Goal: Information Seeking & Learning: Learn about a topic

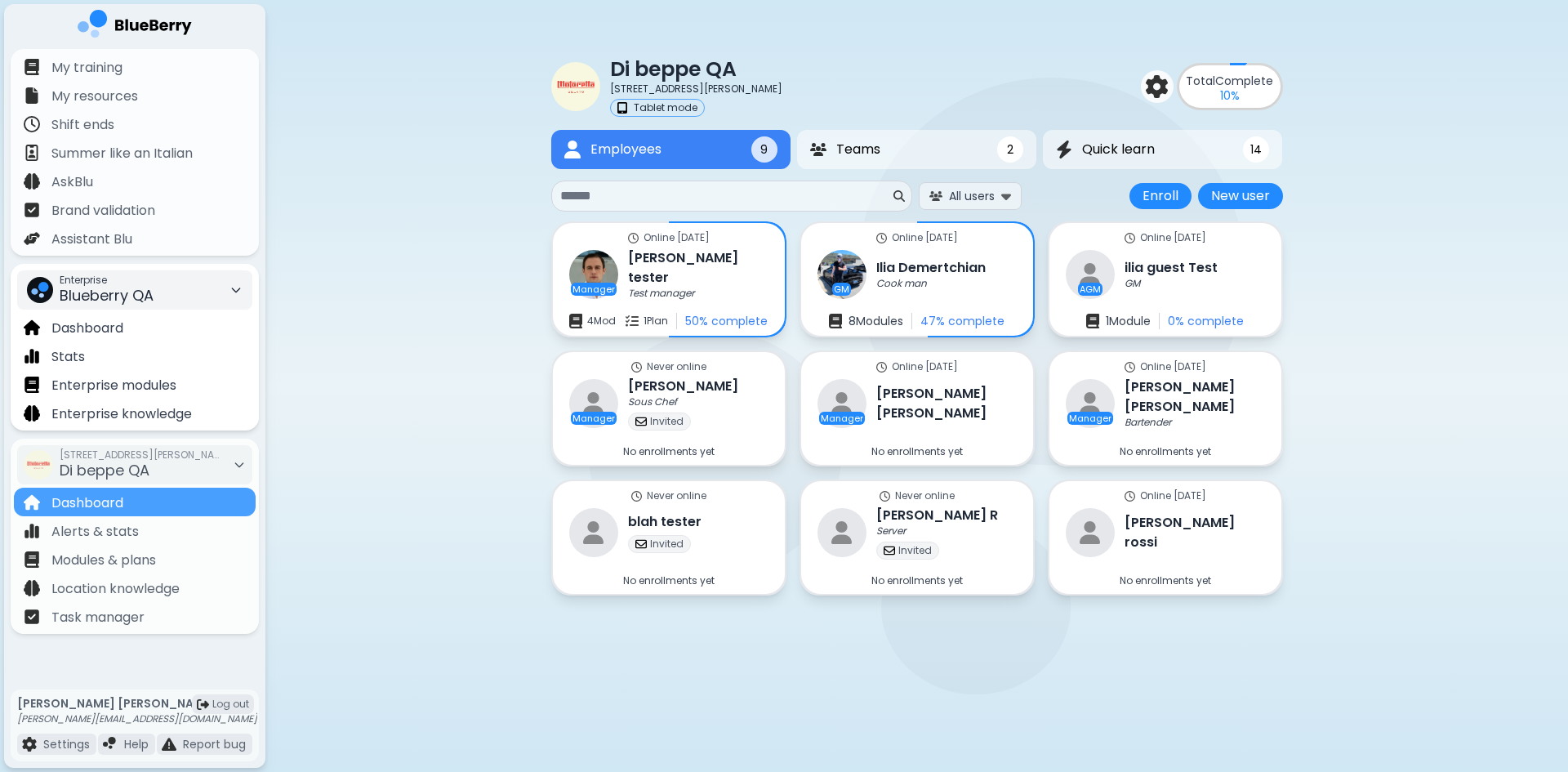
click at [145, 293] on span "Blueberry QA" at bounding box center [107, 295] width 94 height 21
click at [122, 348] on span "Kitchen Table" at bounding box center [90, 352] width 79 height 15
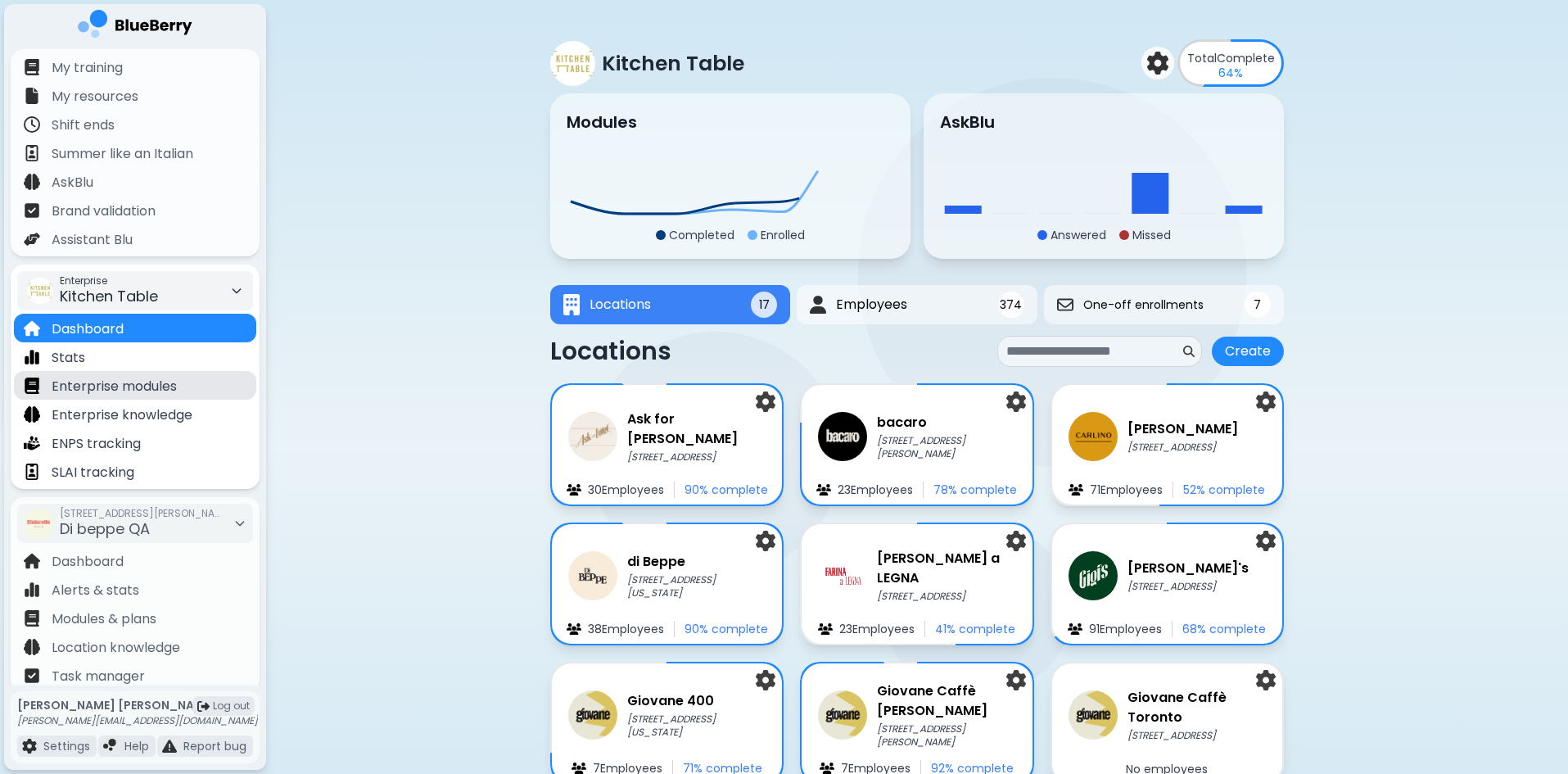
click at [161, 390] on p "Enterprise modules" at bounding box center [114, 387] width 125 height 20
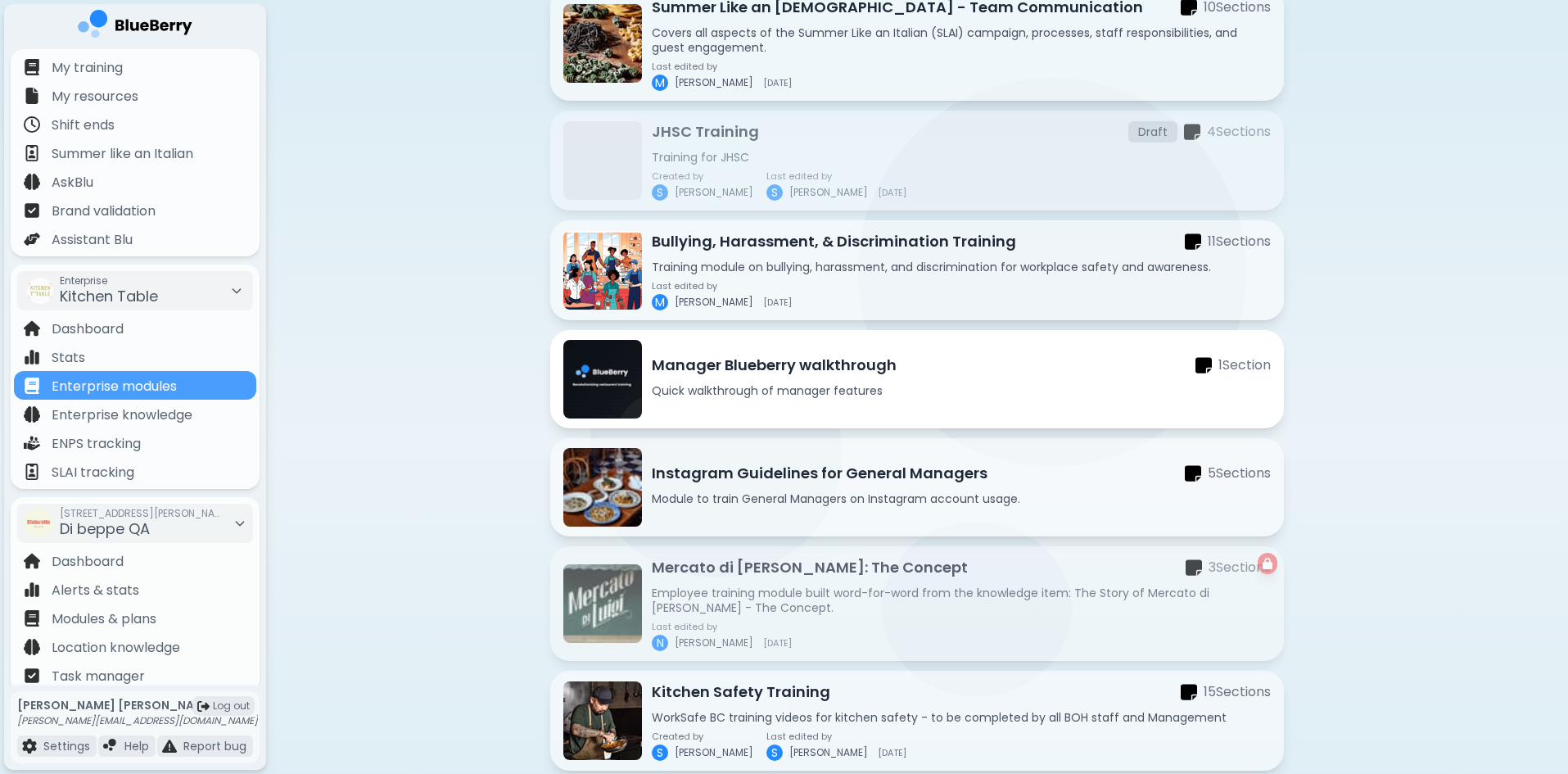
scroll to position [366, 0]
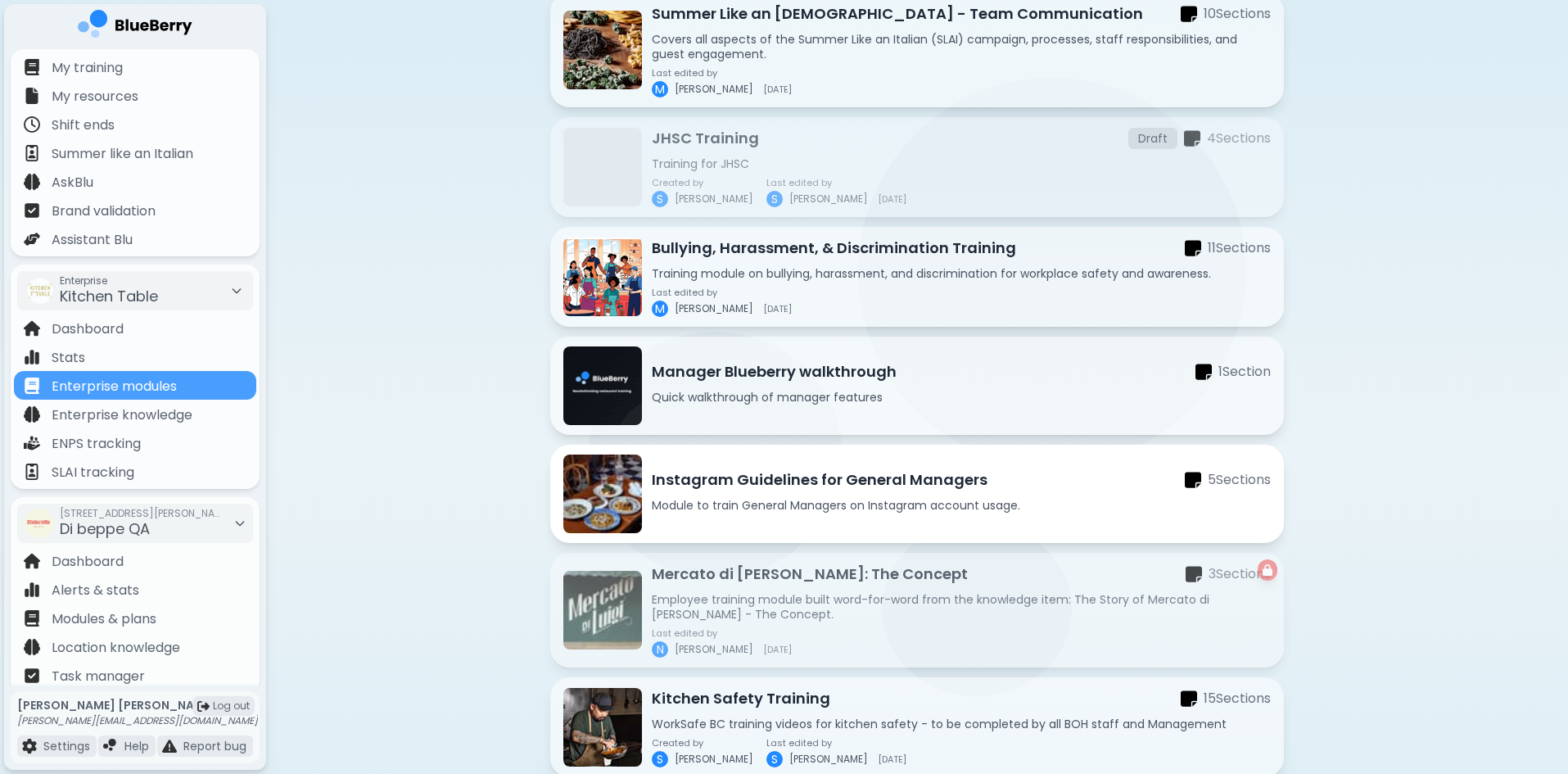
click at [918, 479] on p "Instagram Guidelines for General Managers" at bounding box center [820, 480] width 336 height 23
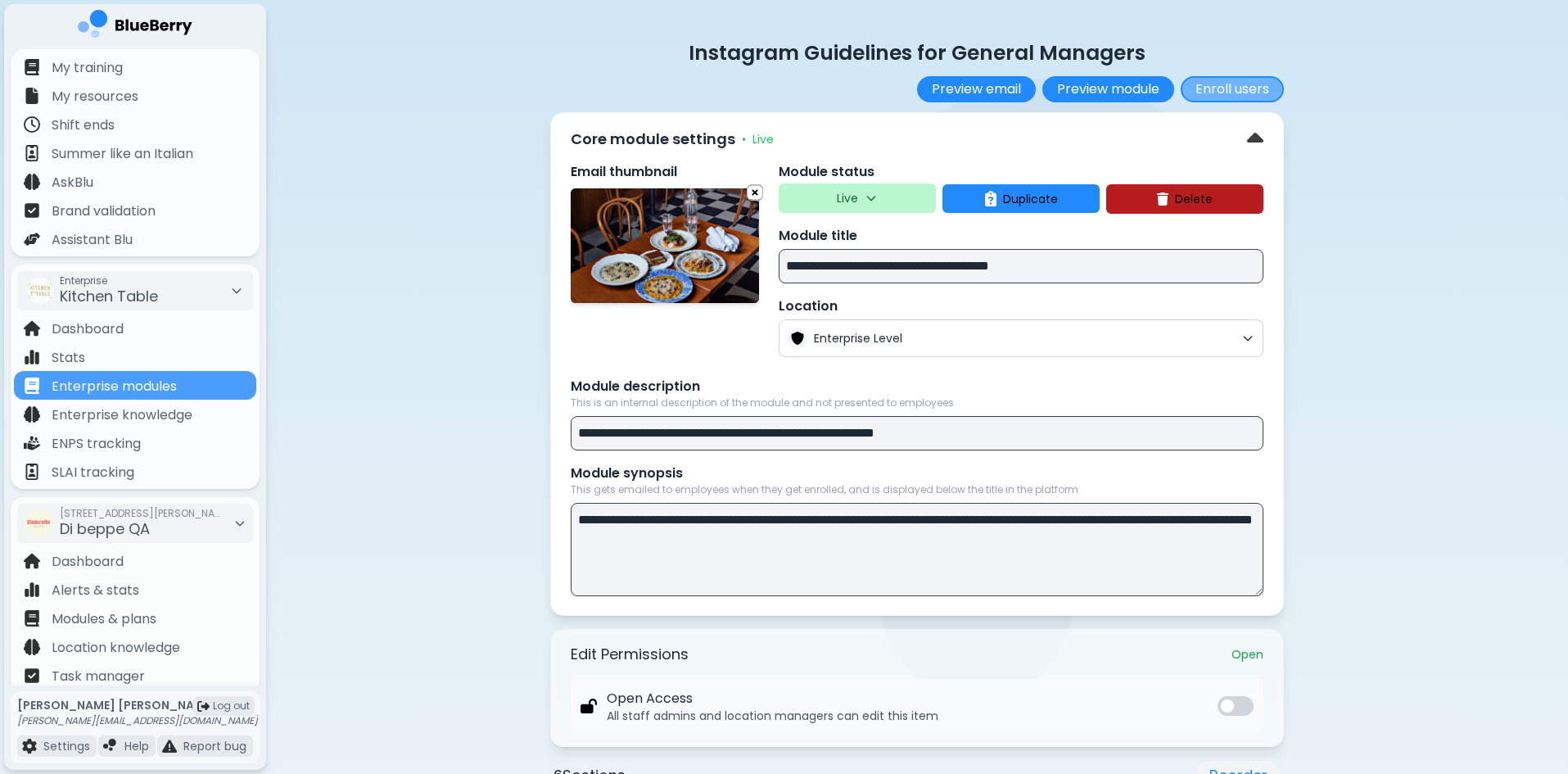
click at [1250, 86] on button "Enroll users" at bounding box center [1232, 90] width 103 height 26
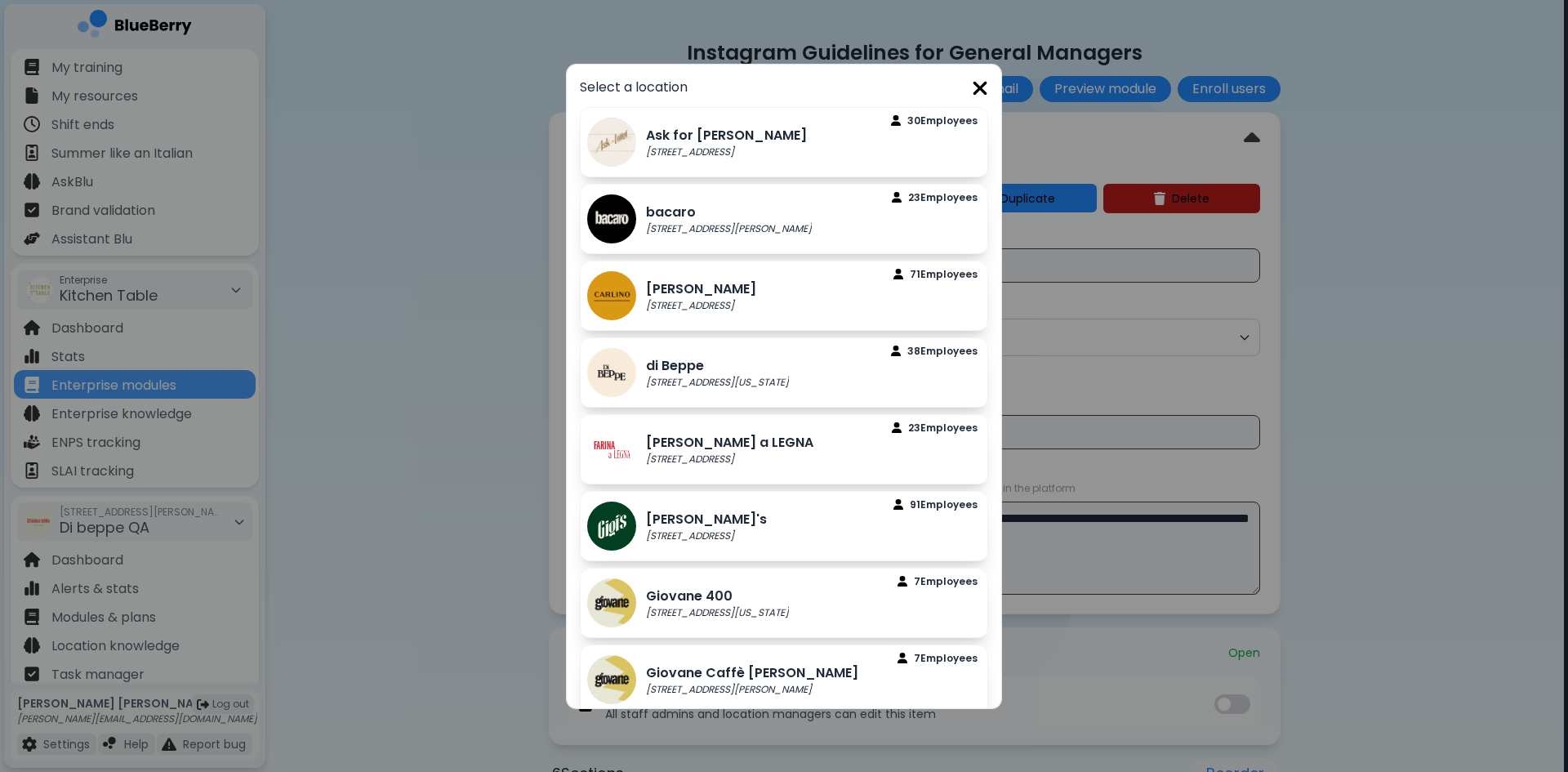
click at [978, 89] on img at bounding box center [980, 89] width 16 height 22
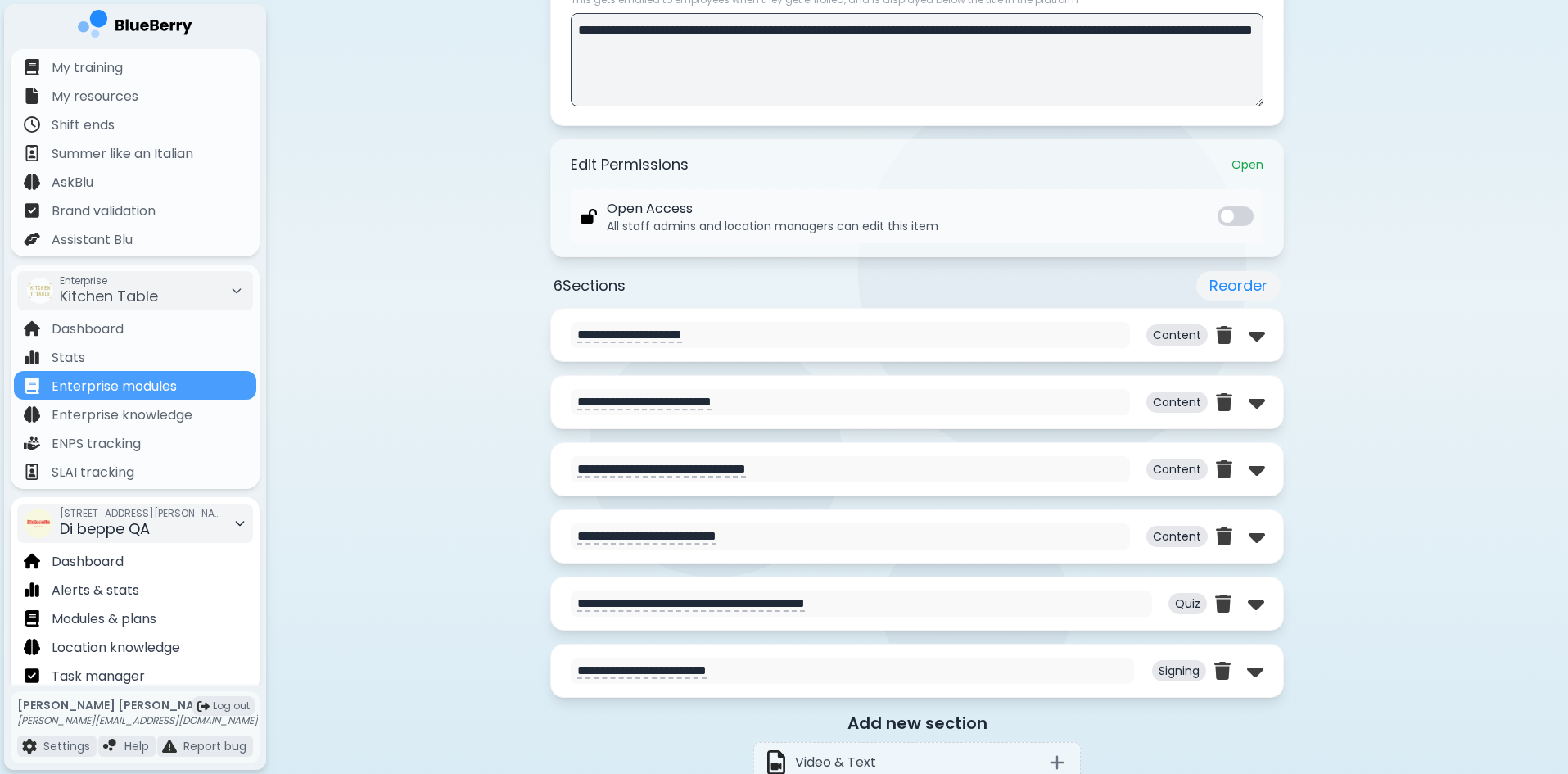
scroll to position [492, 0]
click at [133, 529] on span "Di beppe QA" at bounding box center [105, 529] width 90 height 21
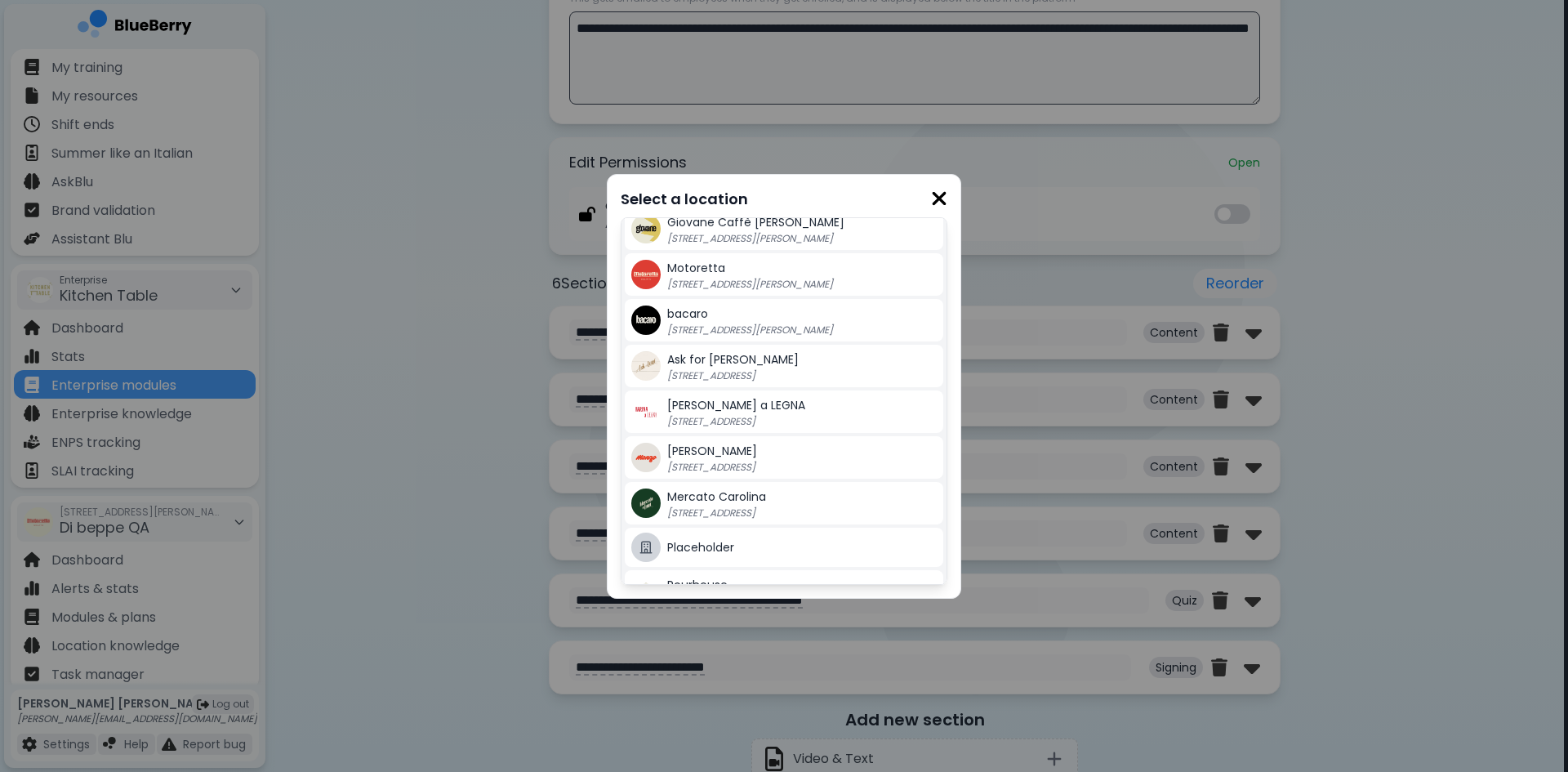
scroll to position [170, 0]
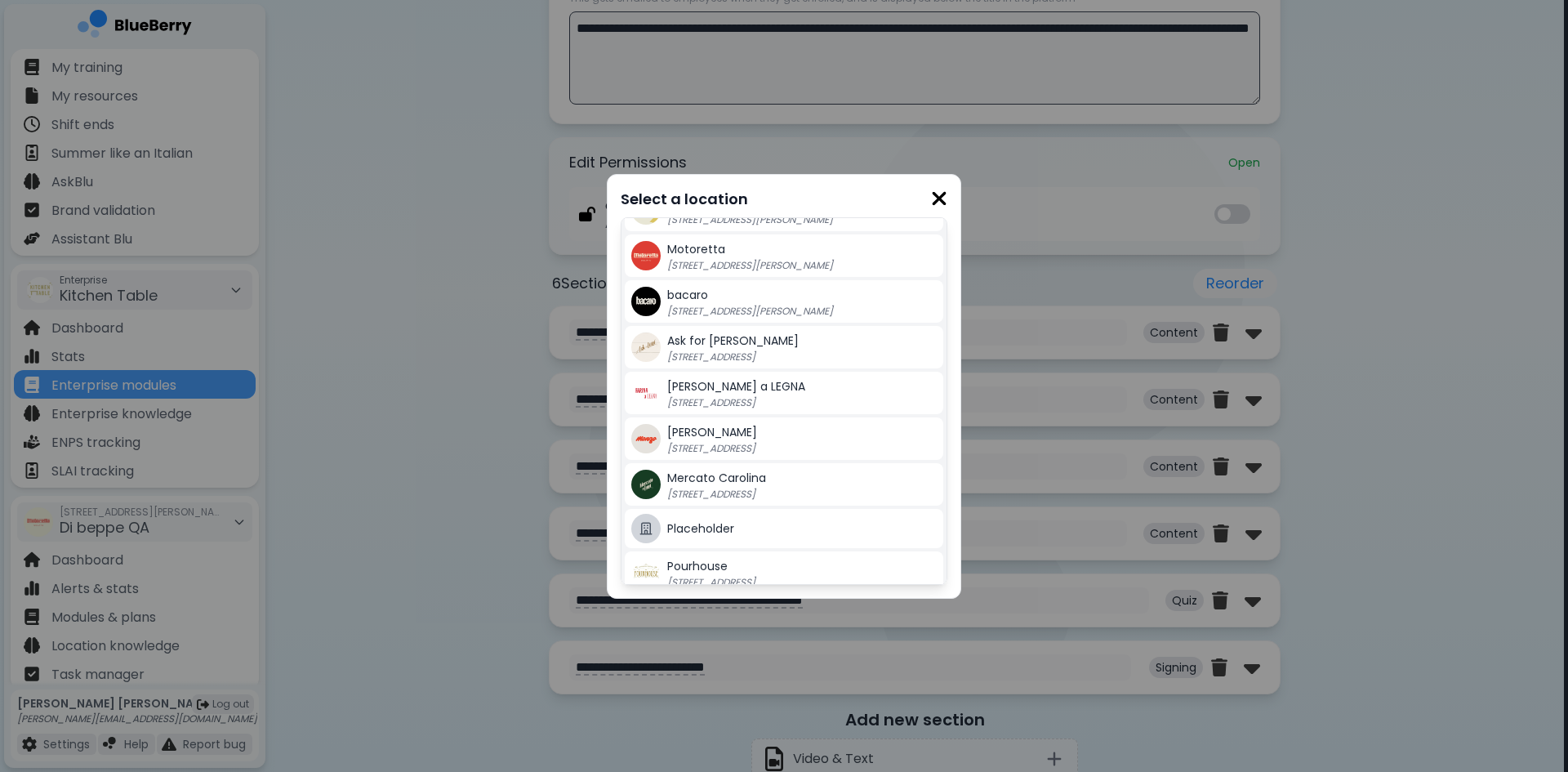
click at [746, 436] on div "[PERSON_NAME] [STREET_ADDRESS]" at bounding box center [802, 439] width 269 height 33
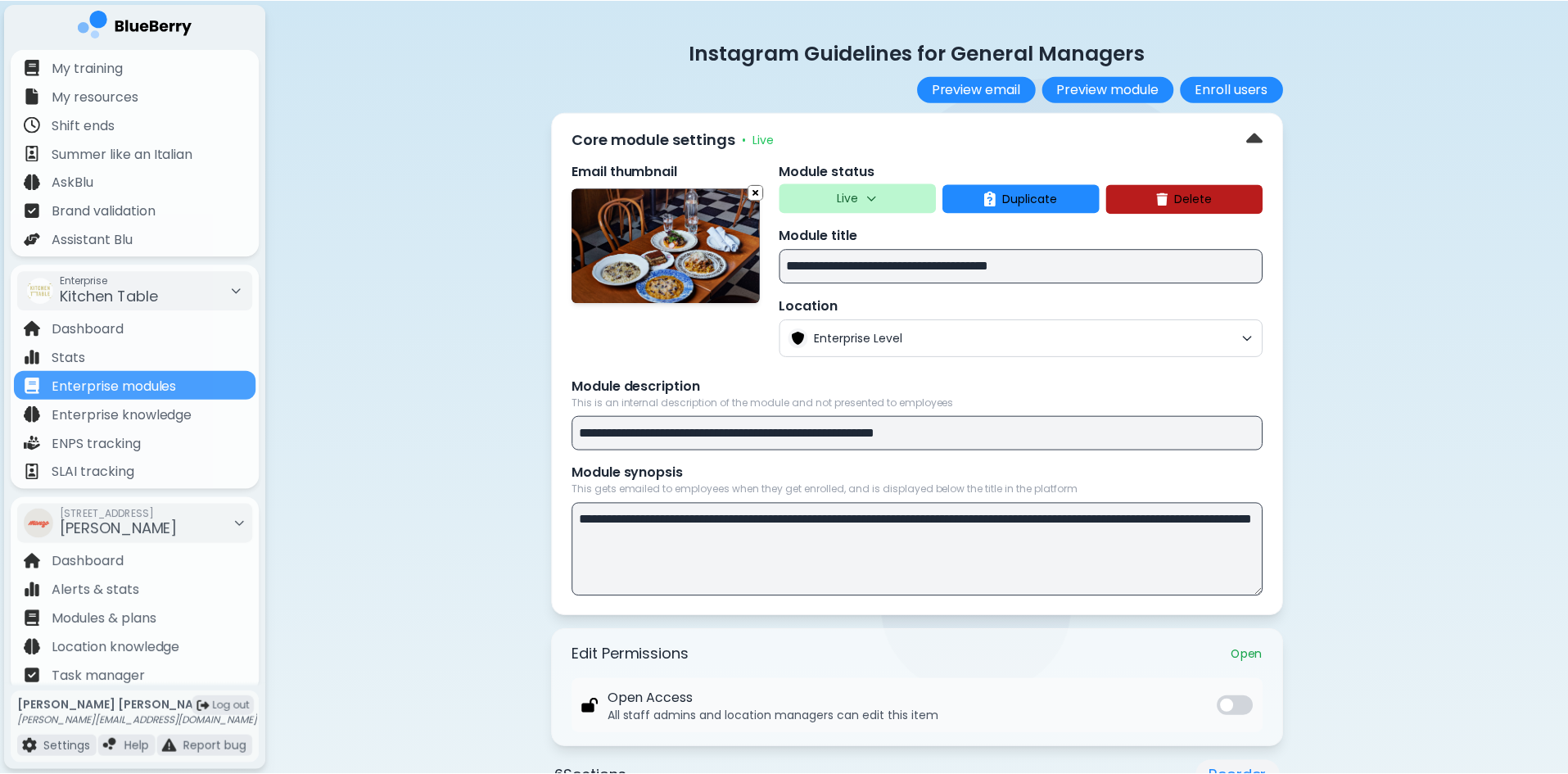
scroll to position [492, 0]
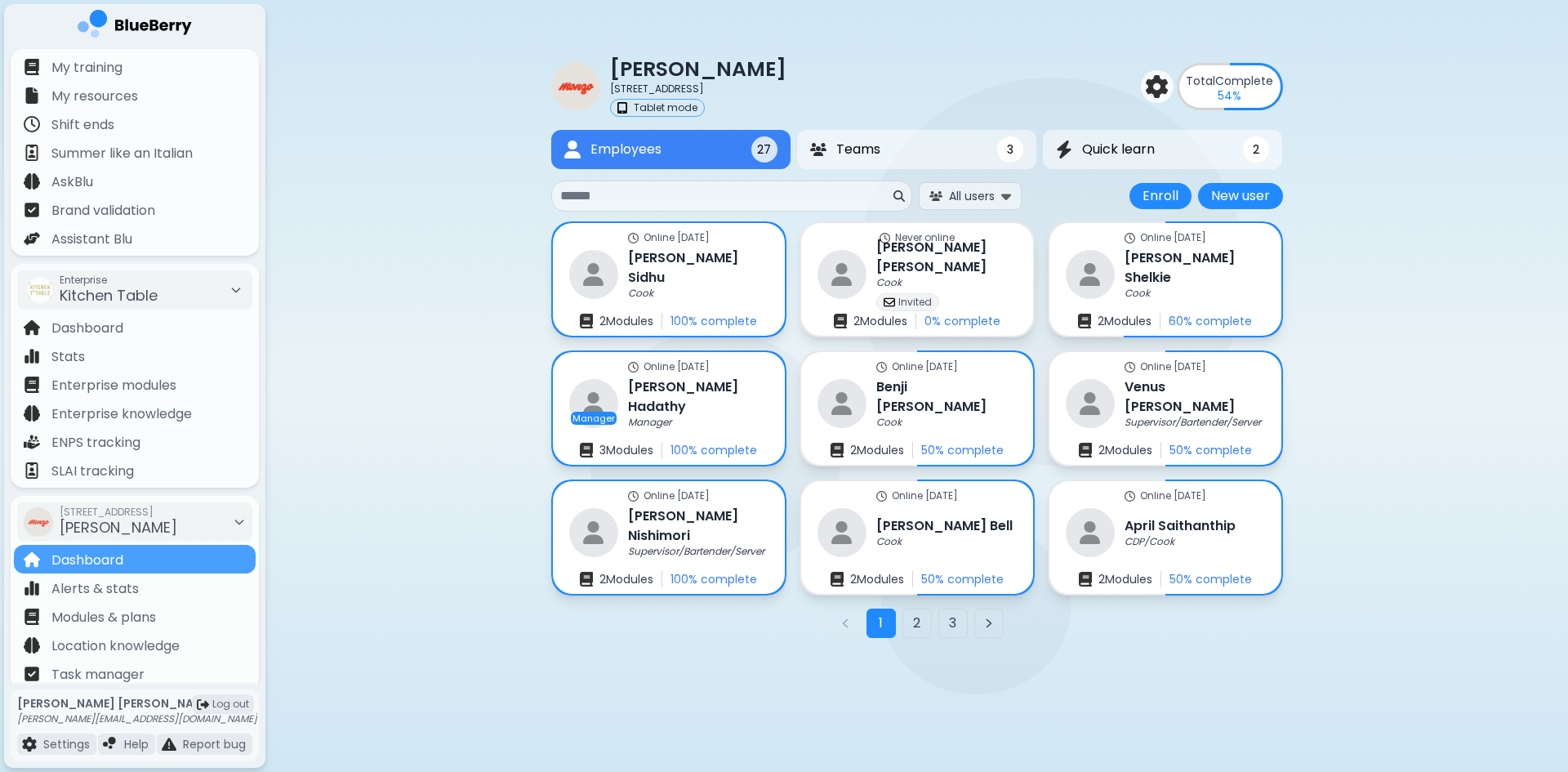
click at [633, 201] on input at bounding box center [725, 196] width 330 height 20
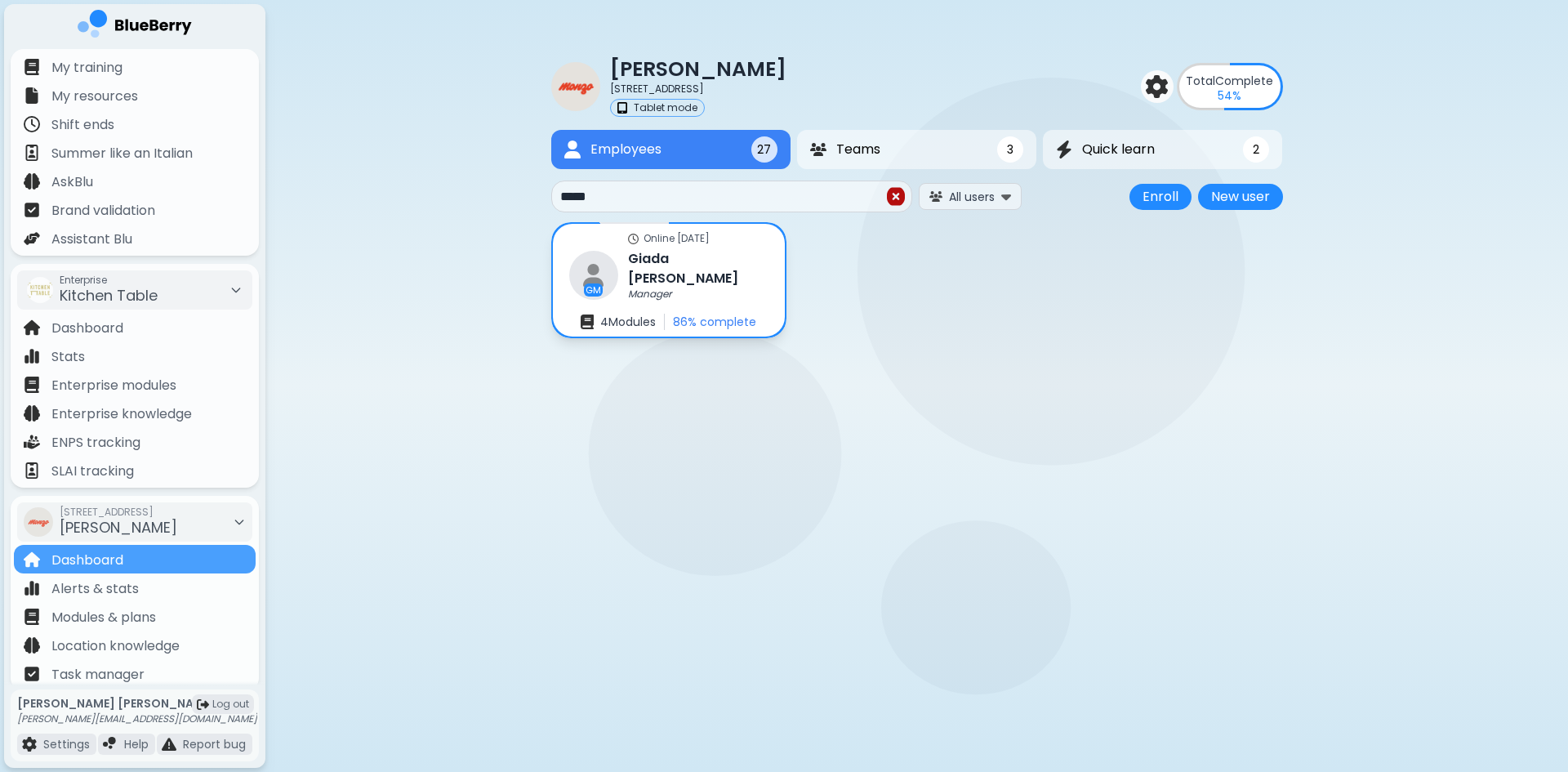
type input "*****"
click at [691, 254] on div "GM [PERSON_NAME] Manager" at bounding box center [668, 274] width 204 height 53
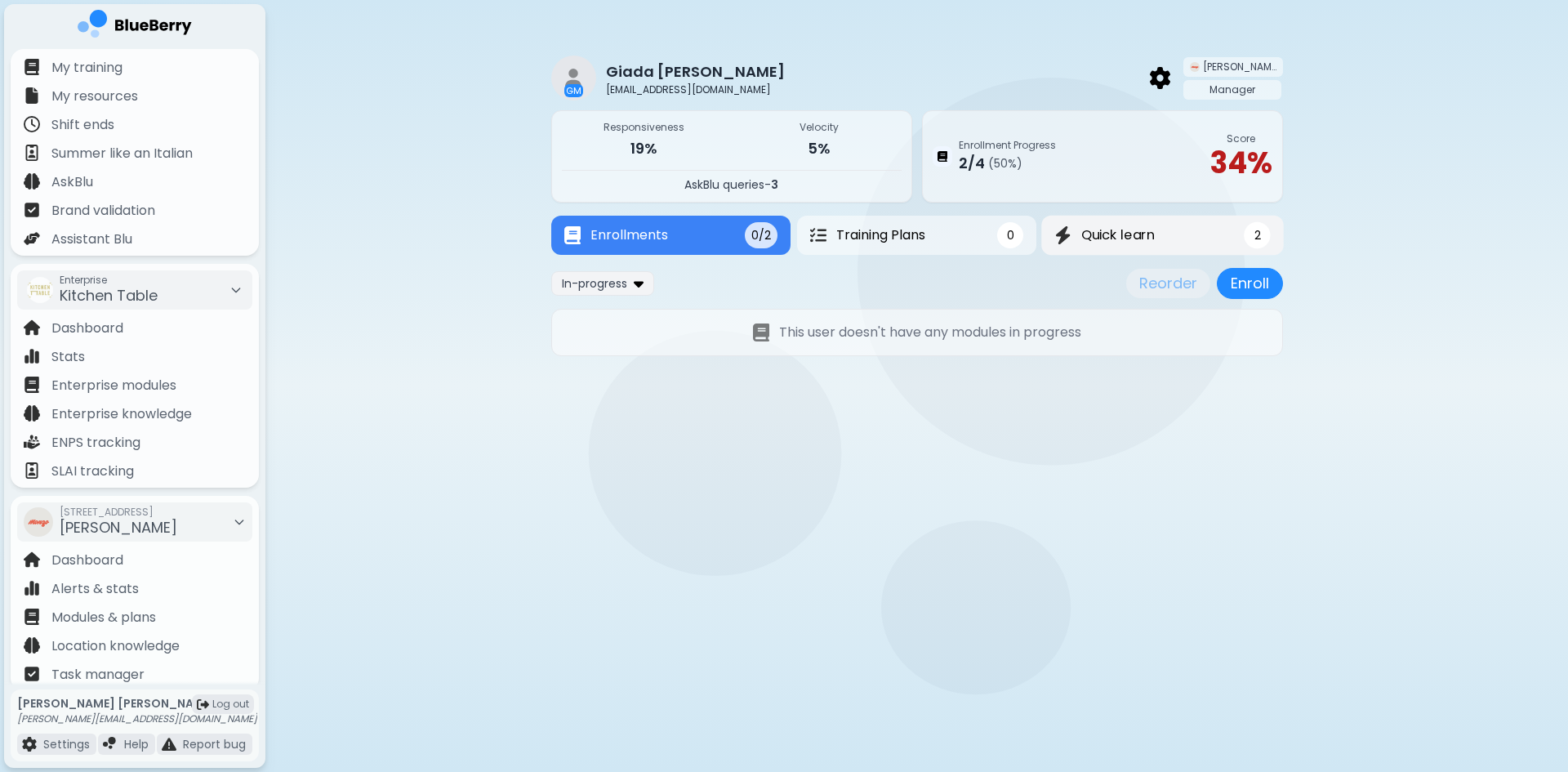
click at [1158, 237] on button "Quick learn 2" at bounding box center [1162, 236] width 242 height 40
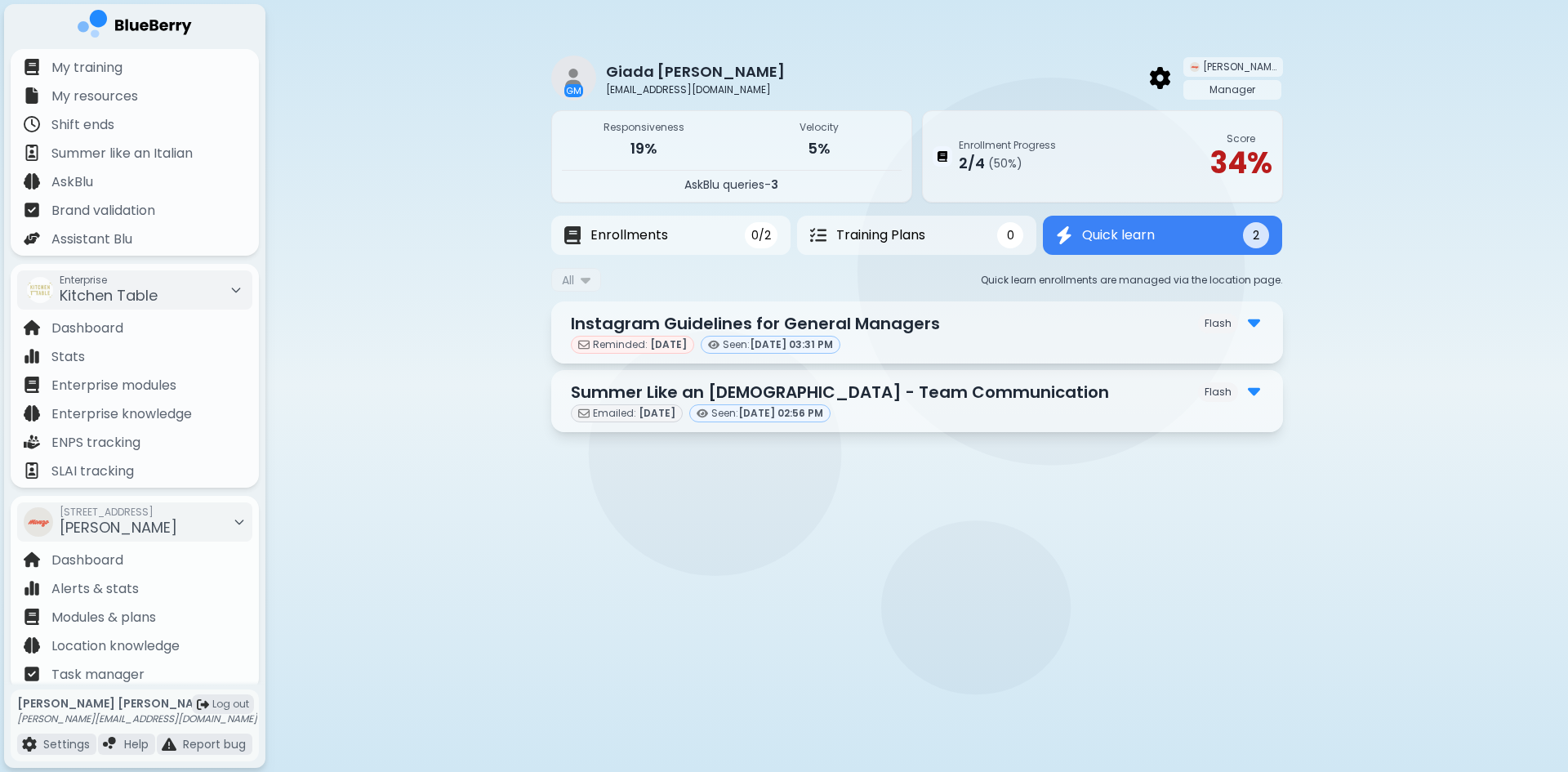
click at [1236, 325] on div "Flash" at bounding box center [1217, 324] width 40 height 20
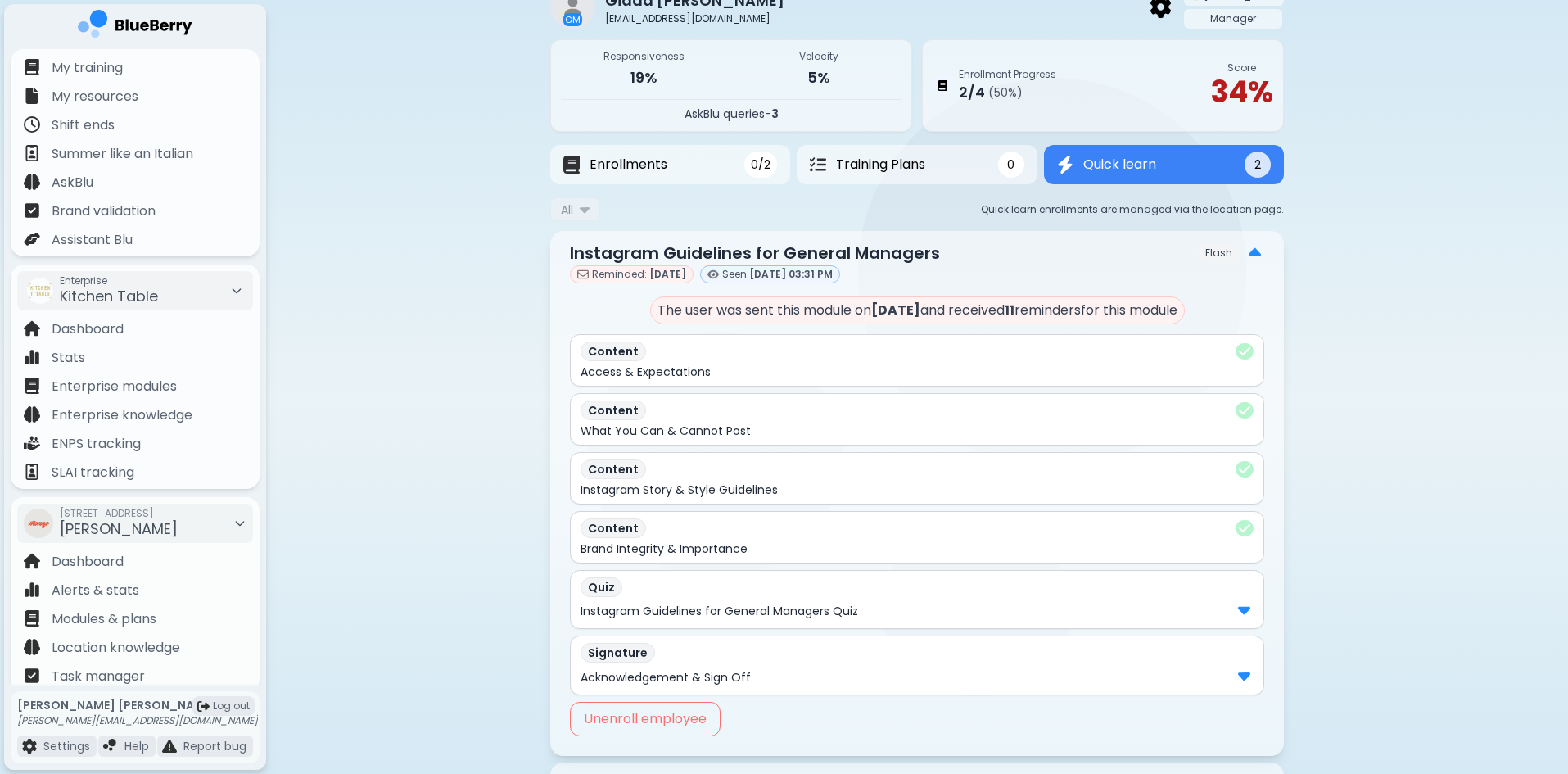
scroll to position [168, 0]
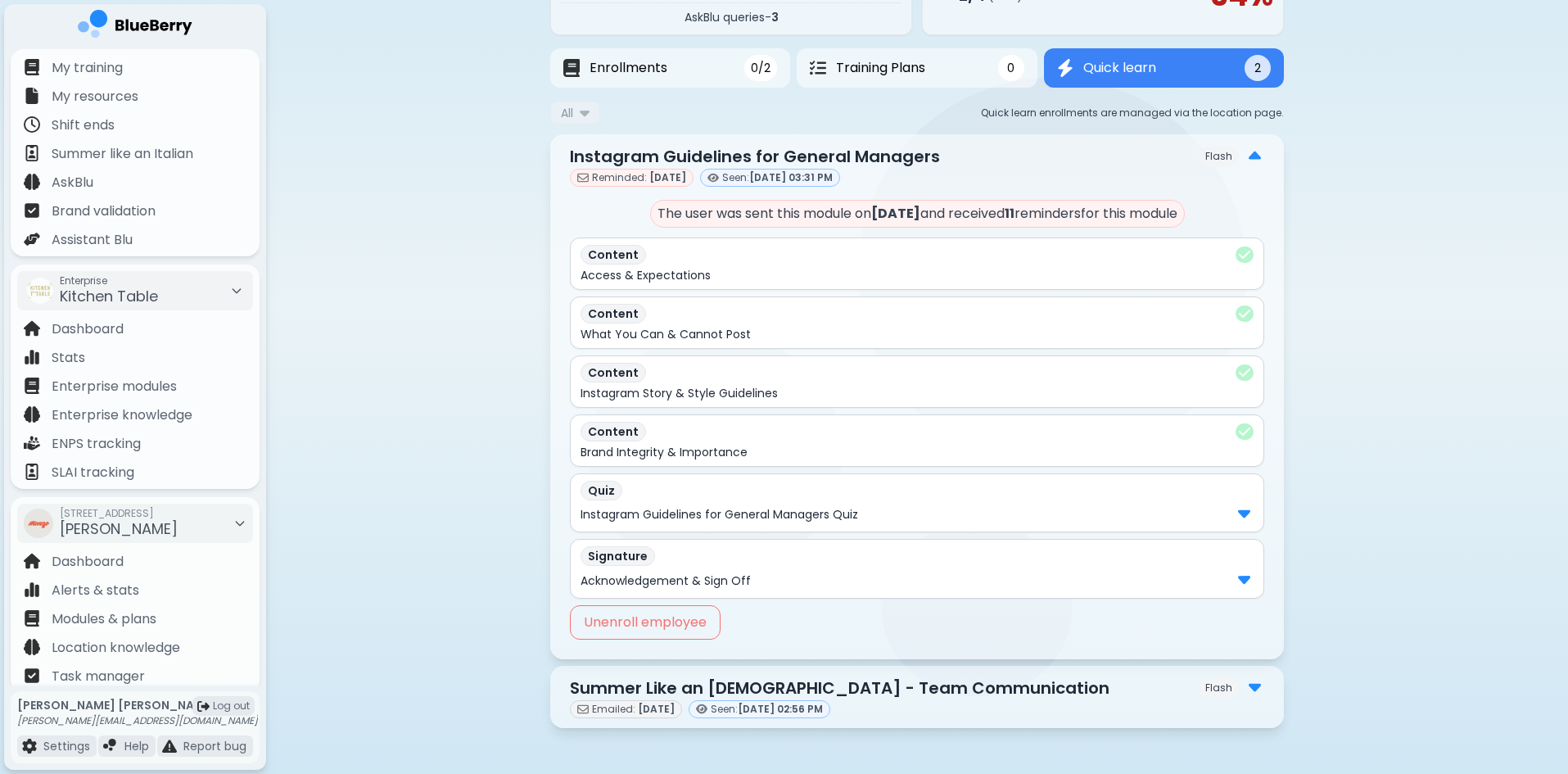
click at [1245, 516] on img at bounding box center [1244, 513] width 12 height 21
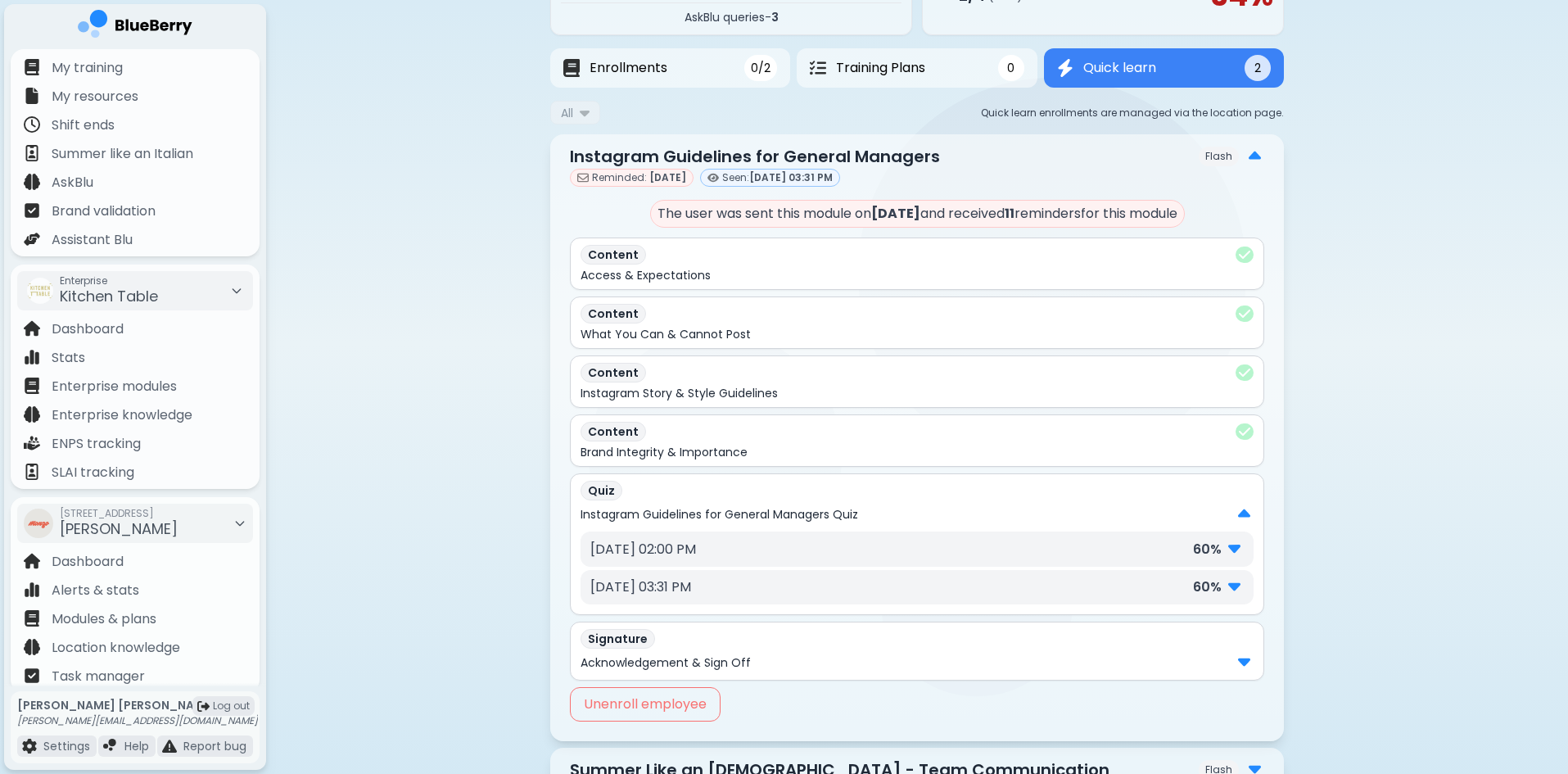
click at [1224, 547] on div "60 %" at bounding box center [1218, 549] width 51 height 21
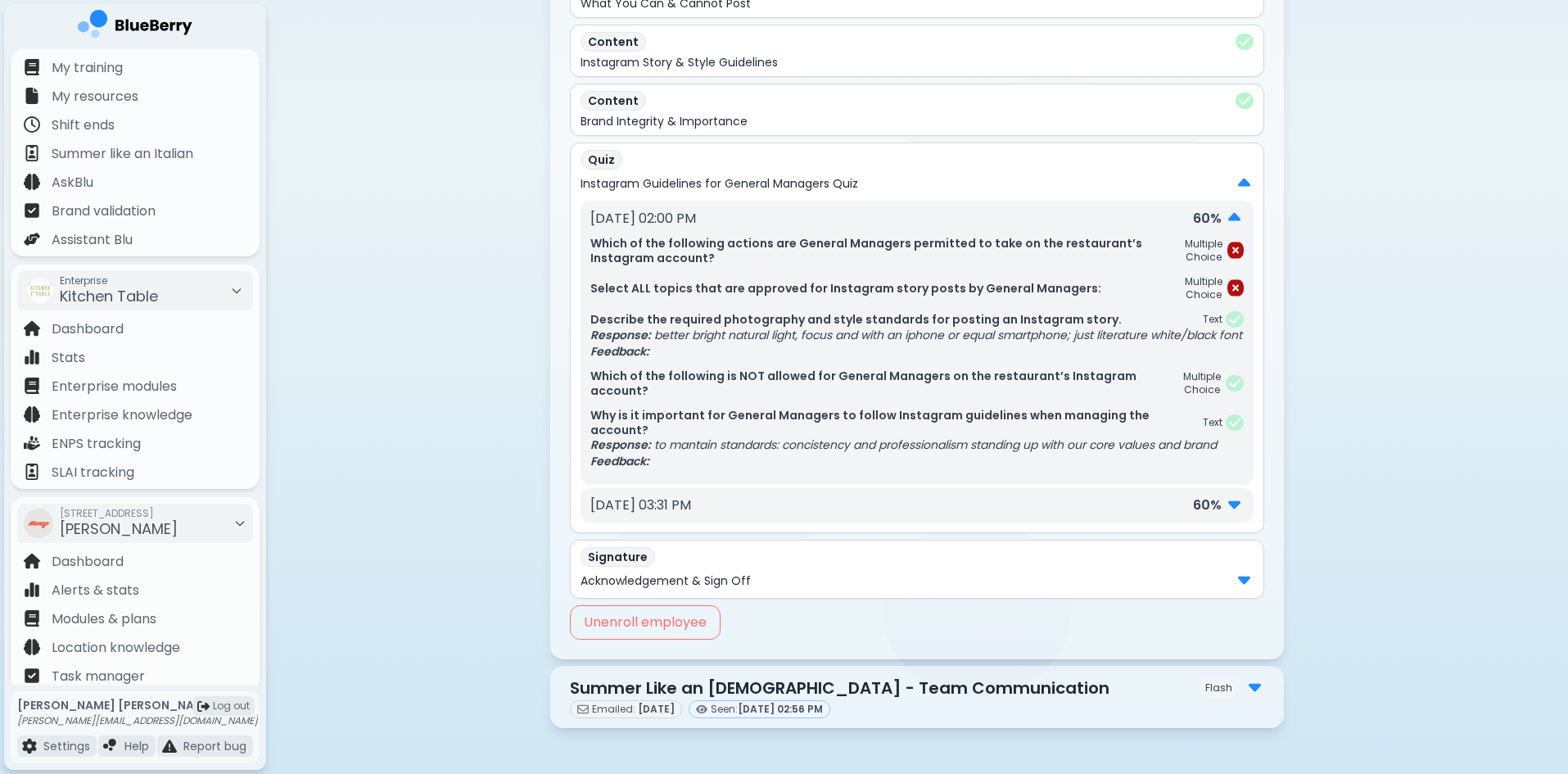
scroll to position [514, 0]
click at [698, 618] on button "Unenroll employee" at bounding box center [644, 622] width 151 height 35
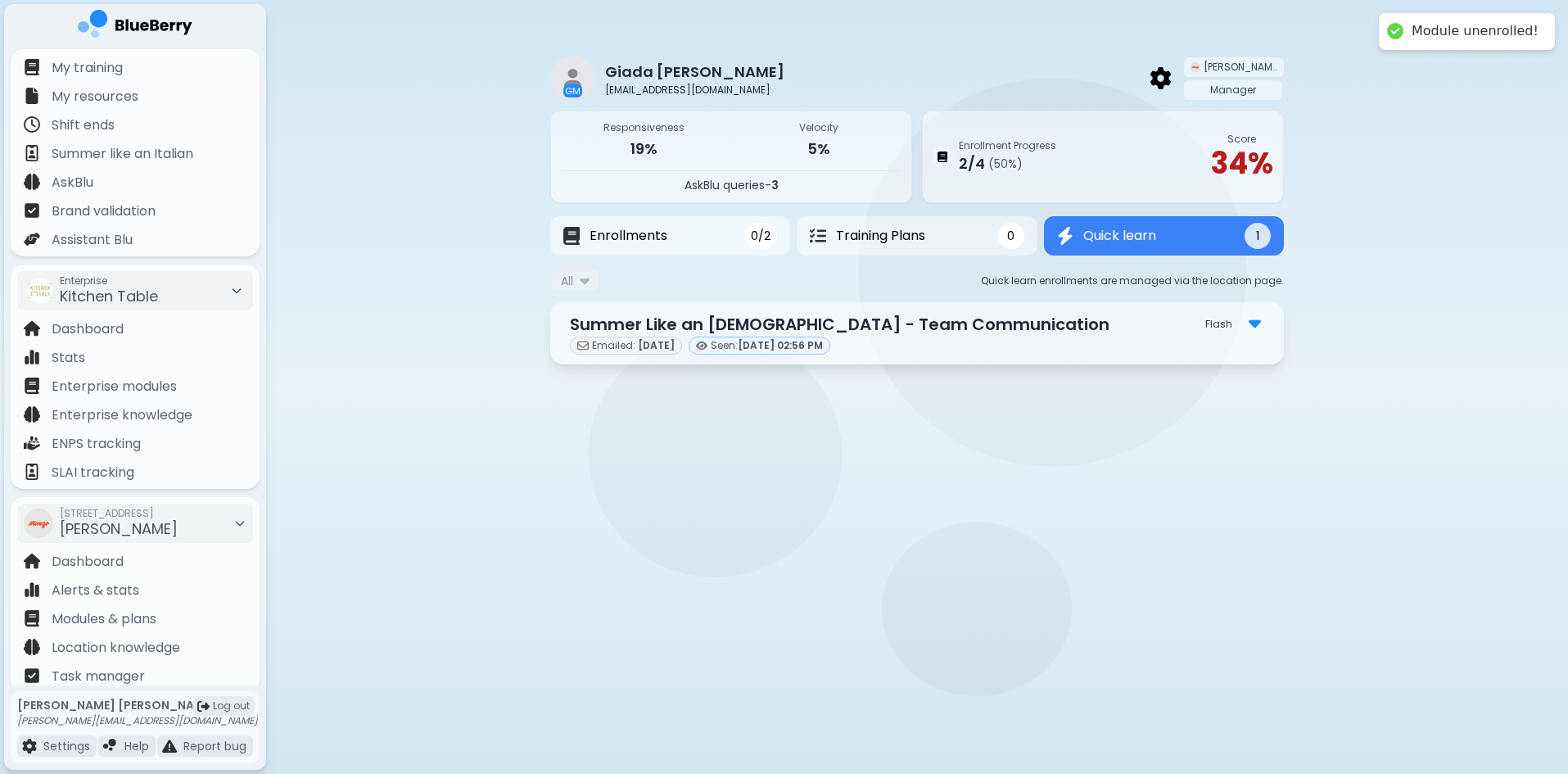
scroll to position [0, 0]
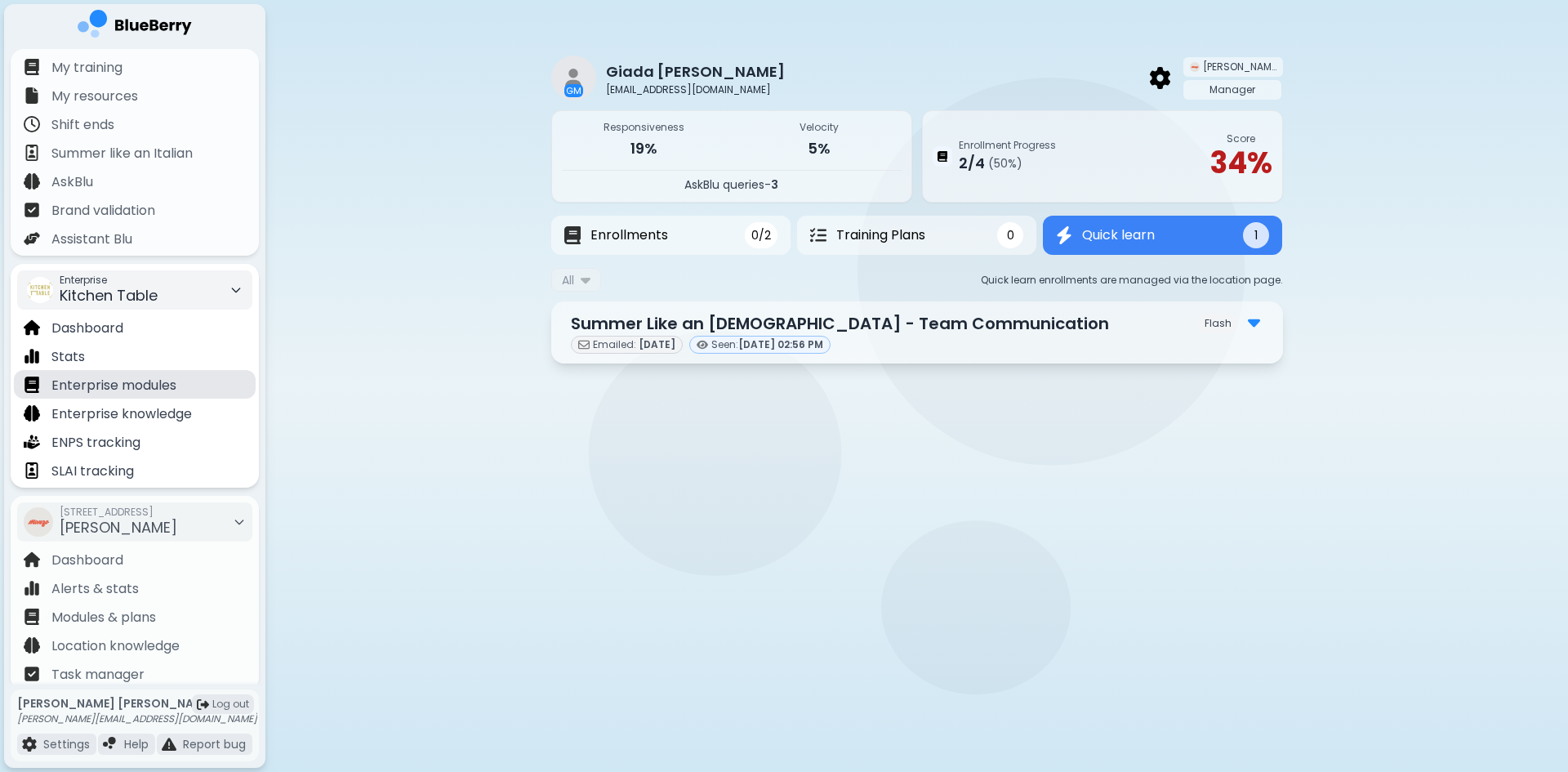
click at [150, 385] on p "Enterprise modules" at bounding box center [114, 386] width 125 height 20
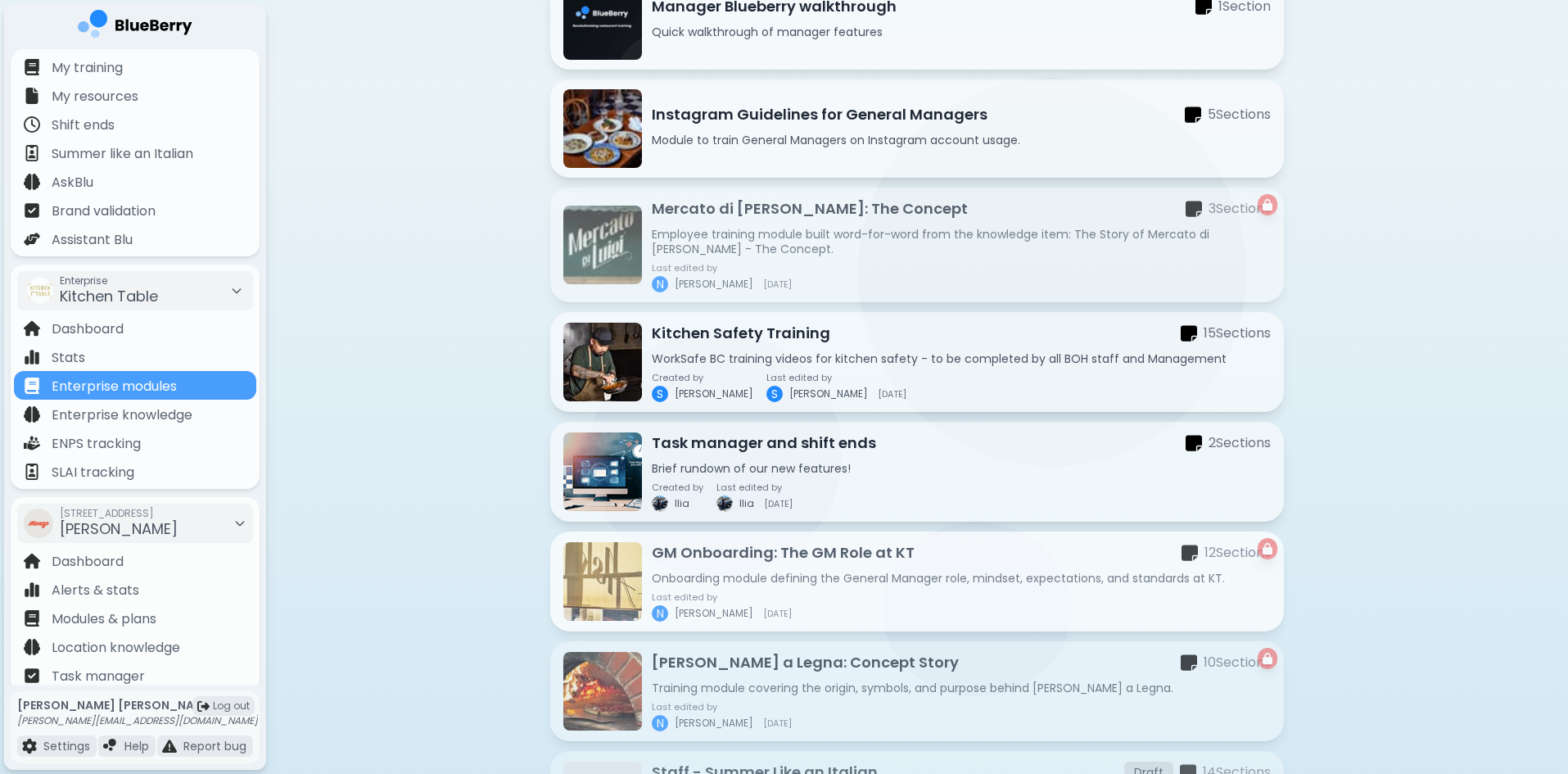
scroll to position [530, 0]
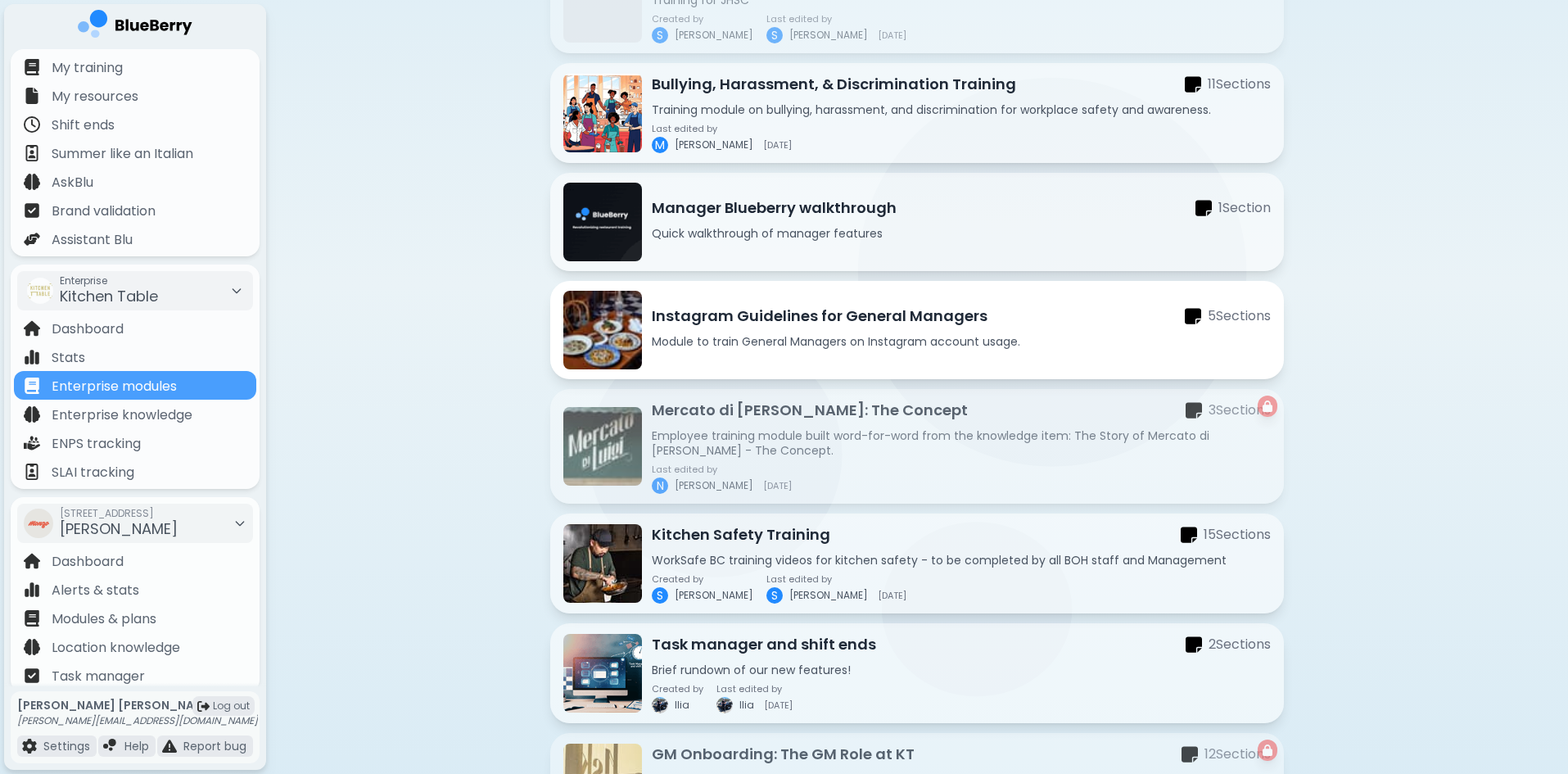
click at [812, 320] on p "Instagram Guidelines for General Managers" at bounding box center [820, 316] width 336 height 23
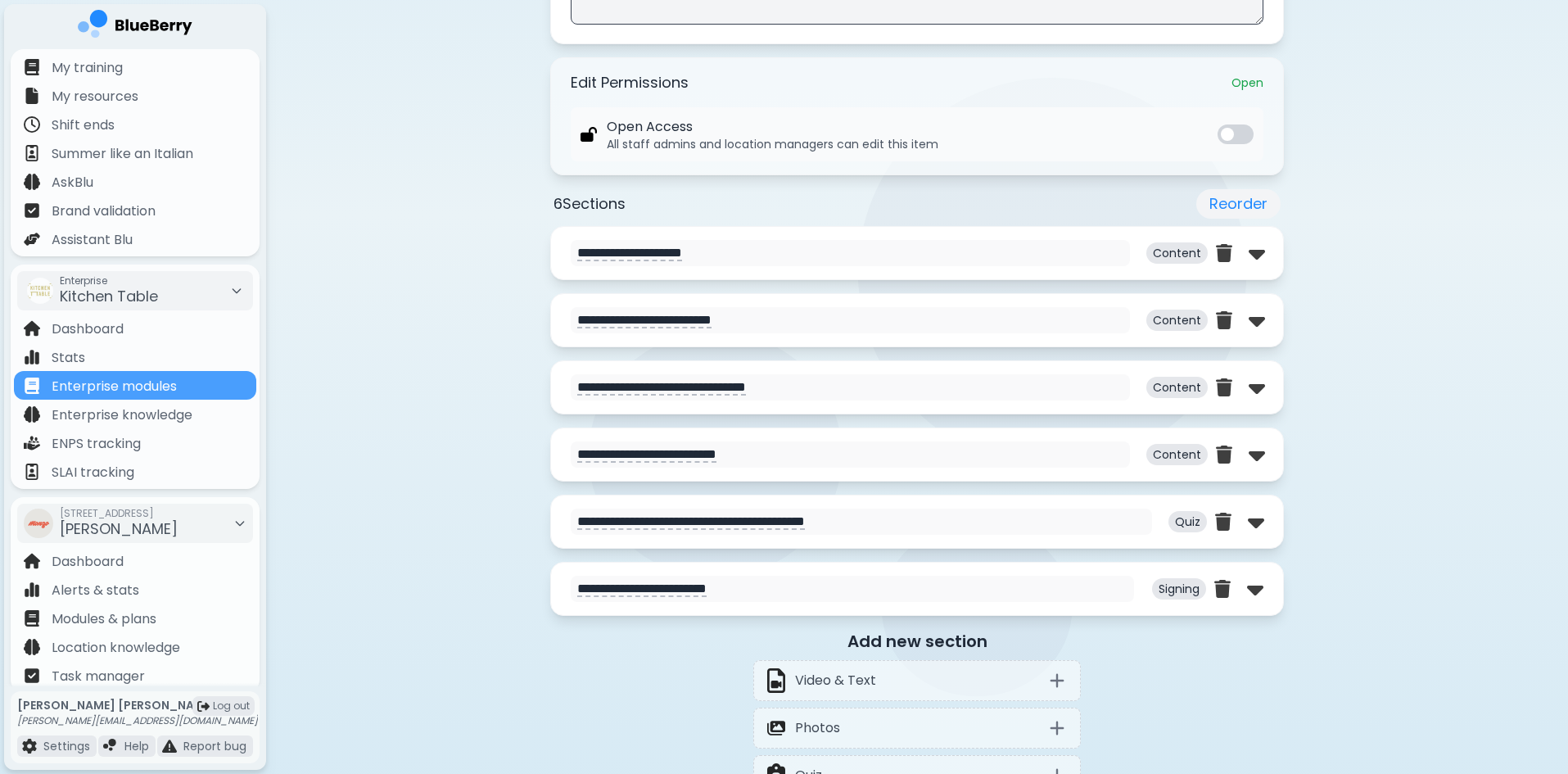
scroll to position [800, 0]
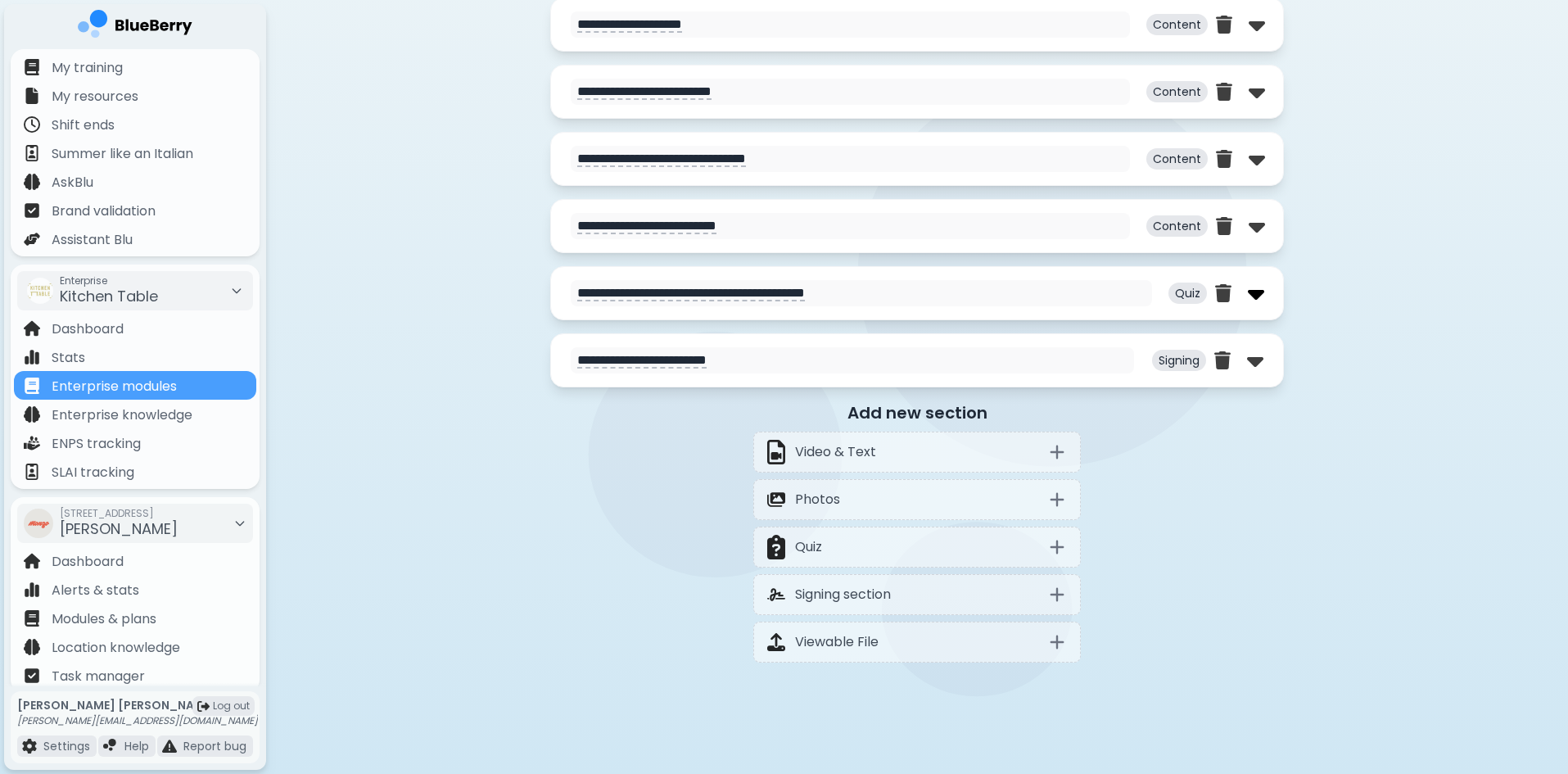
click at [1255, 291] on img at bounding box center [1256, 293] width 16 height 26
select select "**"
select select "*"
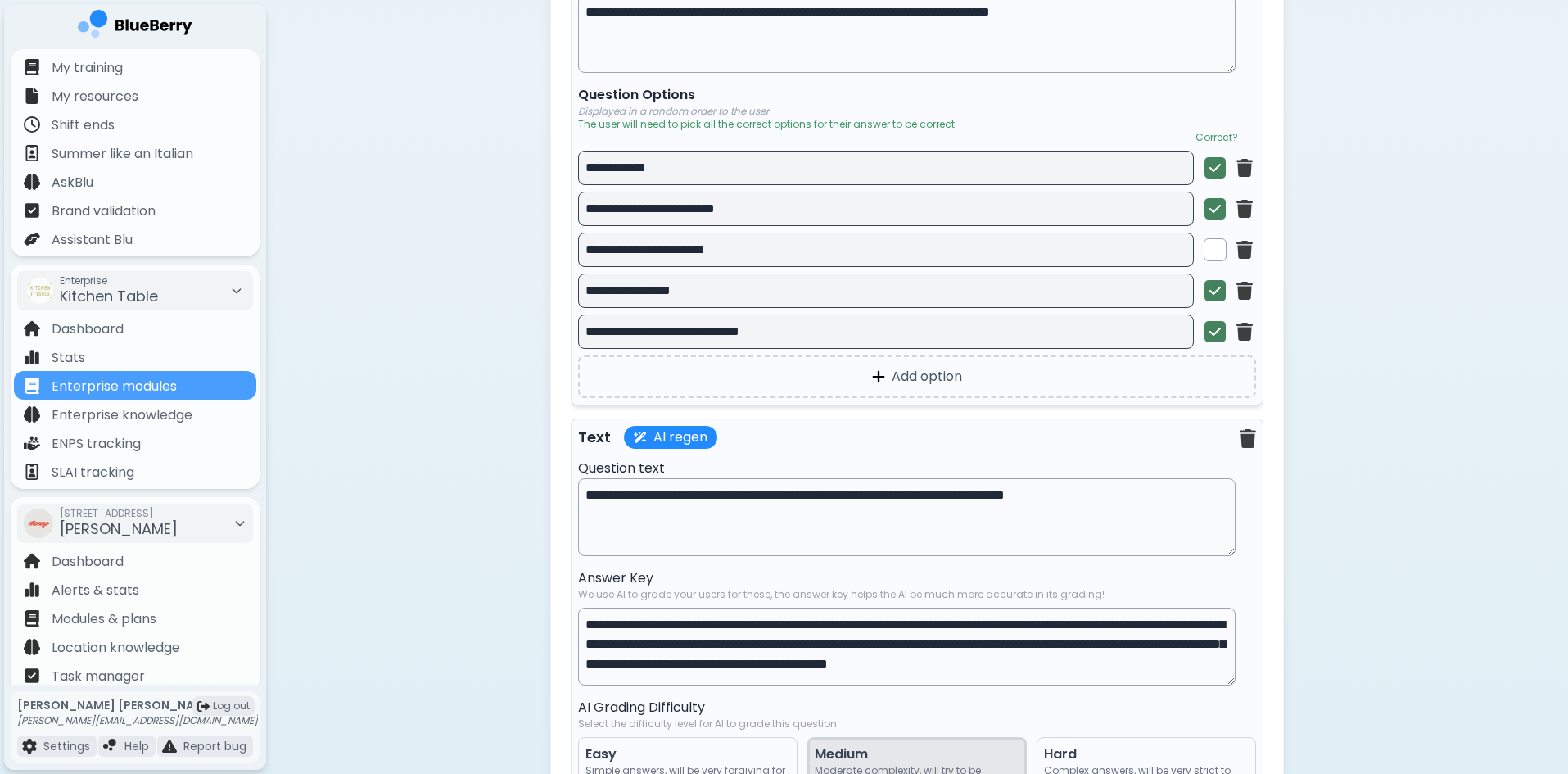
scroll to position [2275, 0]
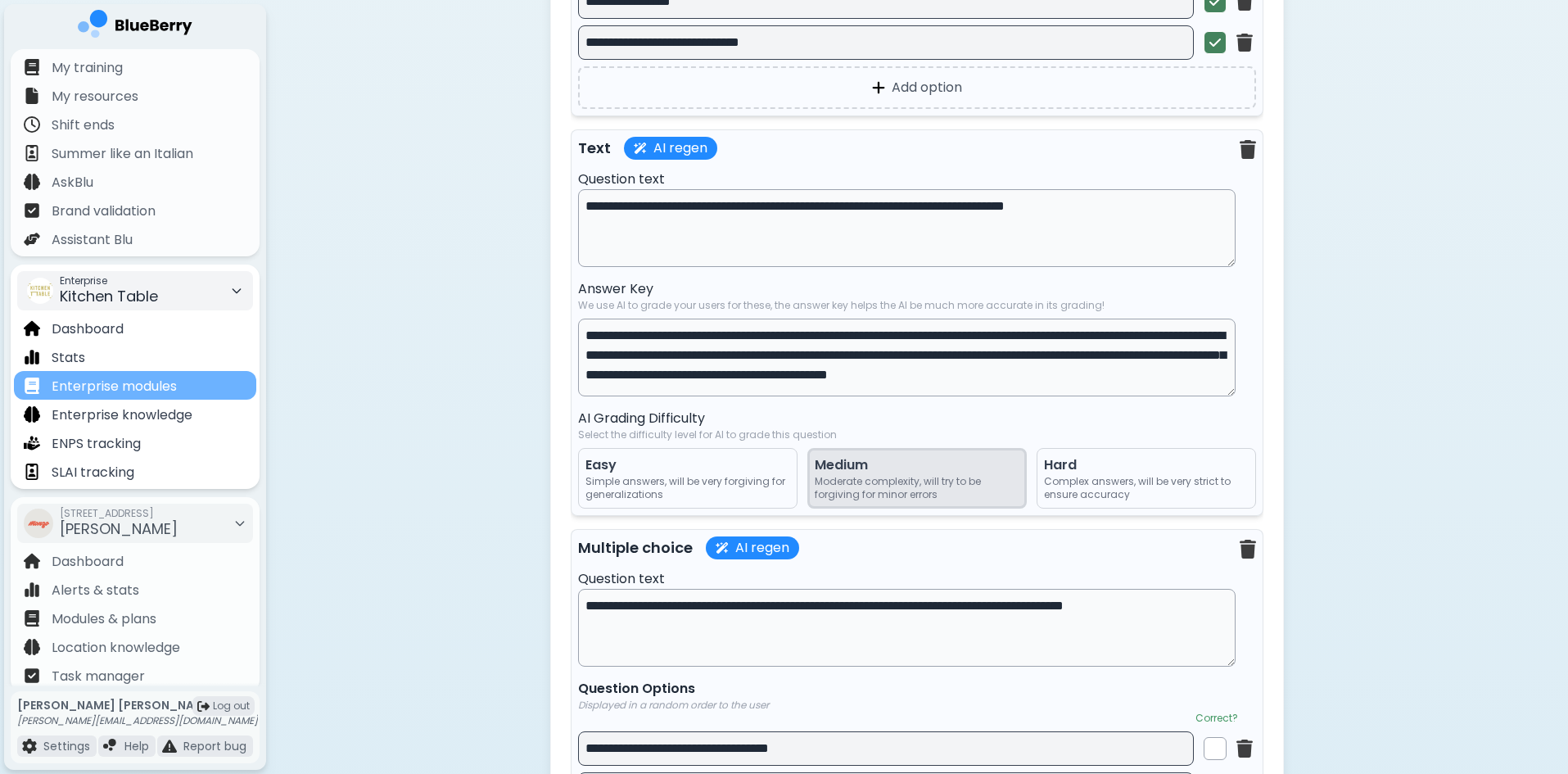
click at [111, 379] on p "Enterprise modules" at bounding box center [114, 387] width 125 height 20
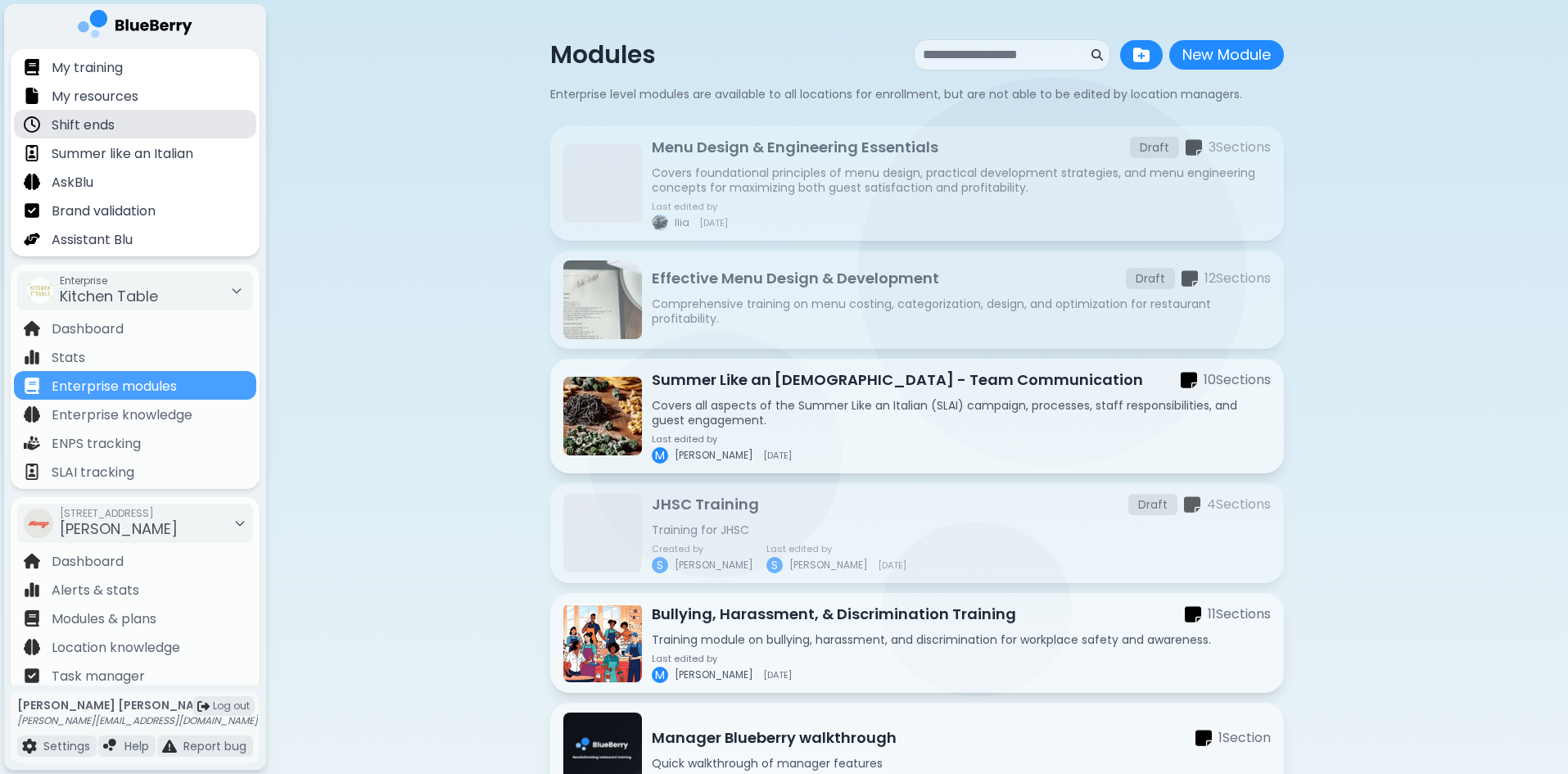
click at [96, 121] on p "Shift ends" at bounding box center [83, 125] width 63 height 20
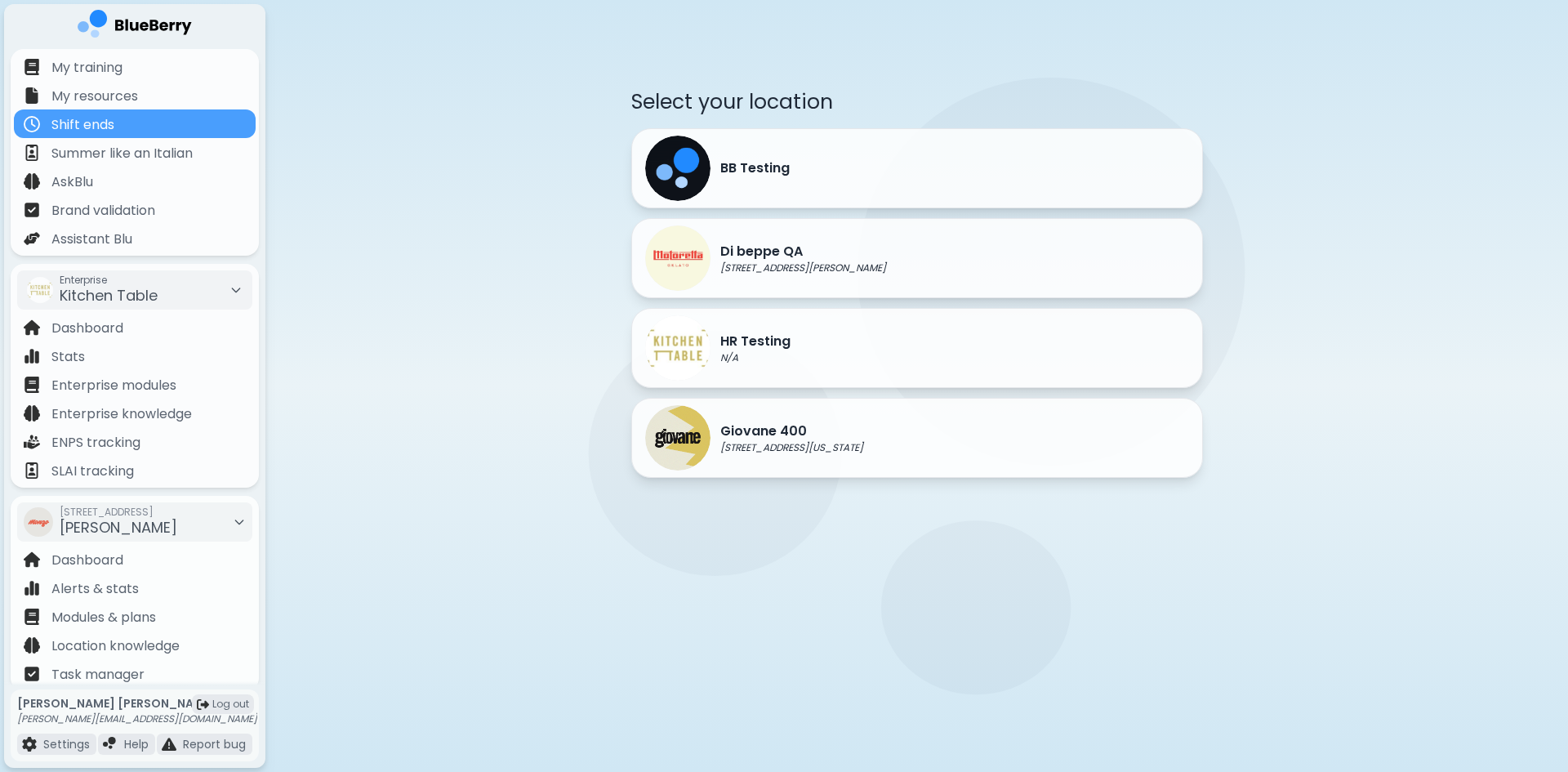
click at [378, 154] on div "Select your location BB Testing Di beppe QA [STREET_ADDRESS][PERSON_NAME] HR Te…" at bounding box center [916, 296] width 1303 height 592
click at [747, 343] on p "HR Testing" at bounding box center [755, 342] width 71 height 20
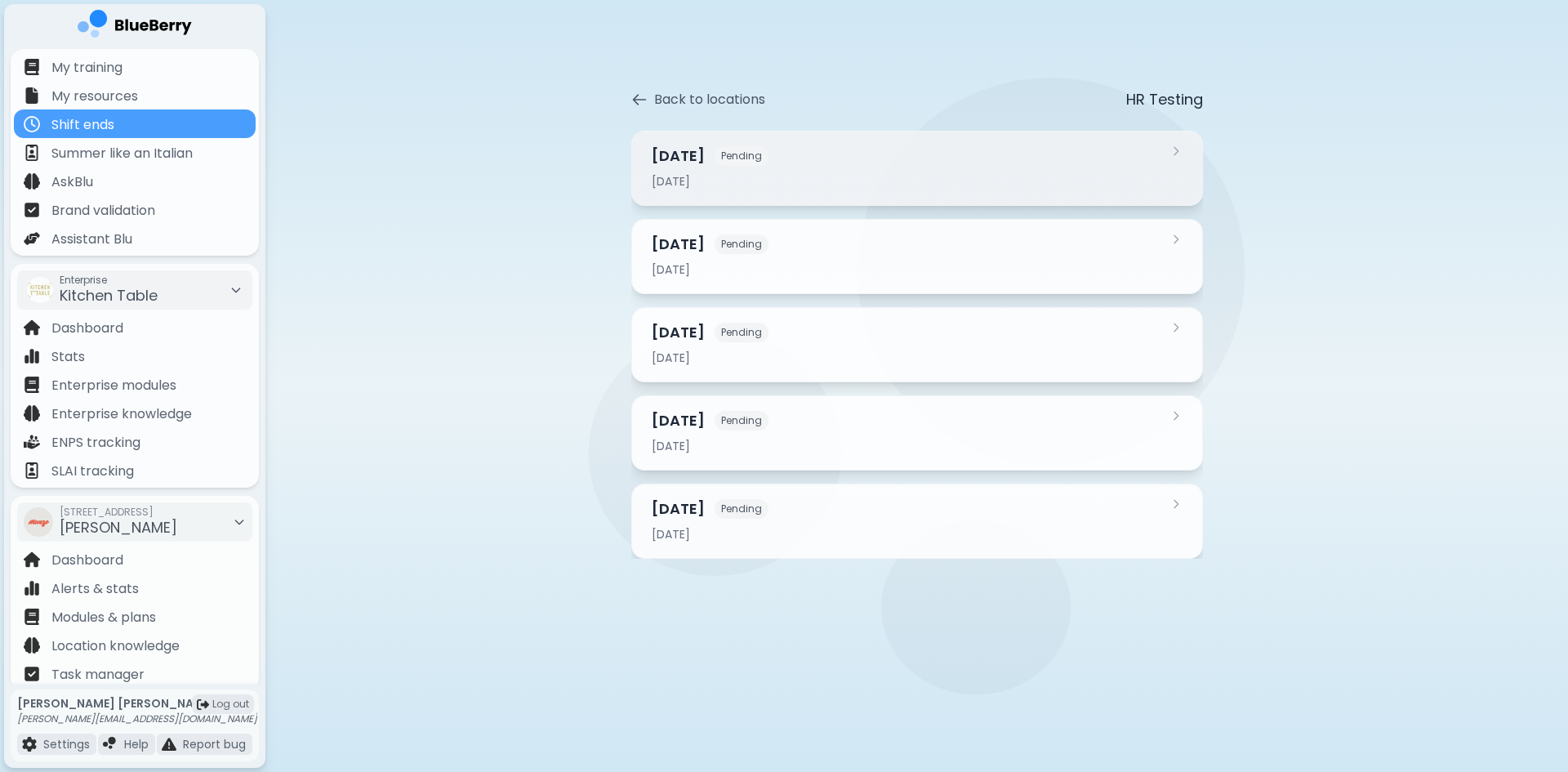
click at [802, 177] on div "[DATE]" at bounding box center [907, 182] width 511 height 15
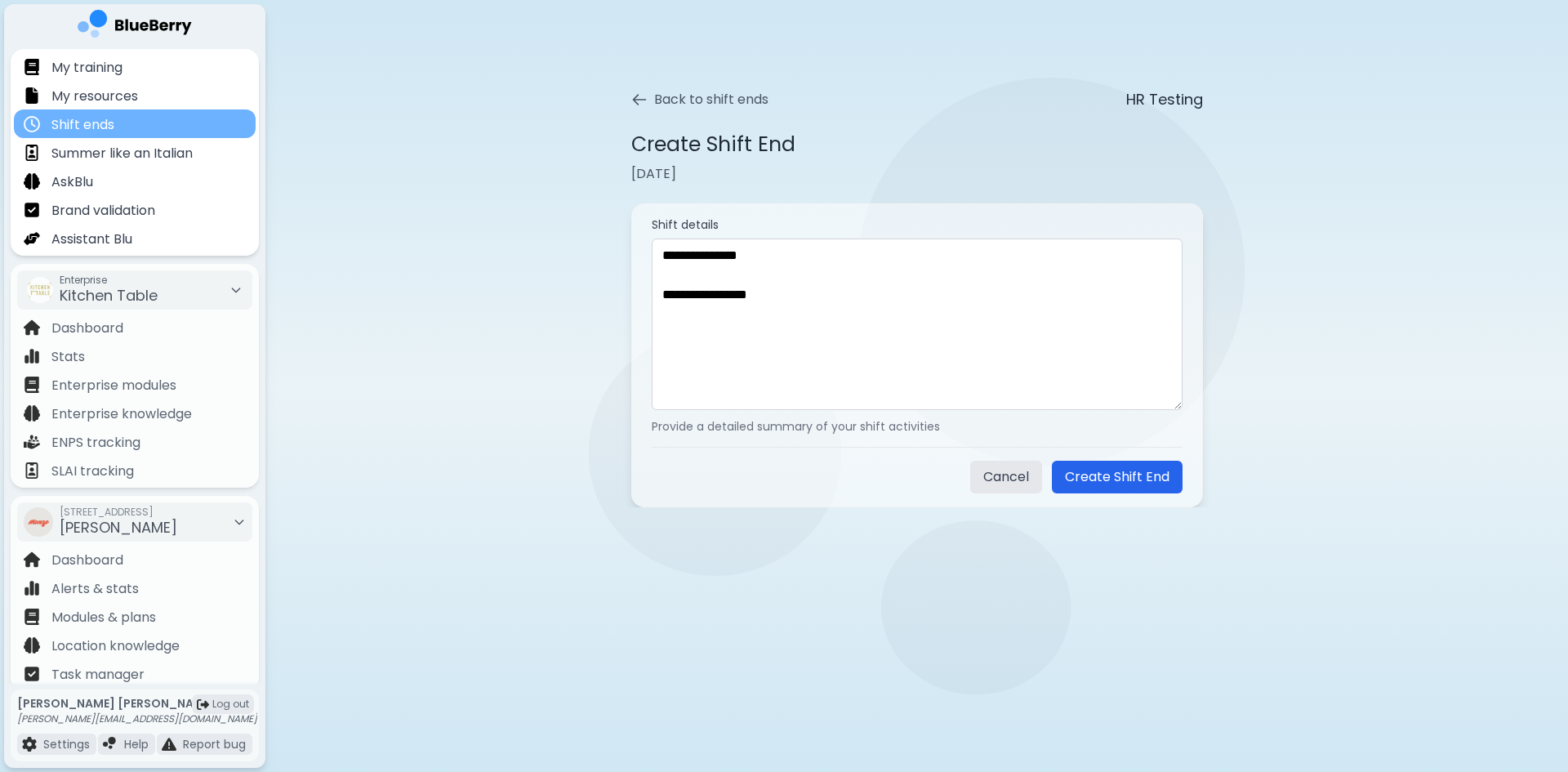
click at [147, 124] on div "Shift ends" at bounding box center [135, 123] width 241 height 29
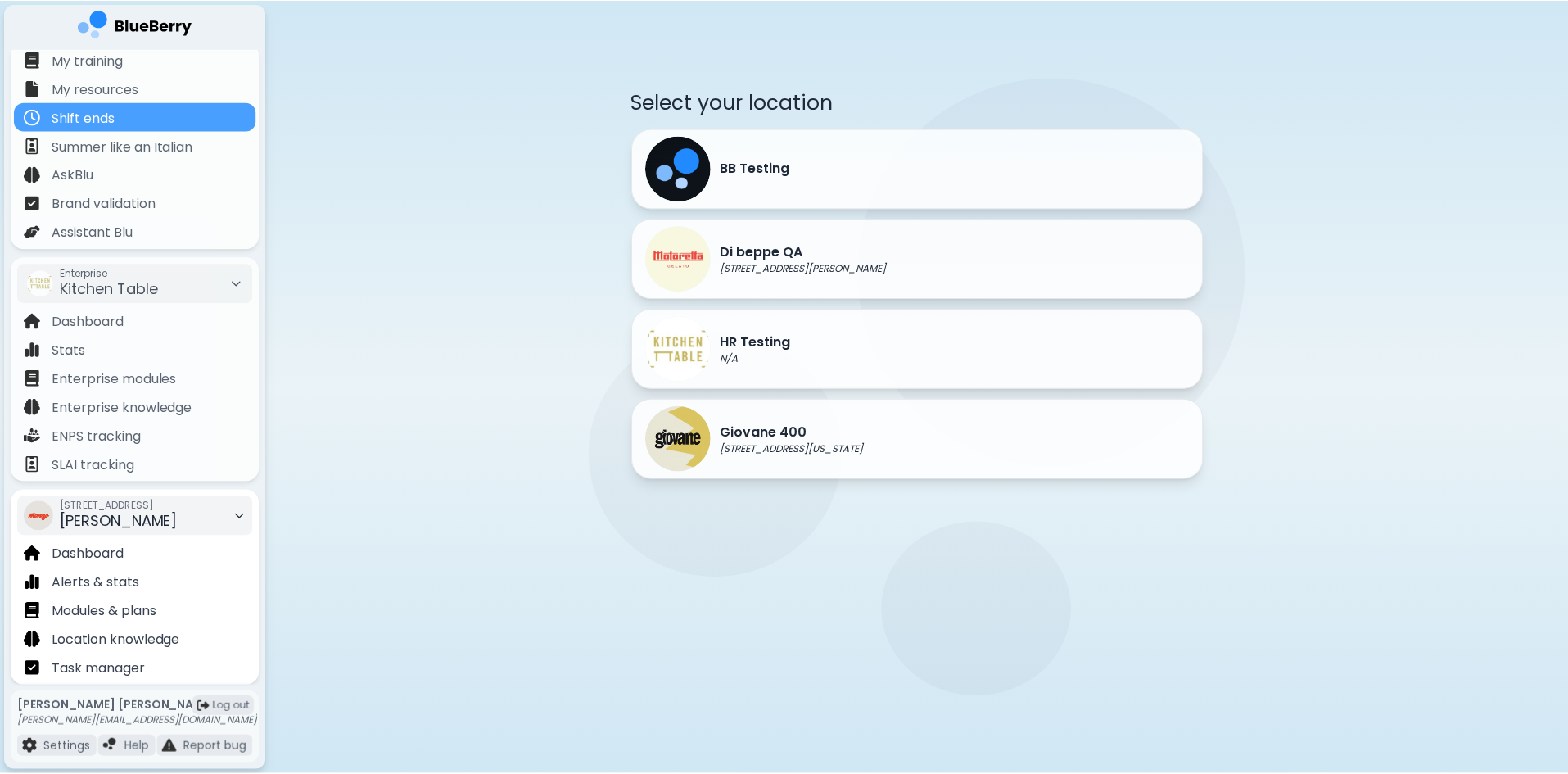
scroll to position [28, 0]
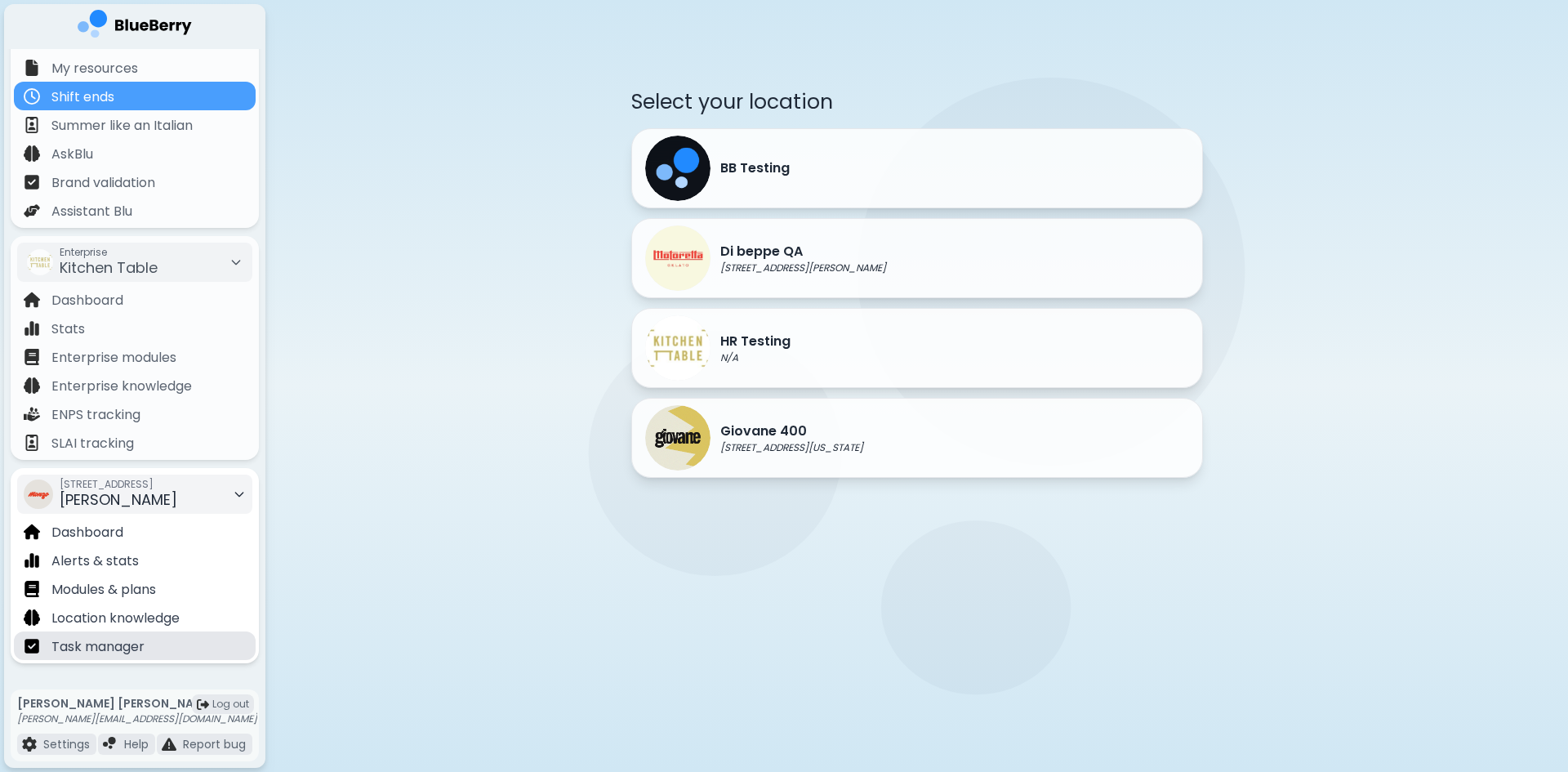
click at [133, 647] on p "Task manager" at bounding box center [98, 647] width 93 height 20
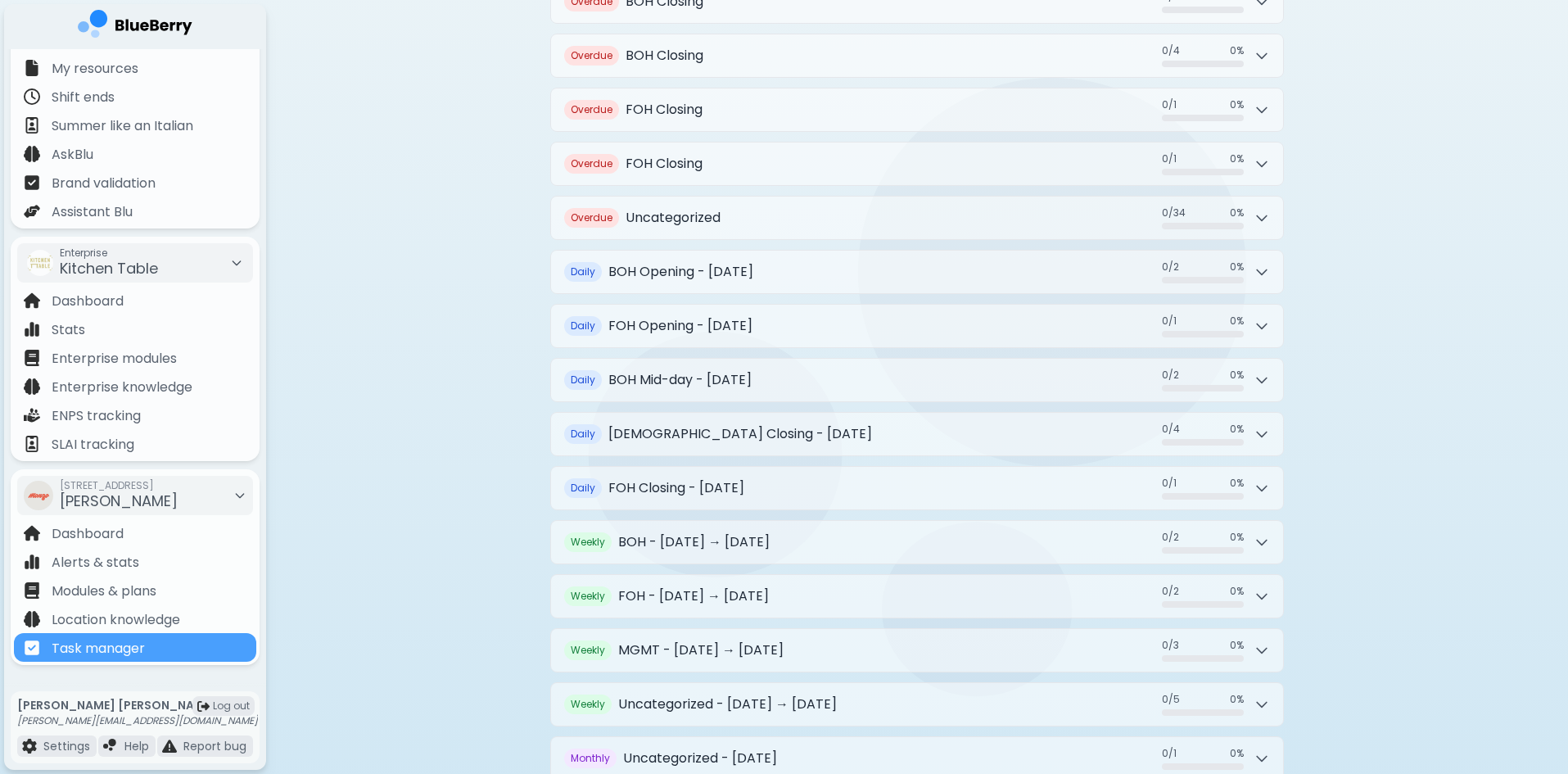
scroll to position [888, 0]
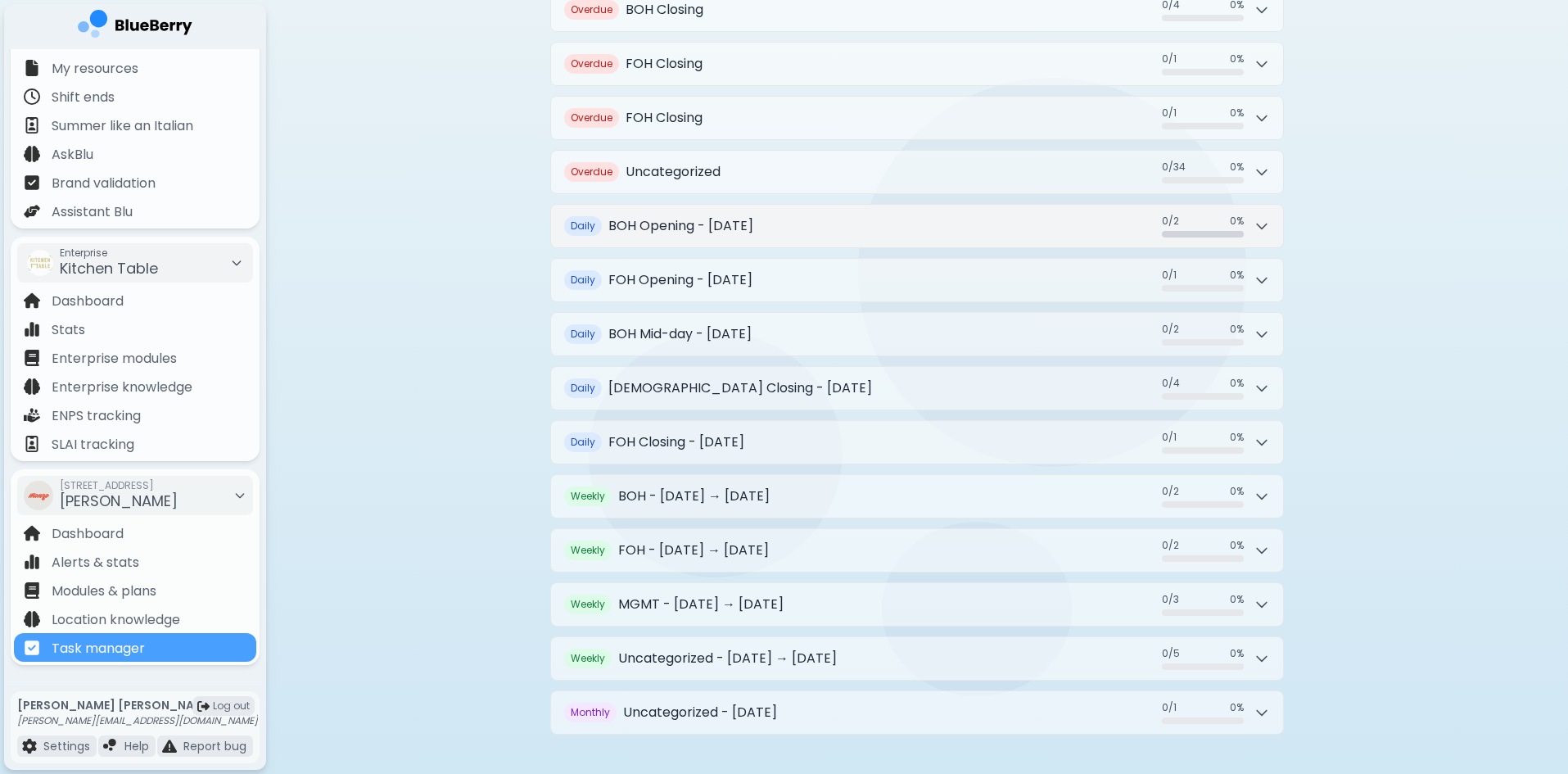
click at [1262, 240] on button "Daily BOH Opening - [DATE] 0 / 2 0 / 2 0 %" at bounding box center [917, 226] width 732 height 43
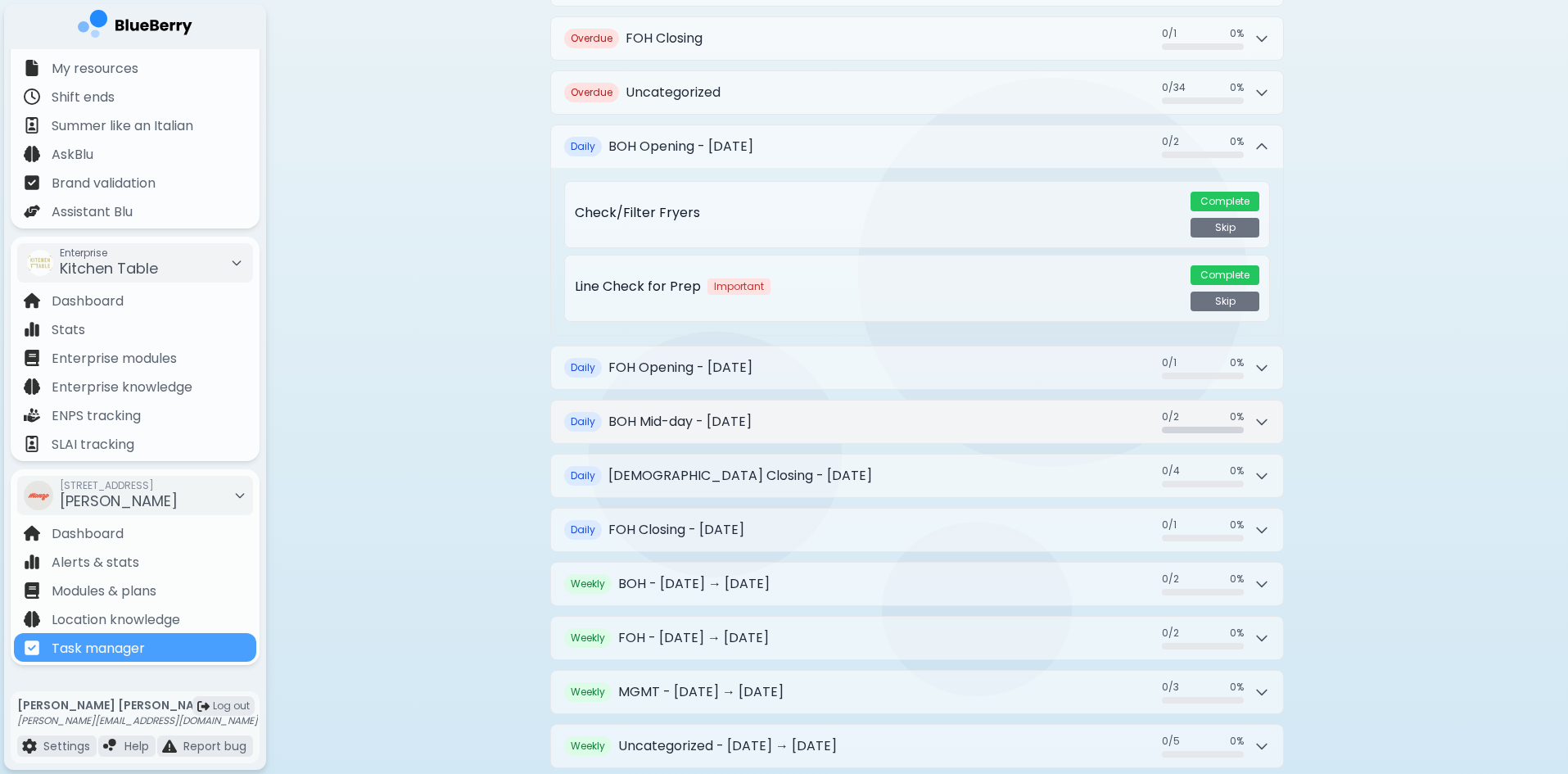
scroll to position [1056, 0]
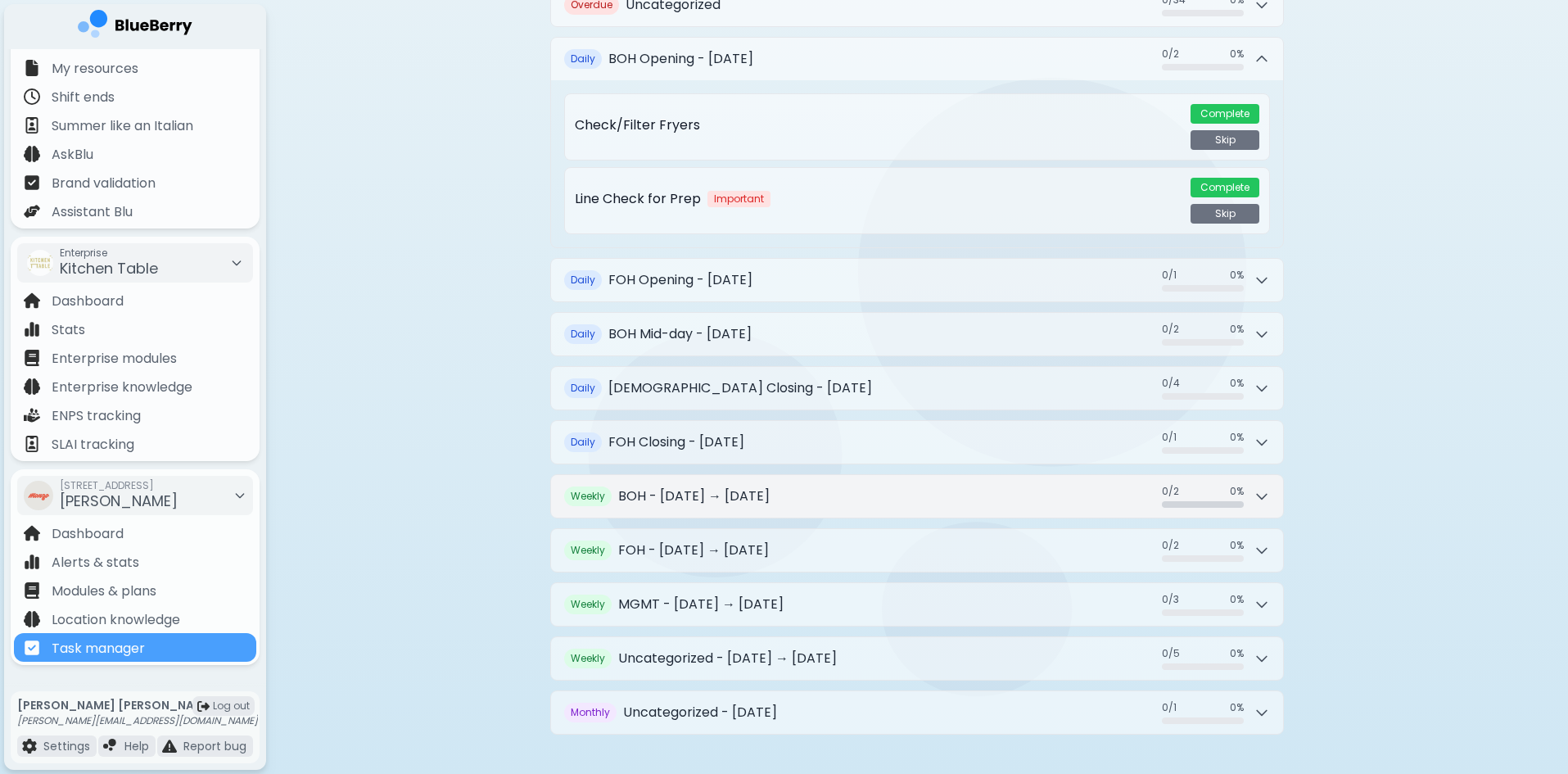
click at [1271, 500] on button "Weekly BOH - [DATE] → [DATE] 0 / 2 0 / 2 0 %" at bounding box center [917, 497] width 732 height 43
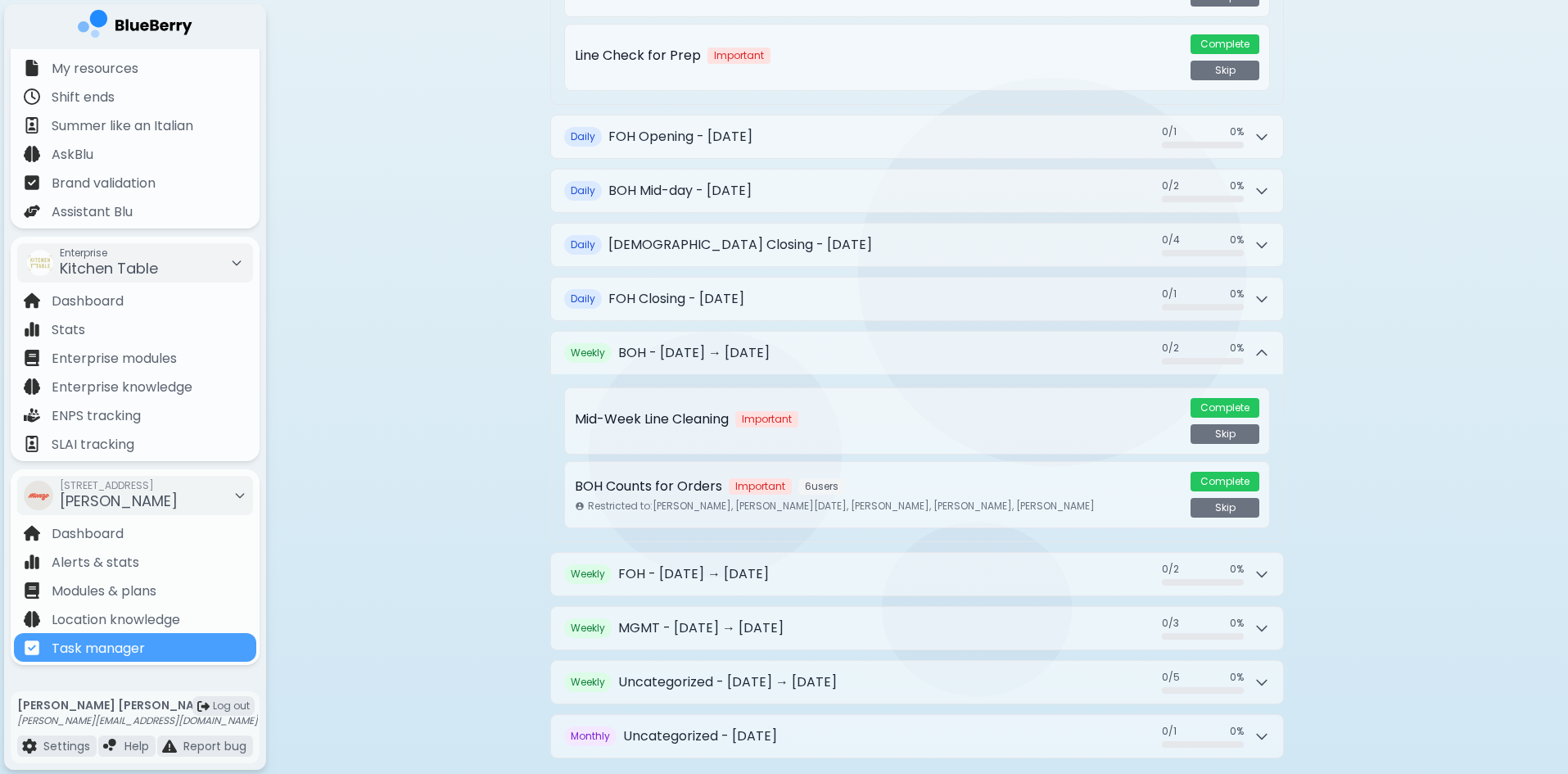
scroll to position [1223, 0]
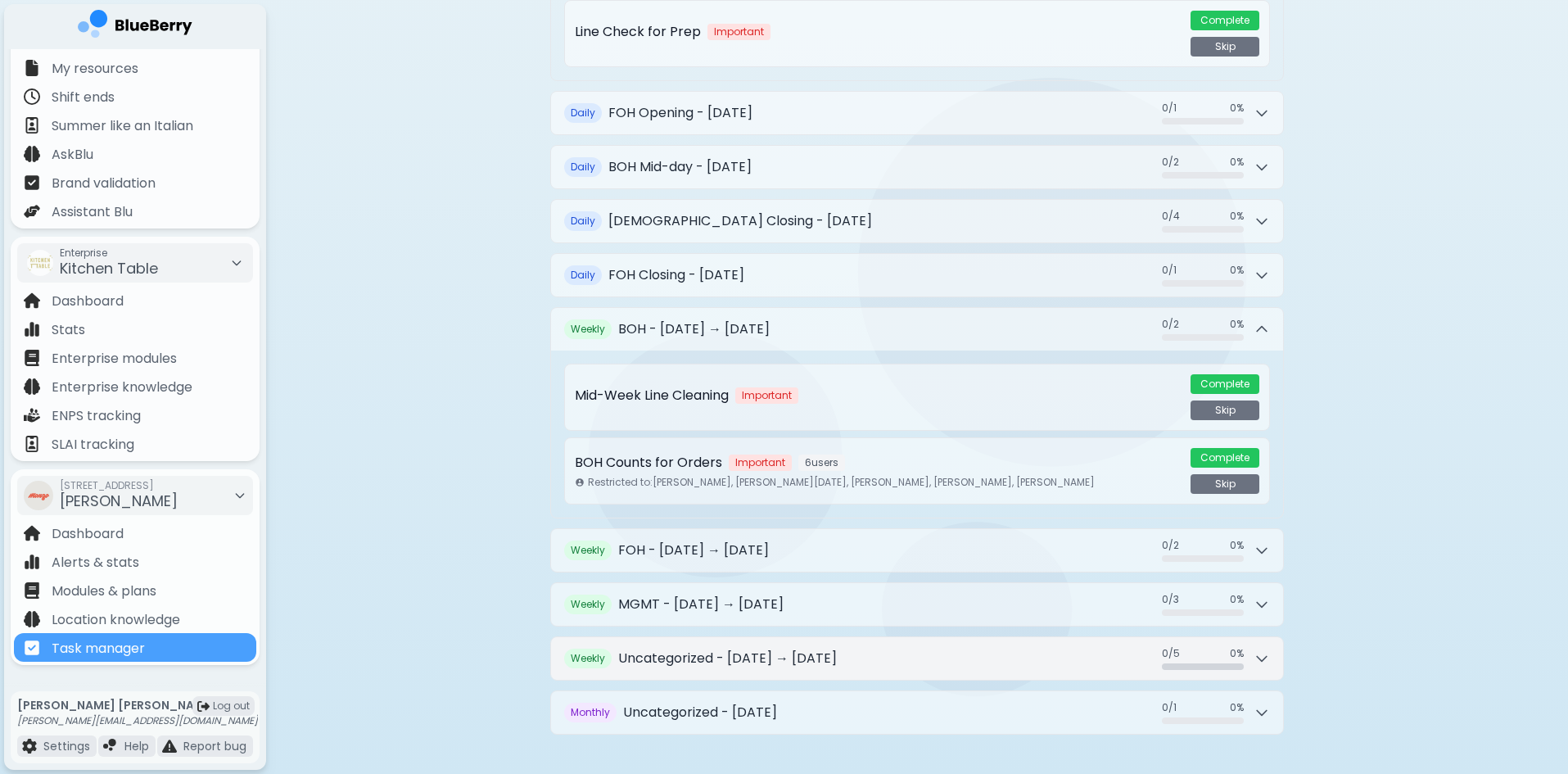
click at [1260, 667] on div "0 / 5 0 / 5 0 %" at bounding box center [1216, 659] width 108 height 23
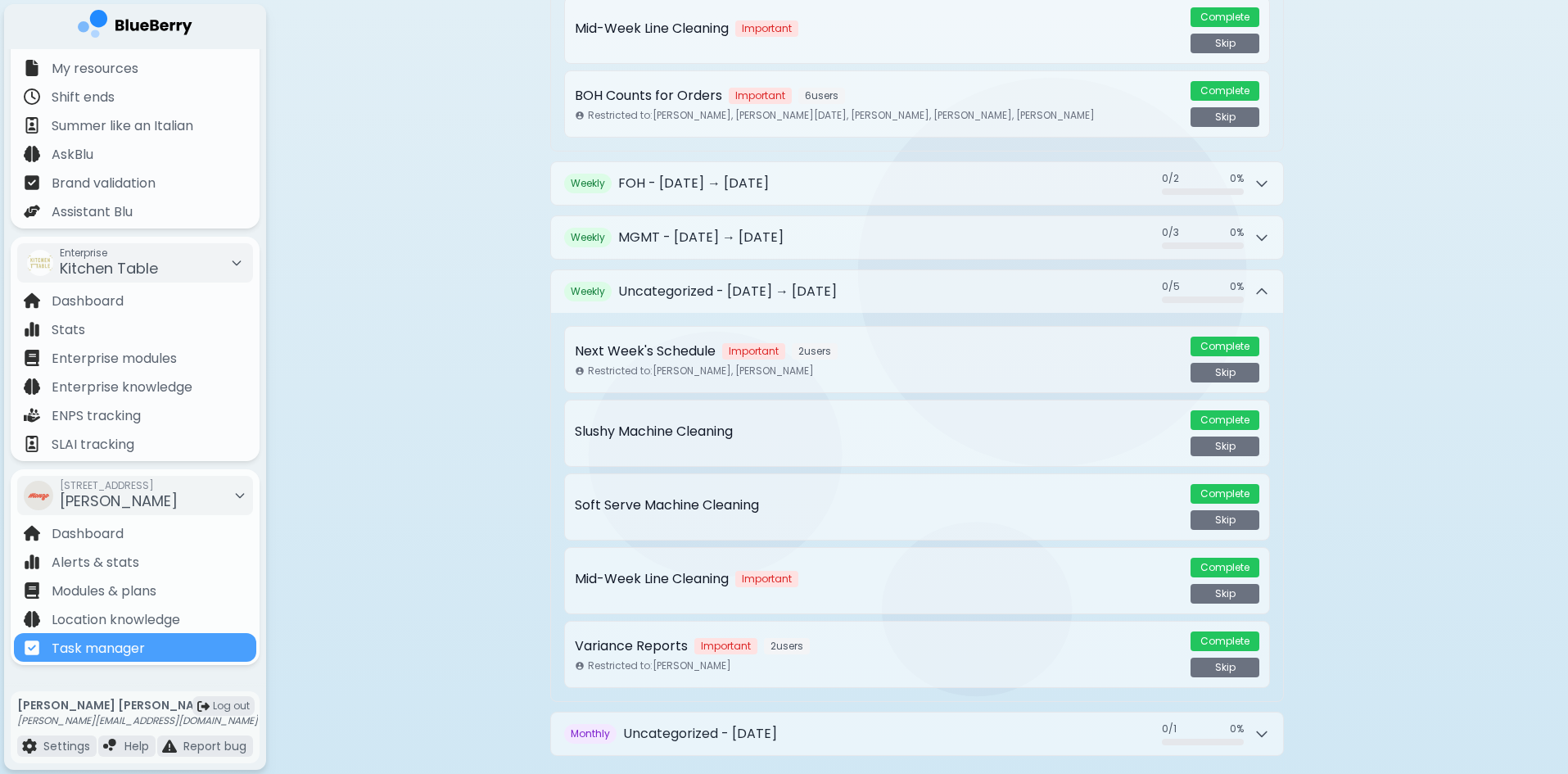
scroll to position [1611, 0]
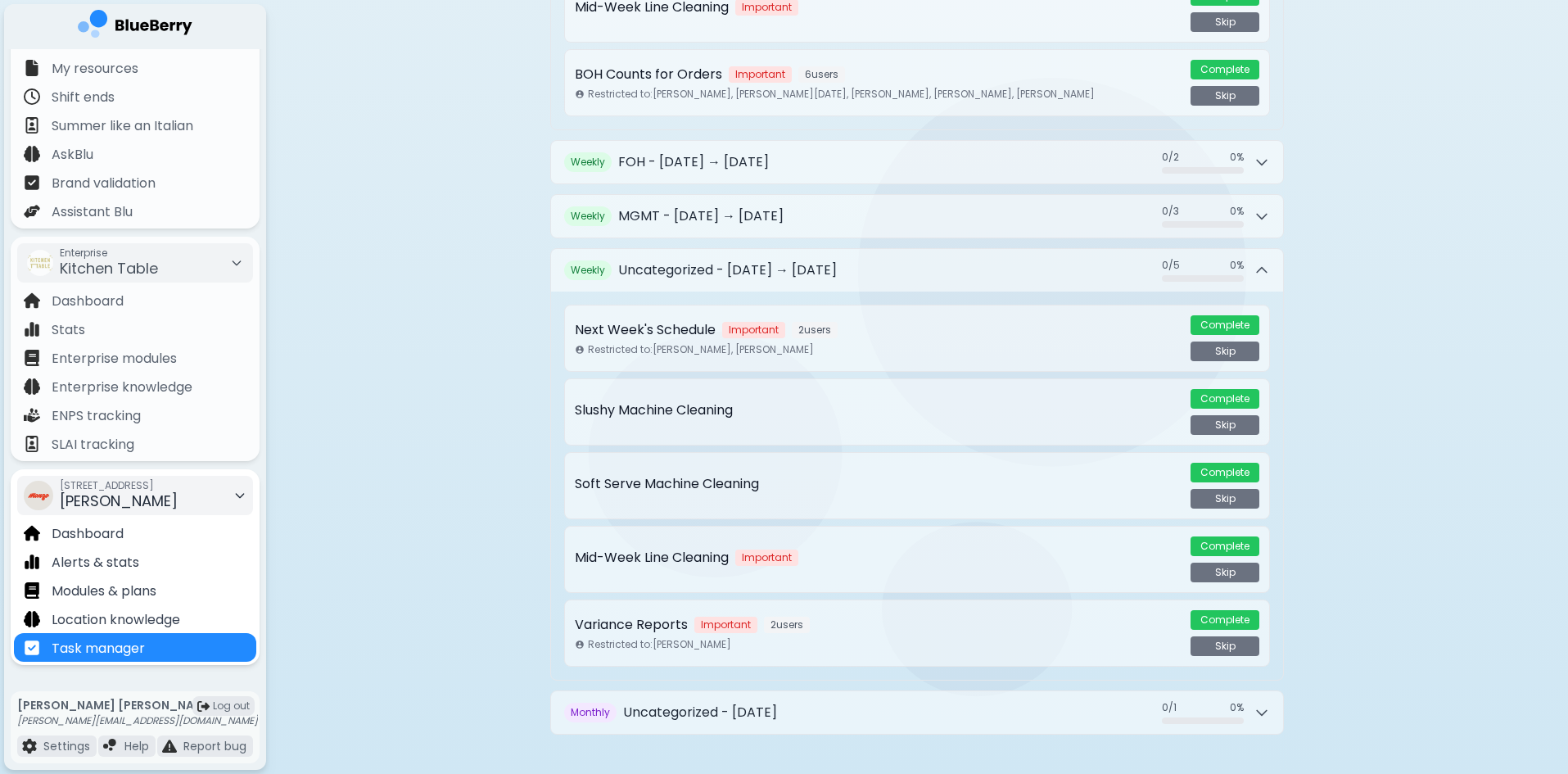
click at [140, 504] on div "[STREET_ADDRESS][PERSON_NAME]" at bounding box center [119, 496] width 118 height 36
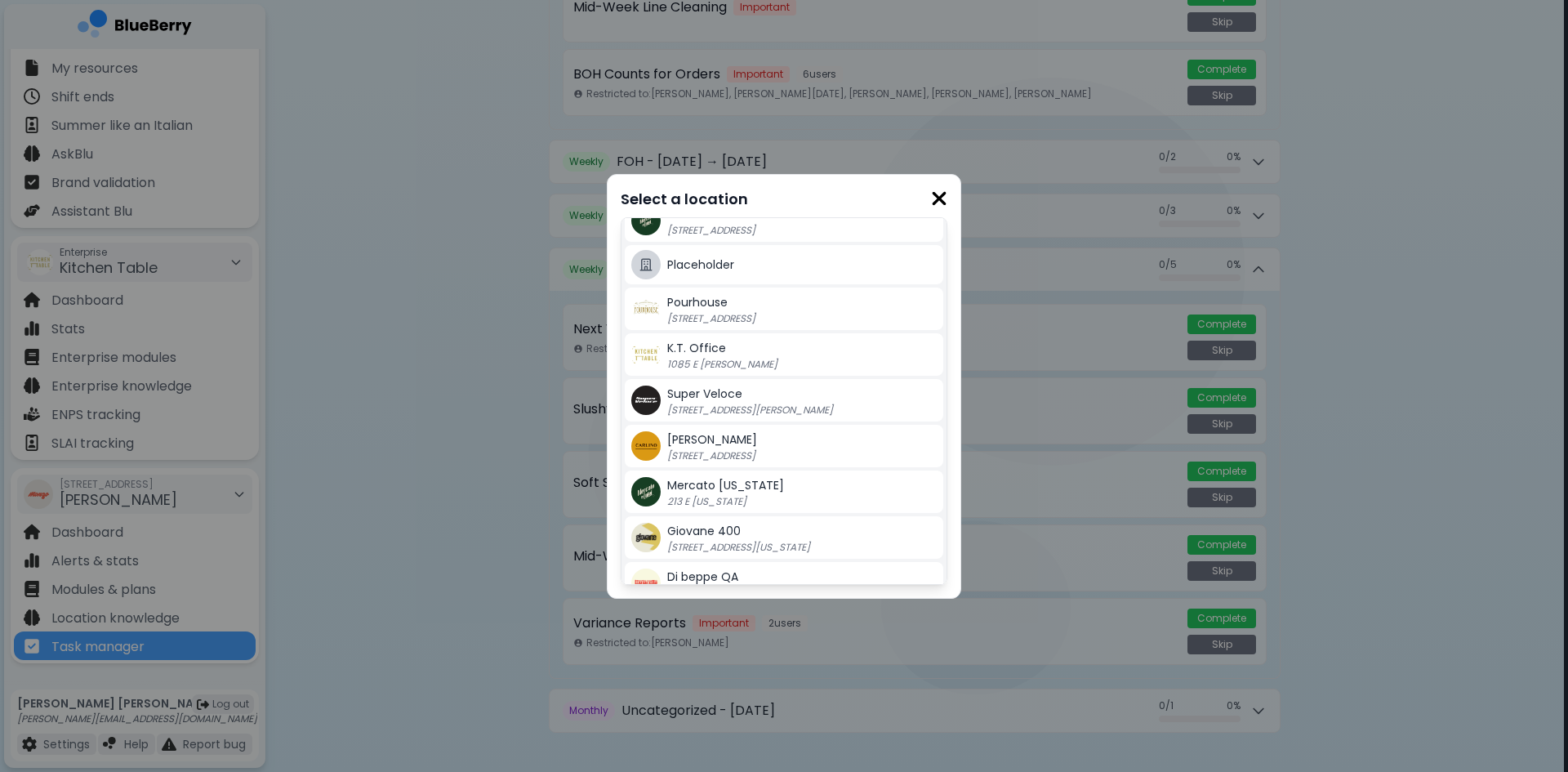
scroll to position [415, 0]
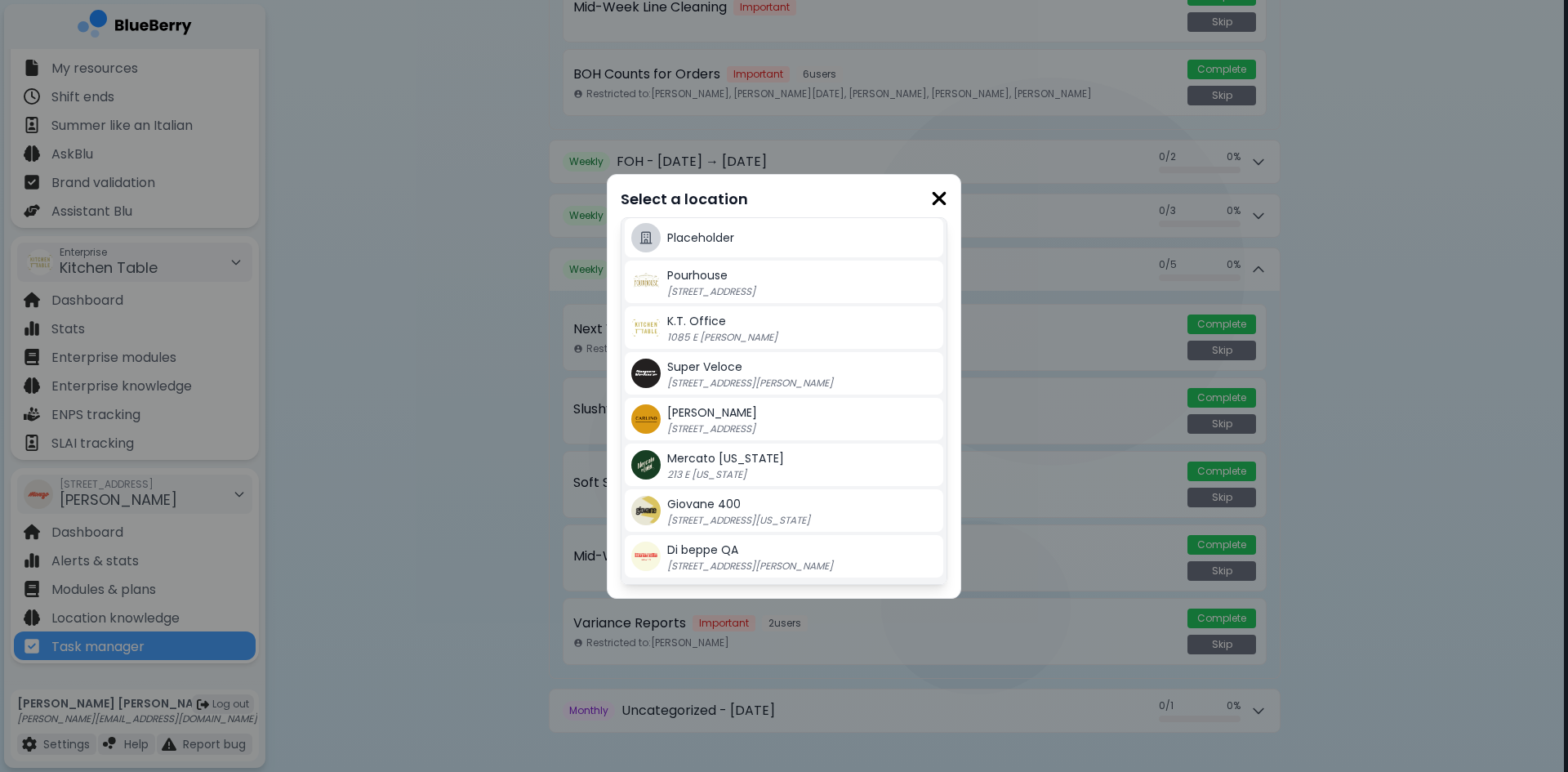
click at [752, 419] on div "[PERSON_NAME] [STREET_ADDRESS]" at bounding box center [802, 419] width 269 height 33
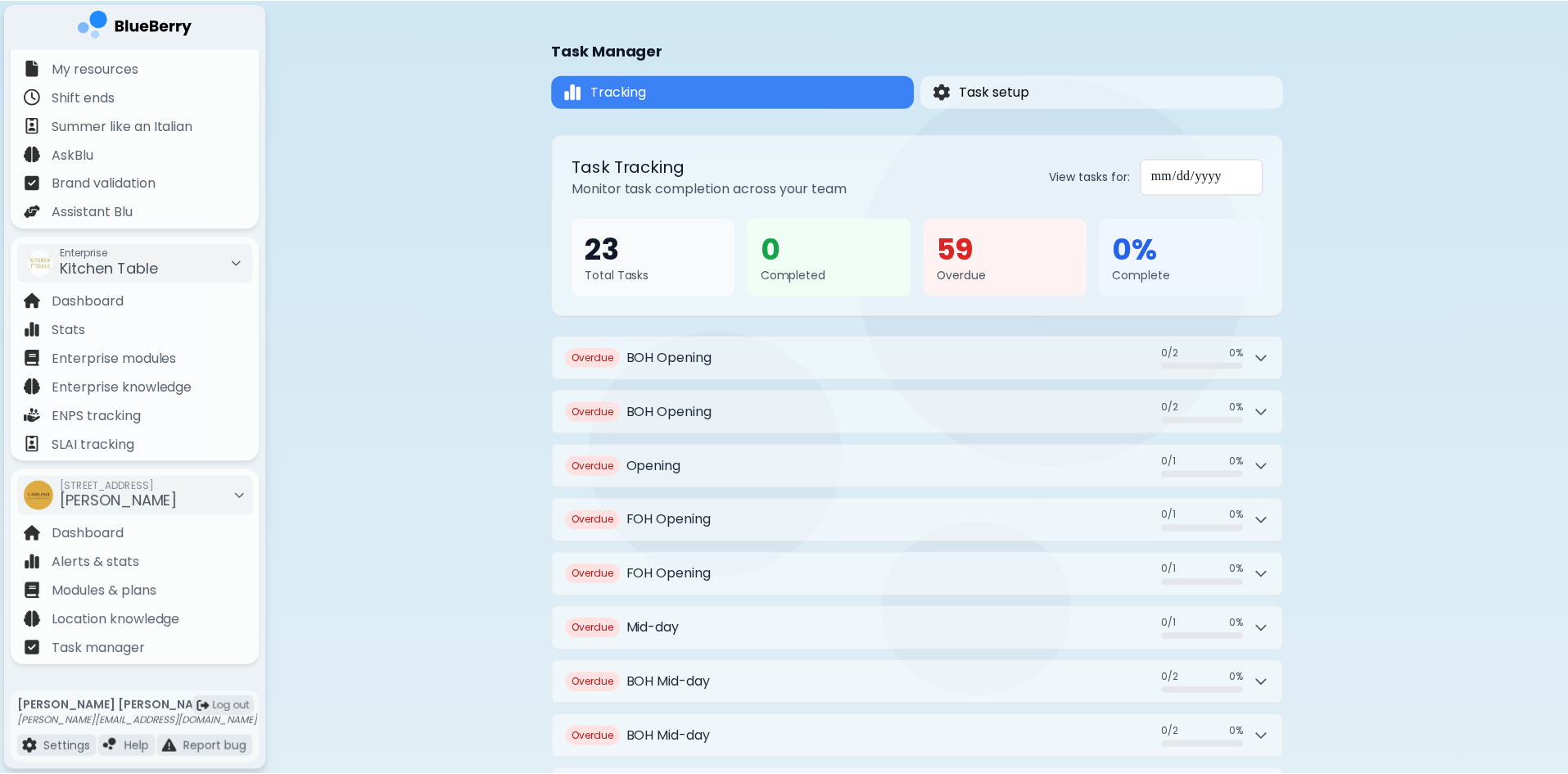
scroll to position [0, 0]
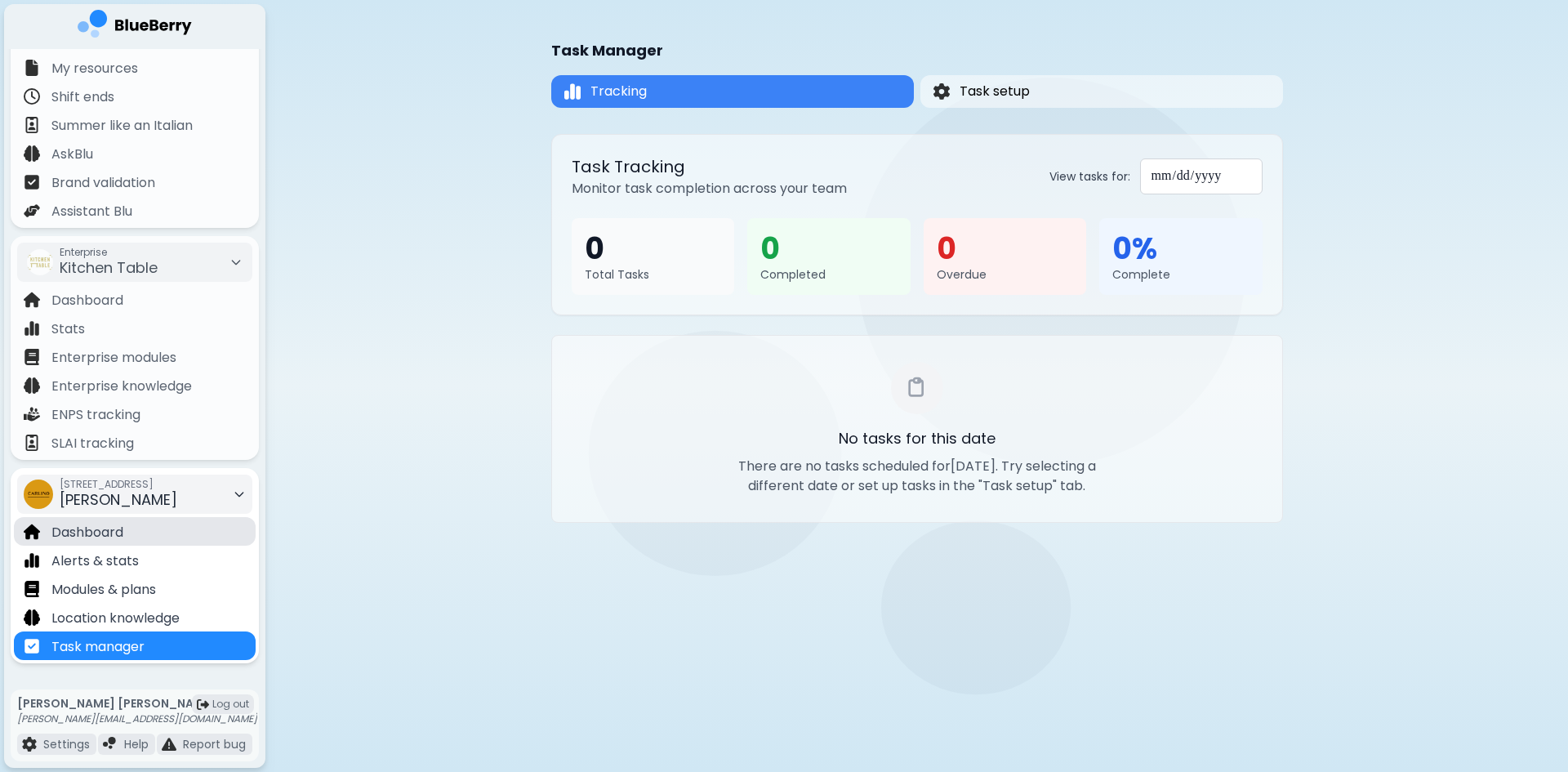
click at [168, 537] on div "Dashboard" at bounding box center [135, 531] width 241 height 29
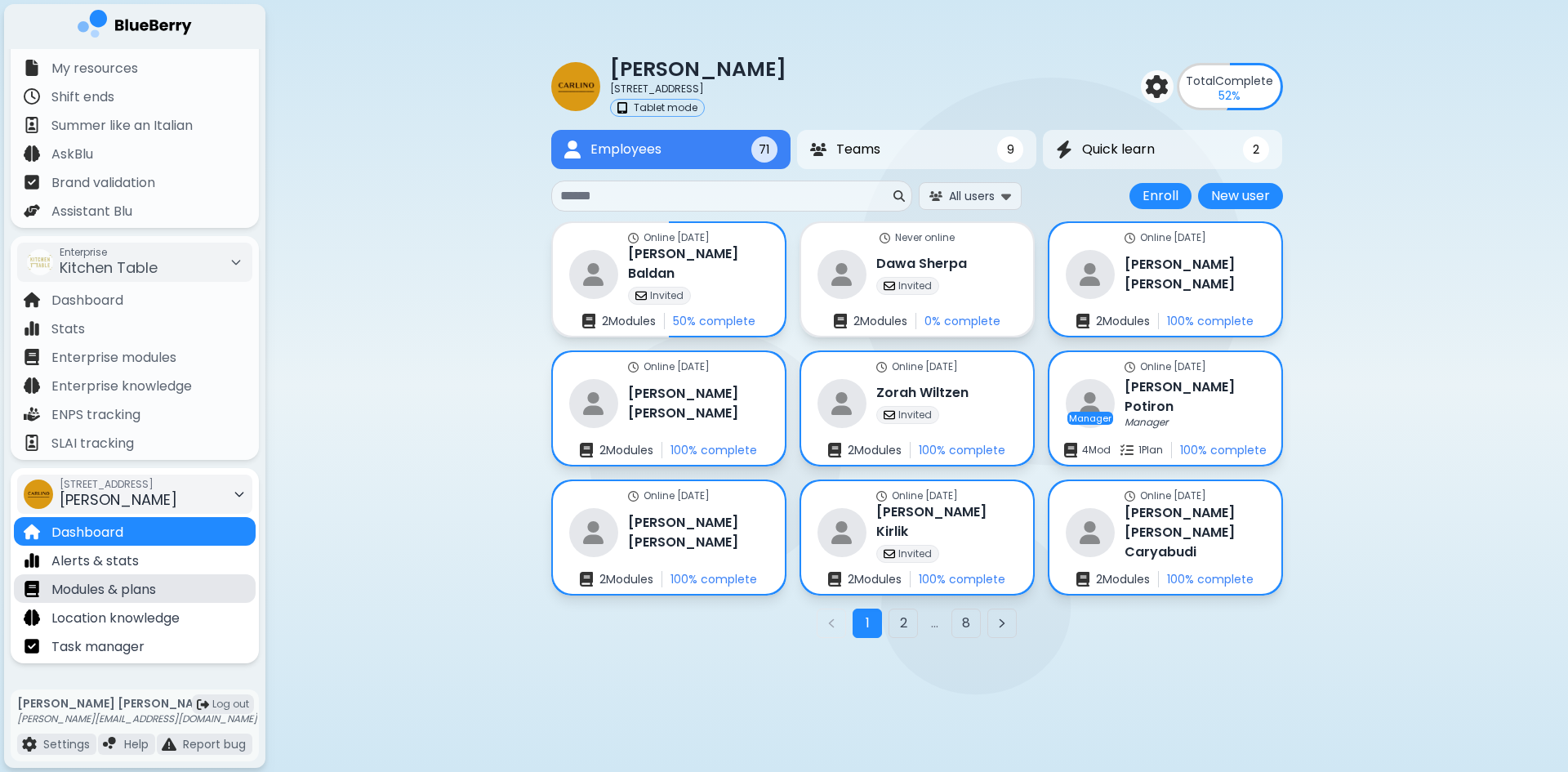
click at [156, 591] on p "Modules & plans" at bounding box center [103, 590] width 104 height 20
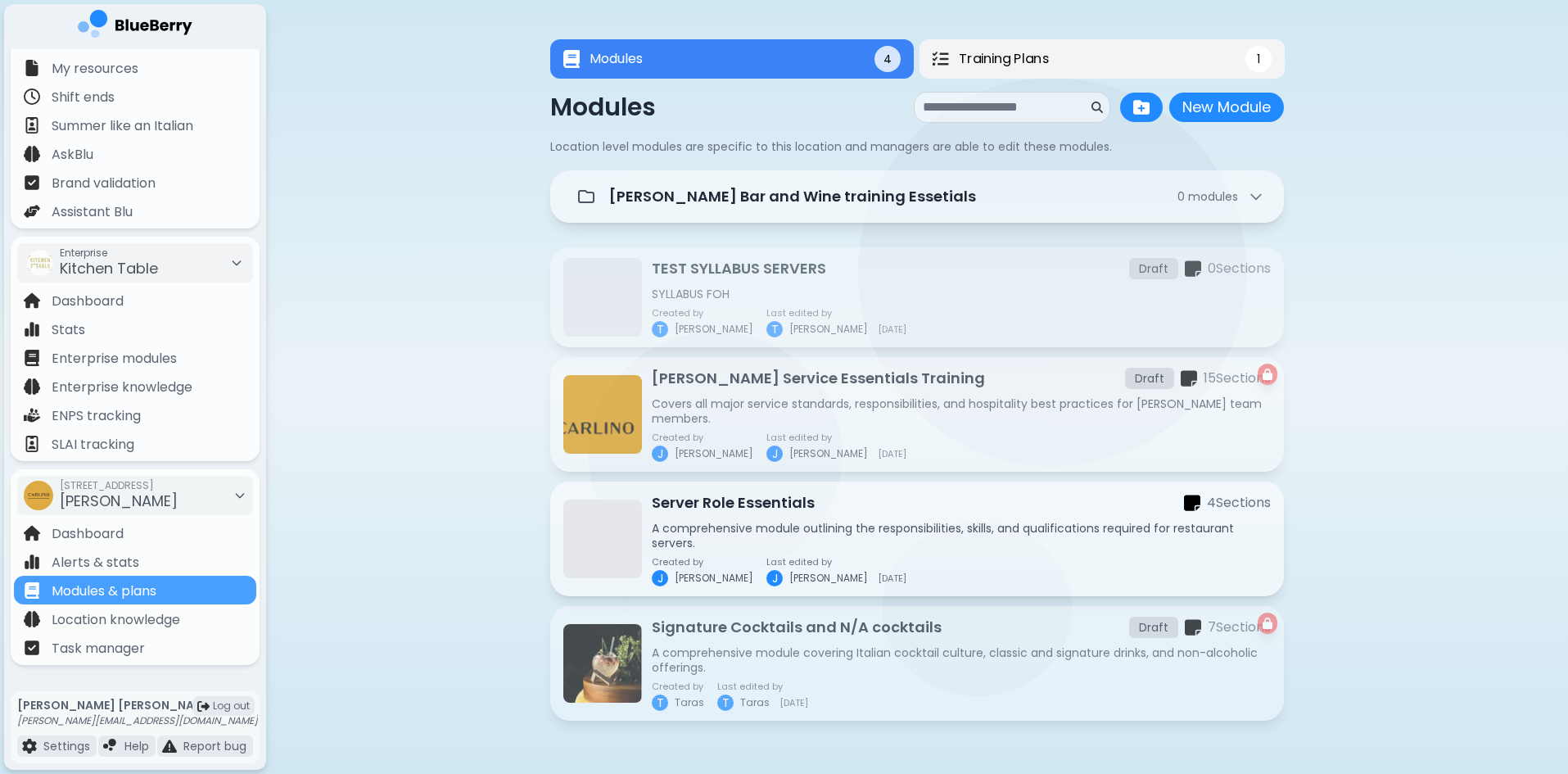
click at [1058, 58] on button "Training Plans 1" at bounding box center [1102, 59] width 366 height 40
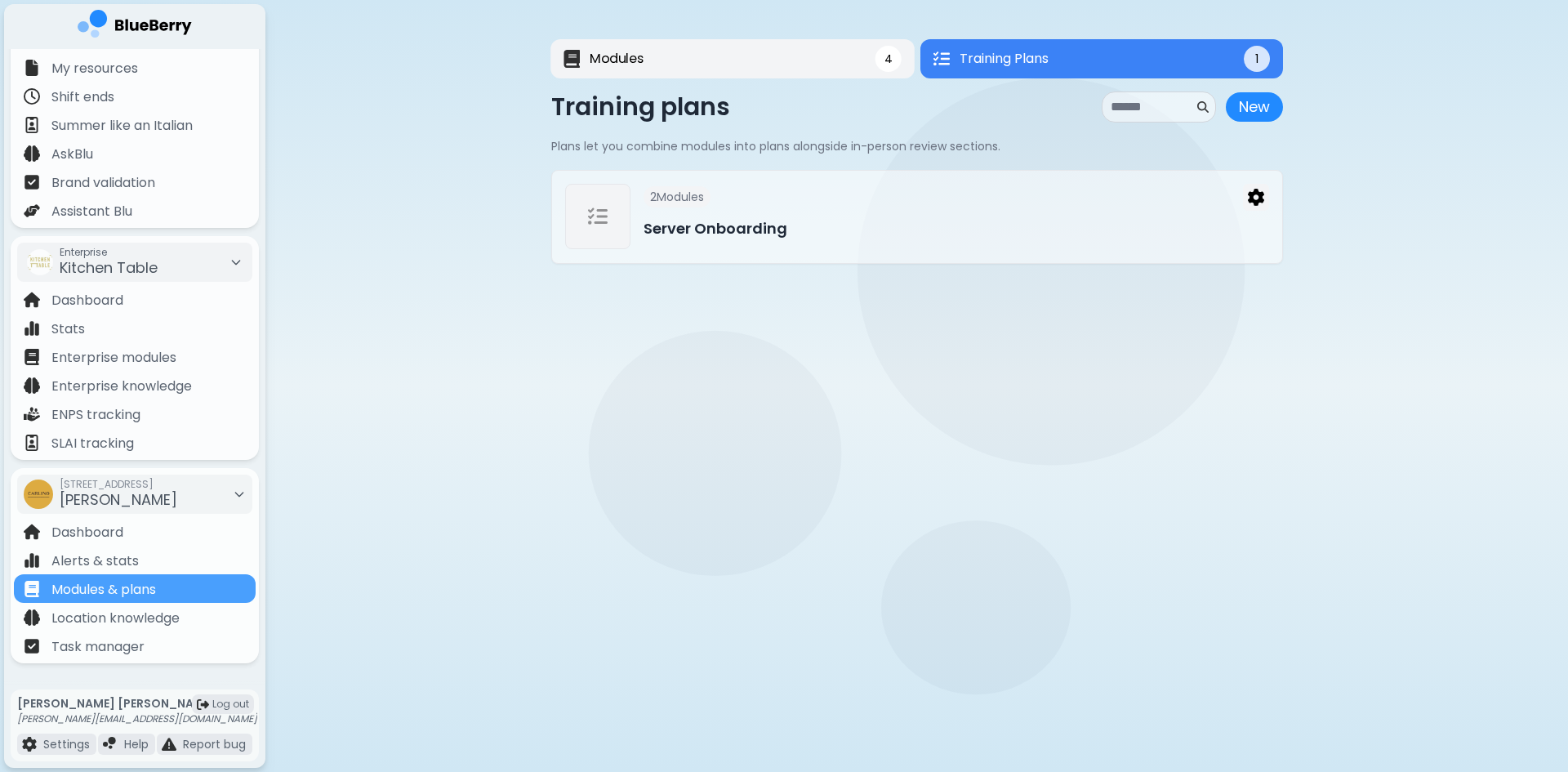
click at [784, 64] on button "Modules 4" at bounding box center [732, 59] width 364 height 39
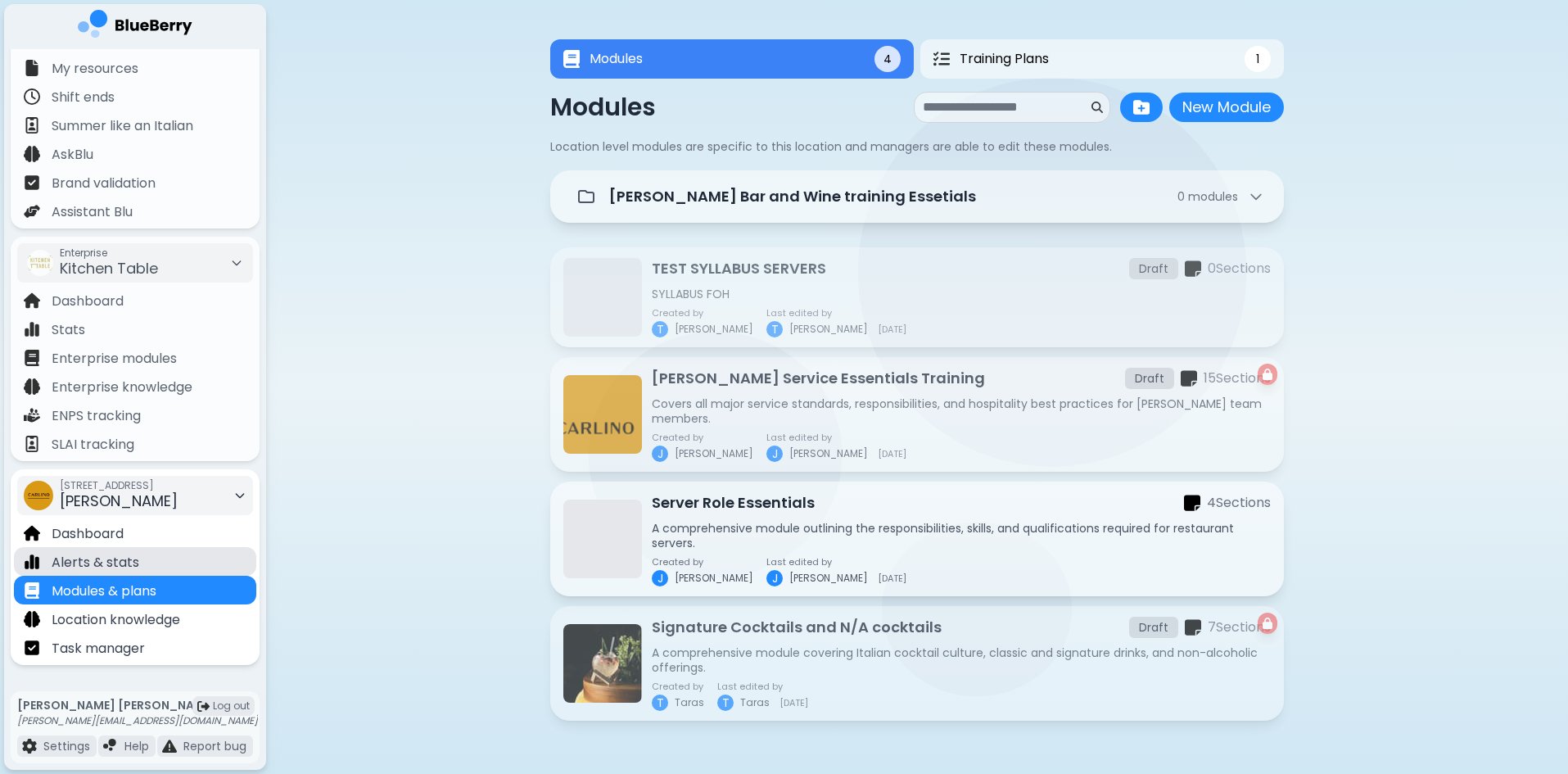
click at [153, 559] on div "Alerts & stats" at bounding box center [135, 562] width 242 height 29
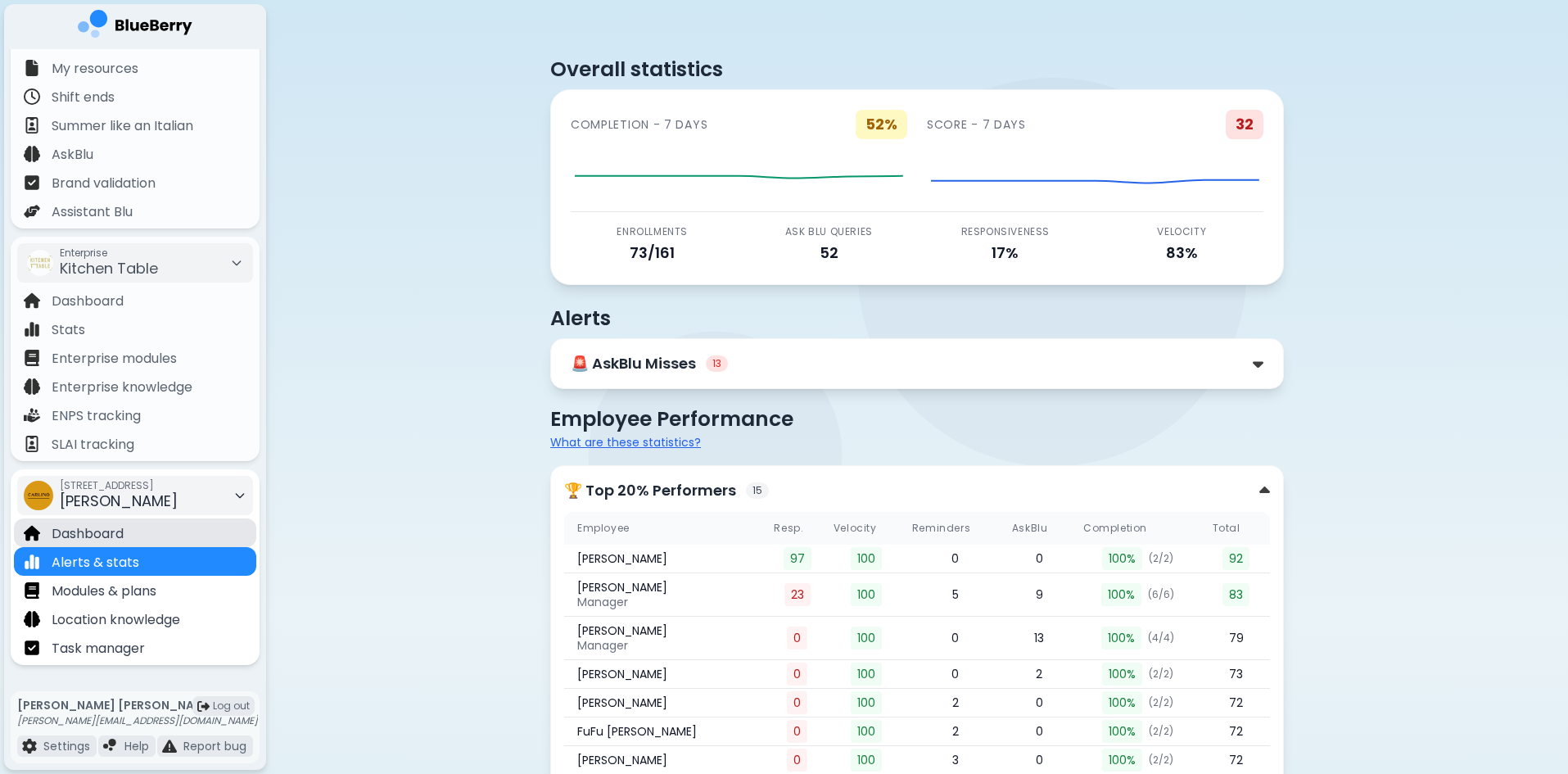
click at [153, 533] on div "Dashboard" at bounding box center [135, 533] width 242 height 29
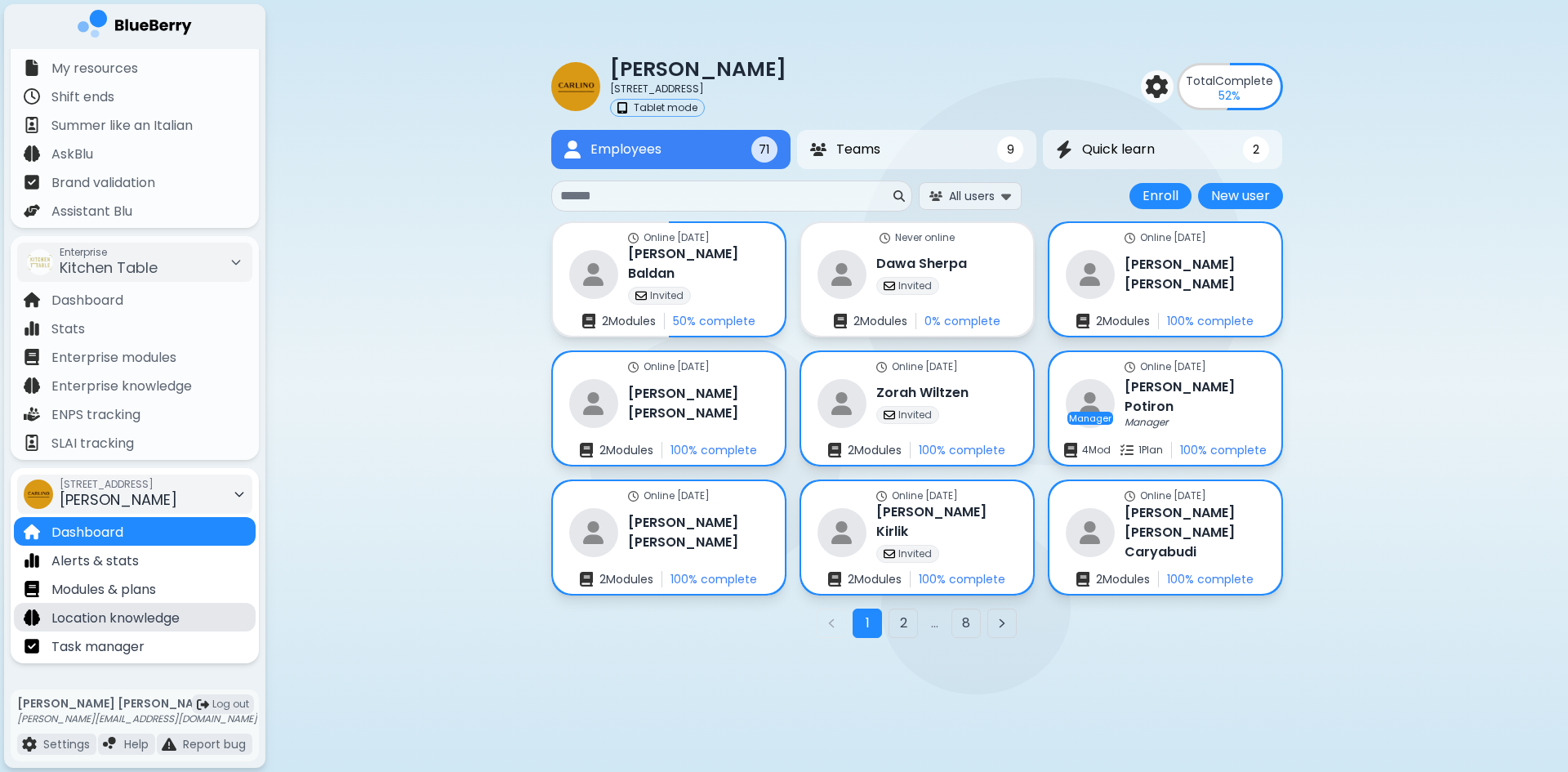
click at [176, 611] on p "Location knowledge" at bounding box center [116, 618] width 128 height 20
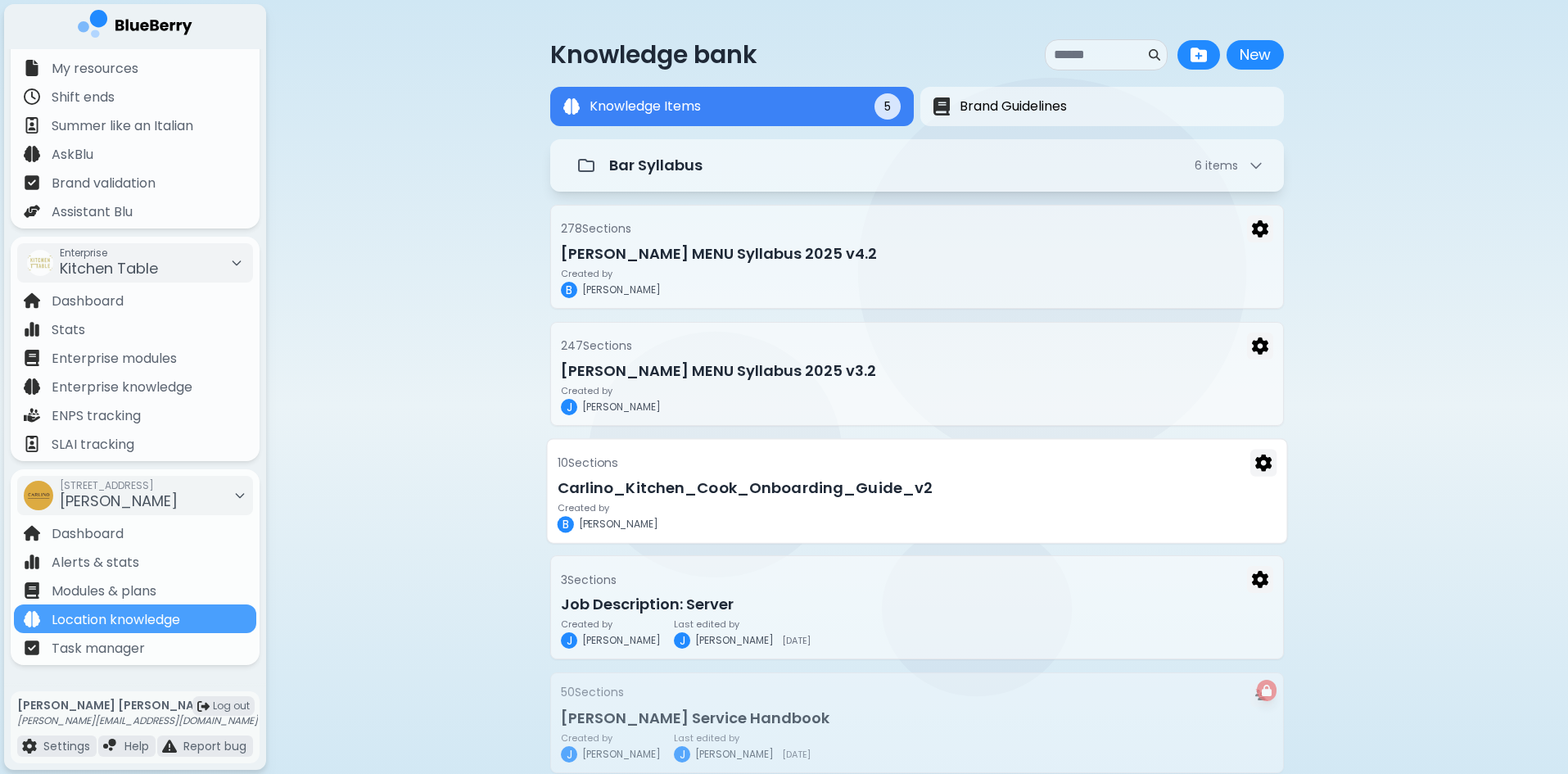
click at [779, 493] on h3 "Carlino_Kitchen_Cook_Onboarding_Guide_v2" at bounding box center [917, 487] width 719 height 23
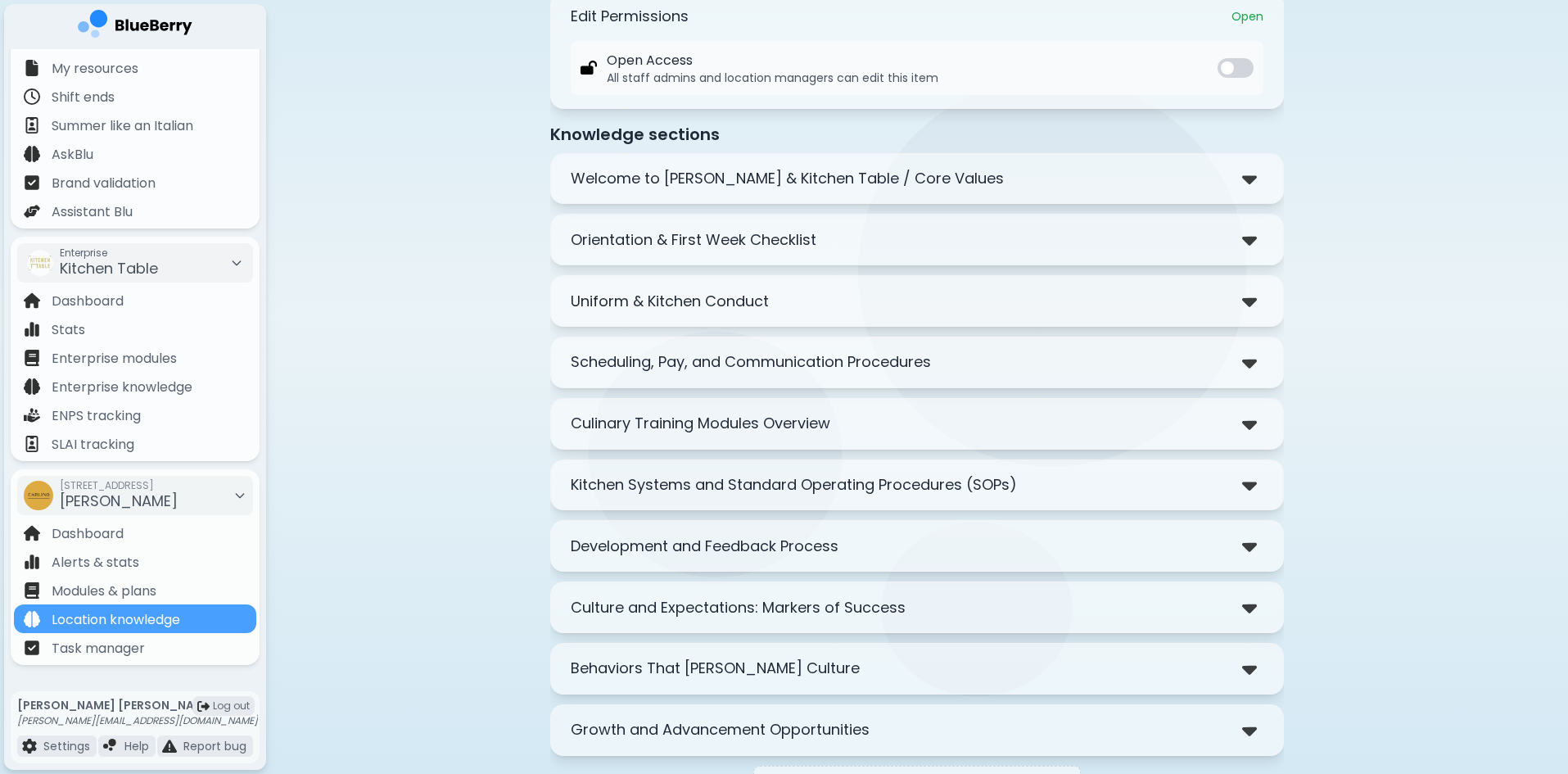
scroll to position [245, 0]
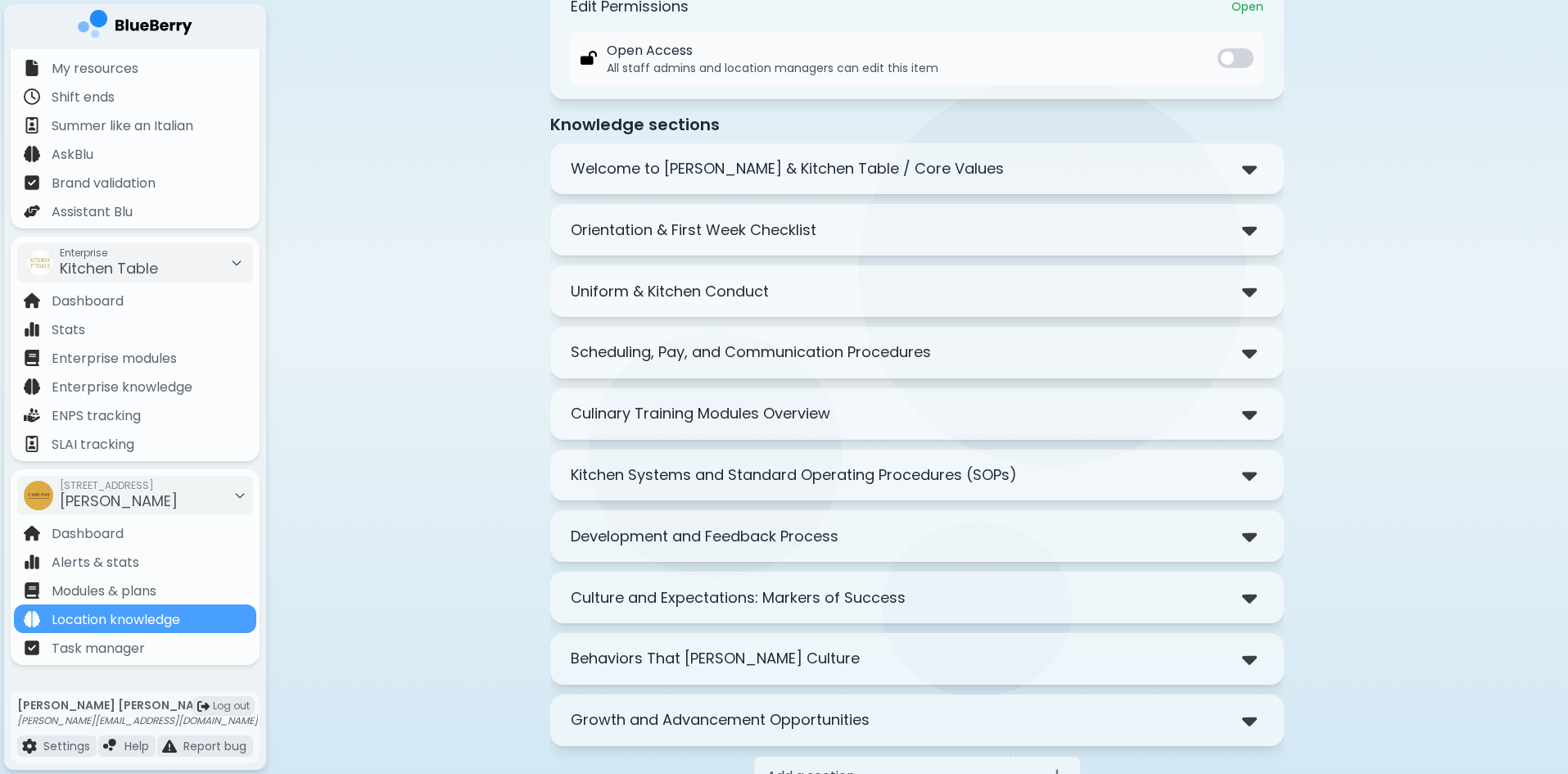
click at [877, 177] on p "Welcome to [PERSON_NAME] & Kitchen Table / Core Values" at bounding box center [787, 169] width 433 height 23
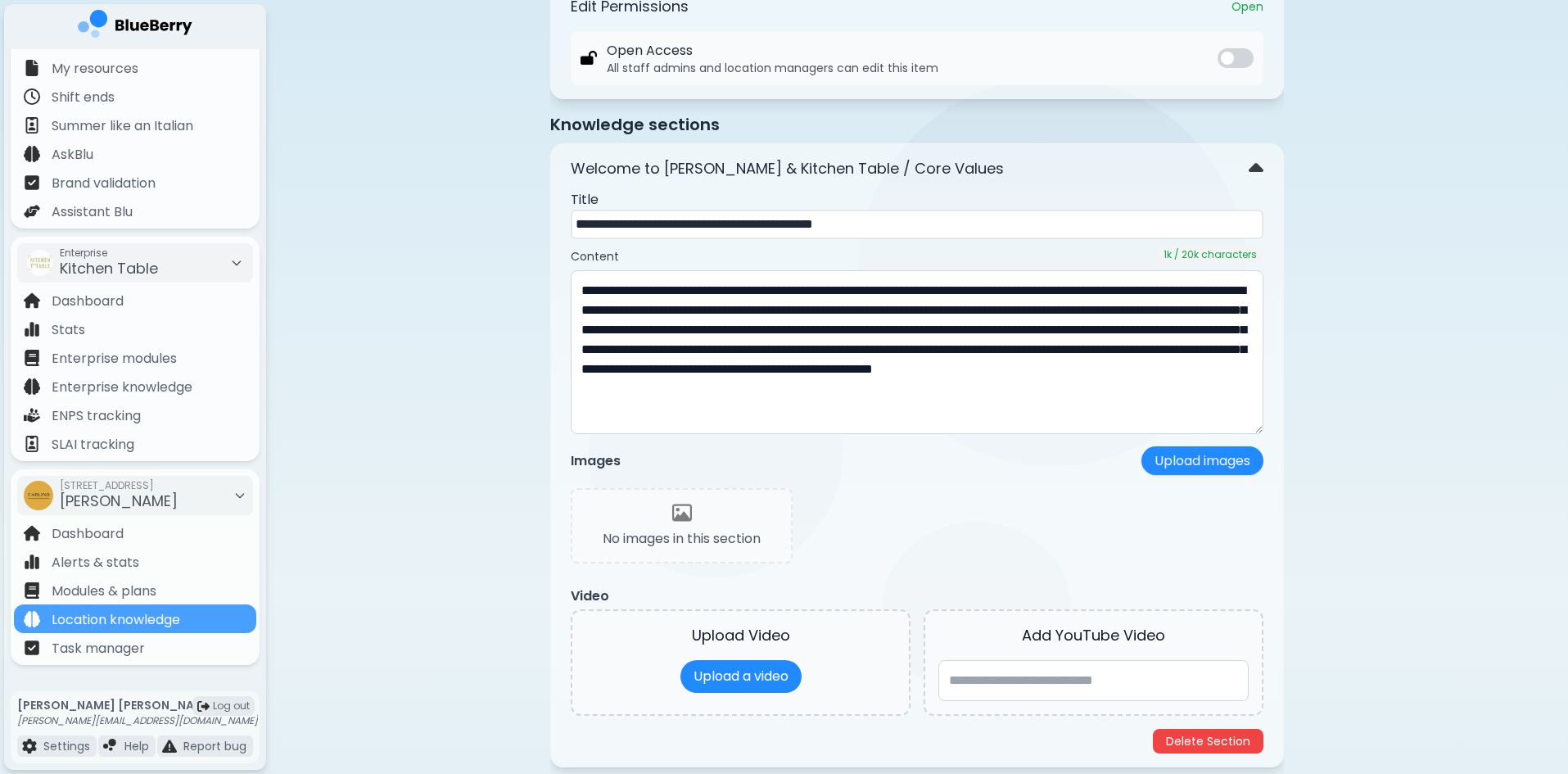
click at [877, 177] on p "Welcome to [PERSON_NAME] & Kitchen Table / Core Values" at bounding box center [787, 169] width 433 height 23
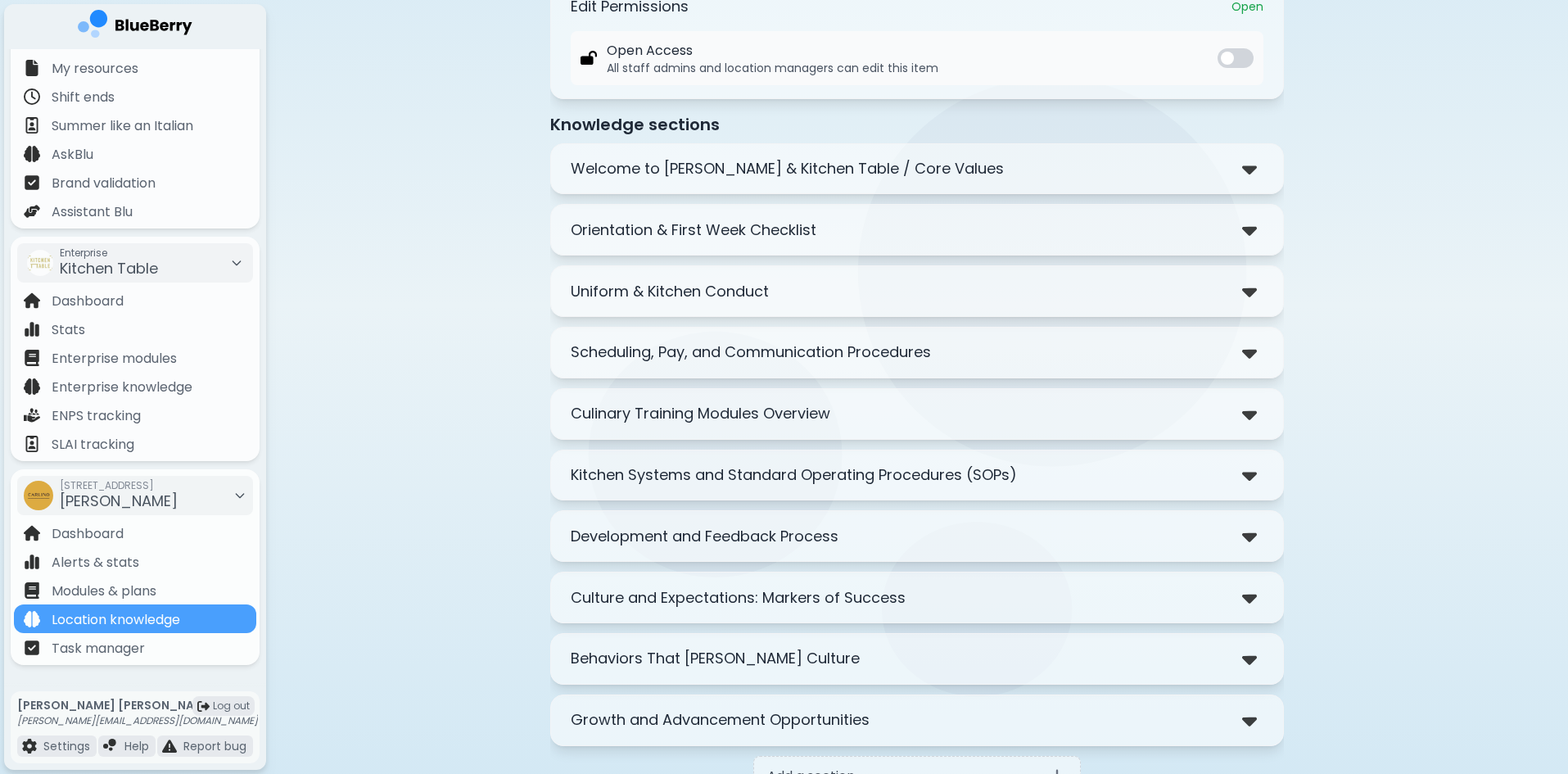
scroll to position [328, 0]
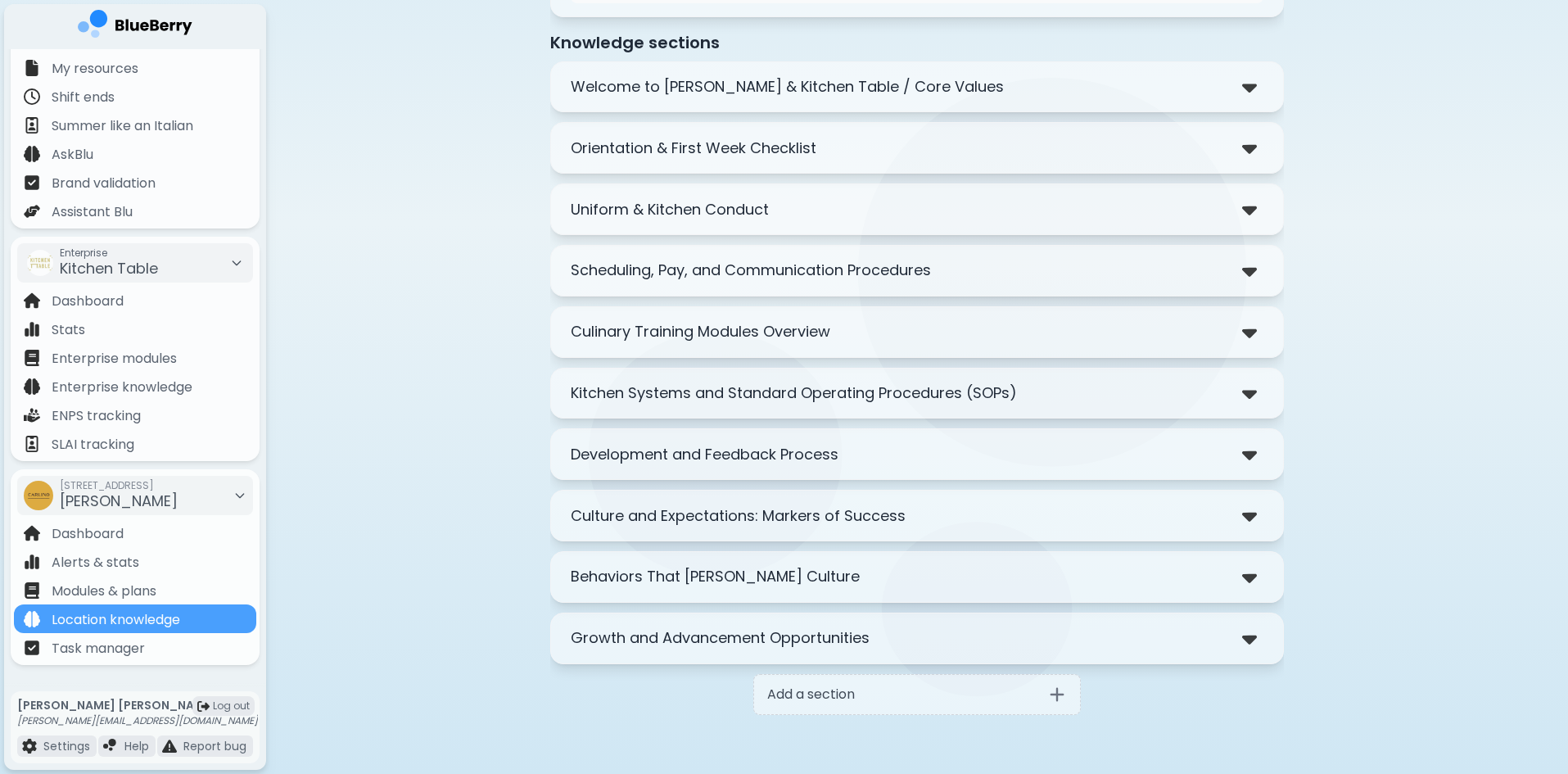
click at [769, 577] on p "Behaviors That [PERSON_NAME] Culture" at bounding box center [714, 576] width 289 height 23
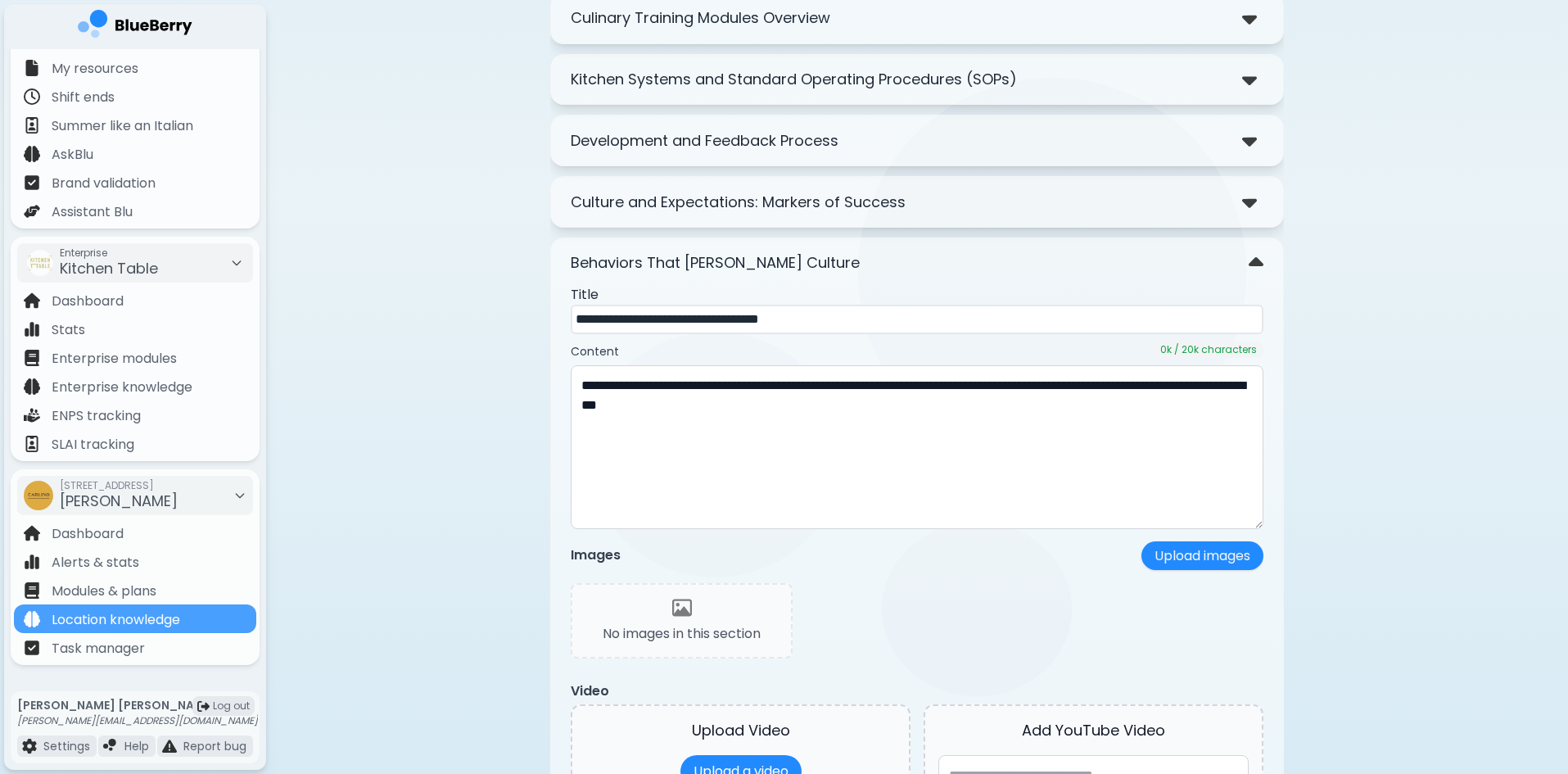
scroll to position [655, 0]
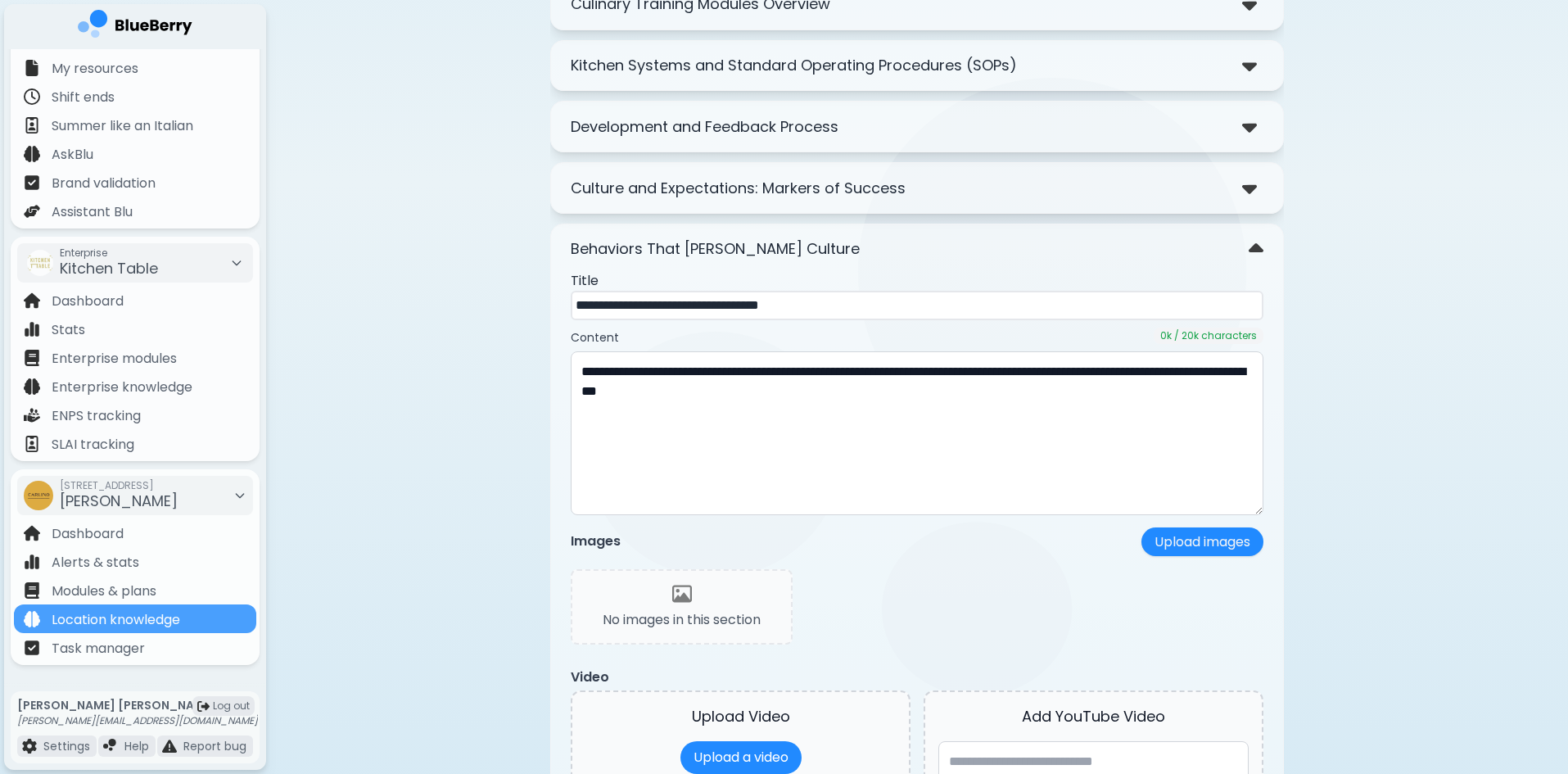
click at [866, 196] on p "Culture and Expectations: Markers of Success" at bounding box center [737, 189] width 335 height 23
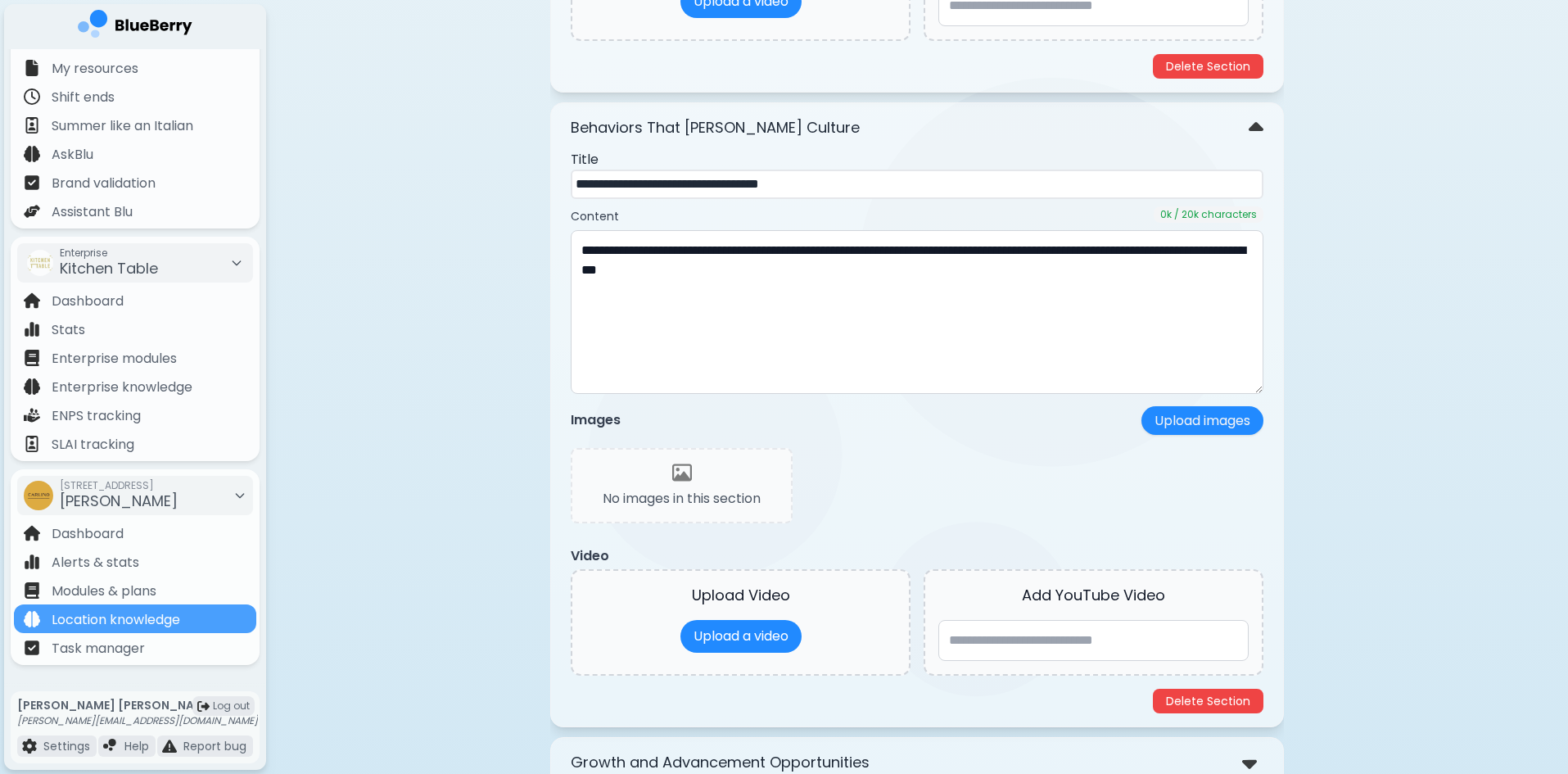
scroll to position [1475, 0]
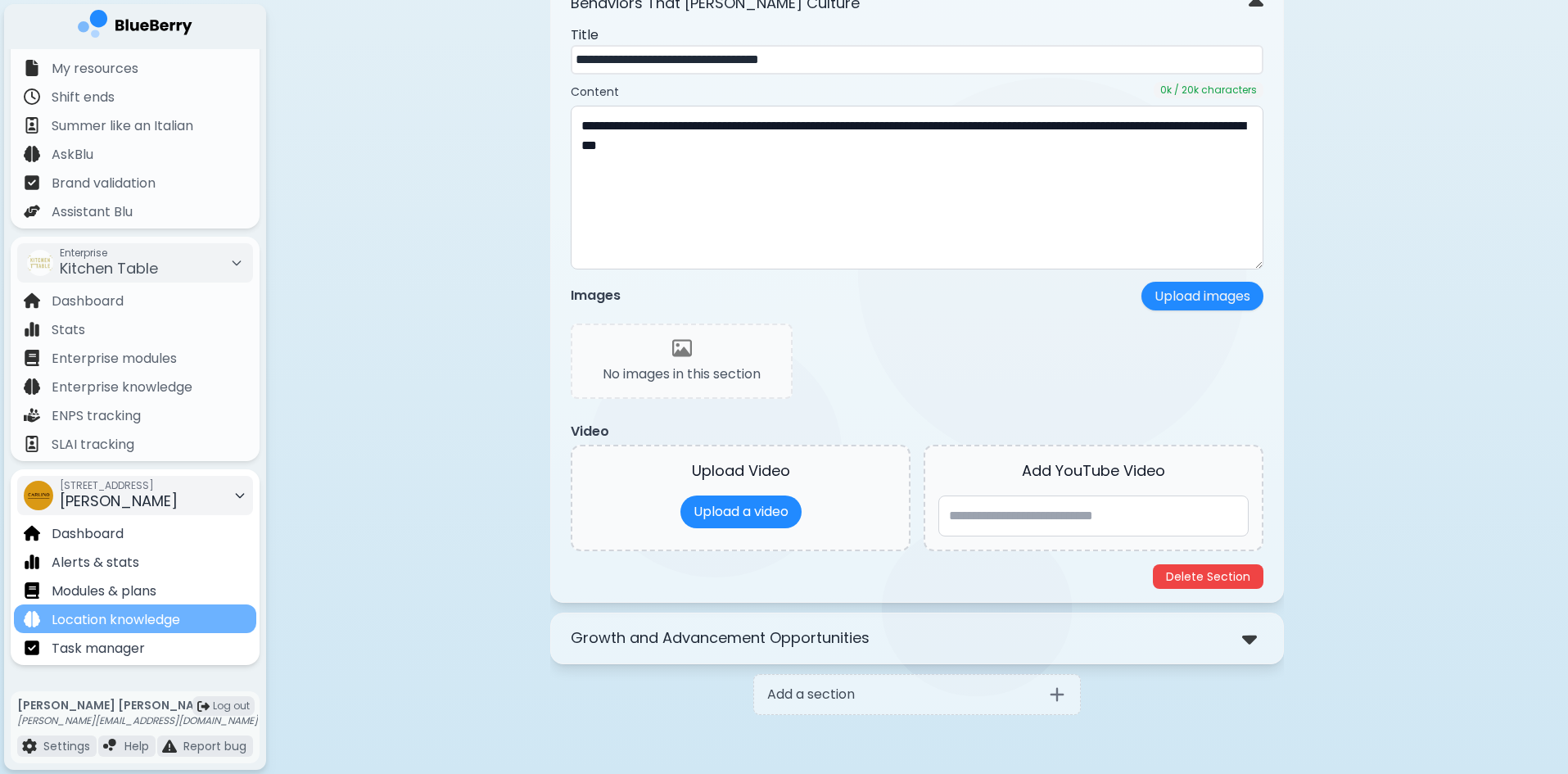
click at [154, 614] on p "Location knowledge" at bounding box center [116, 620] width 128 height 20
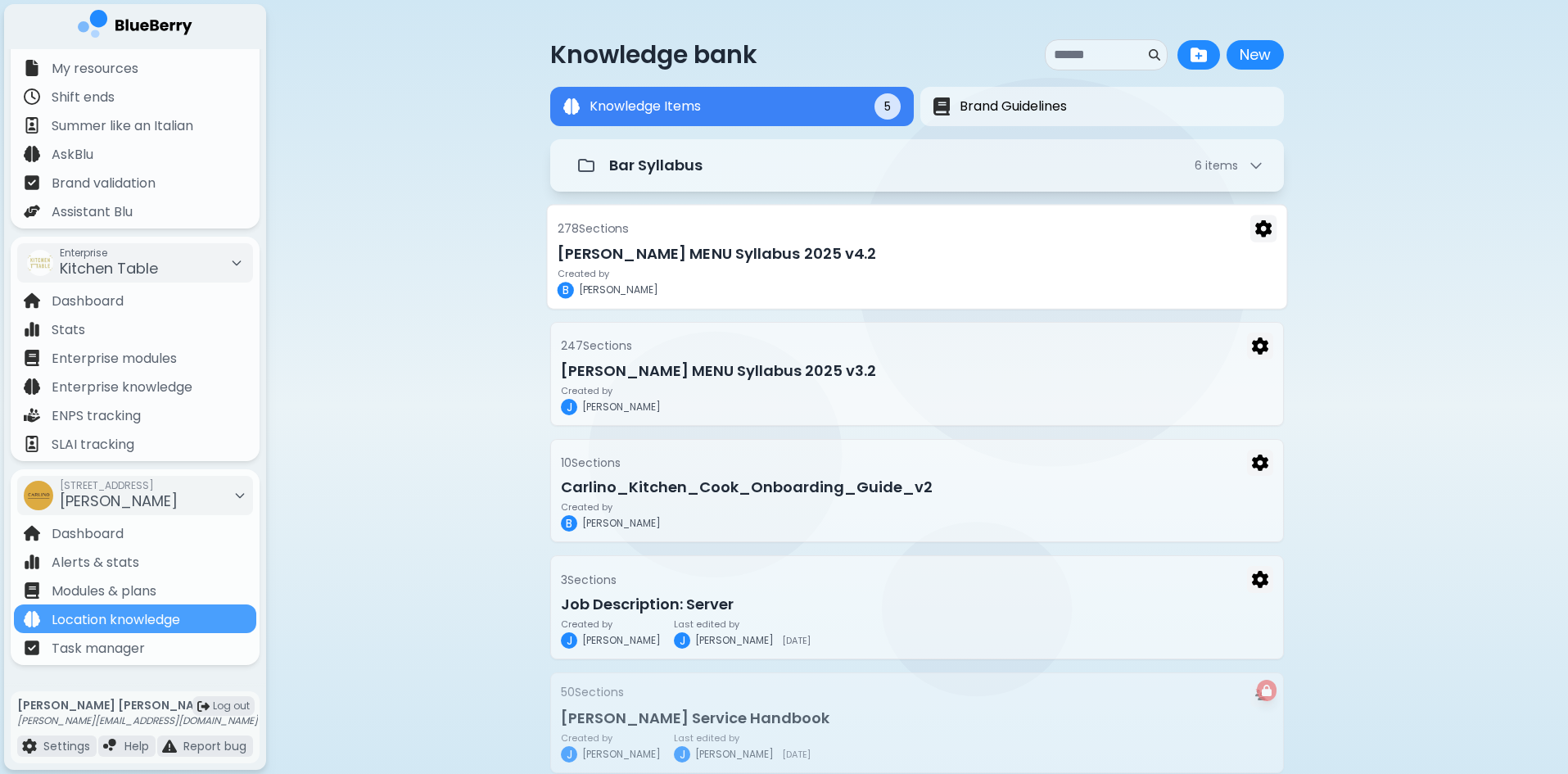
click at [696, 254] on h3 "[PERSON_NAME] MENU Syllabus 2025 v4.2" at bounding box center [917, 254] width 719 height 23
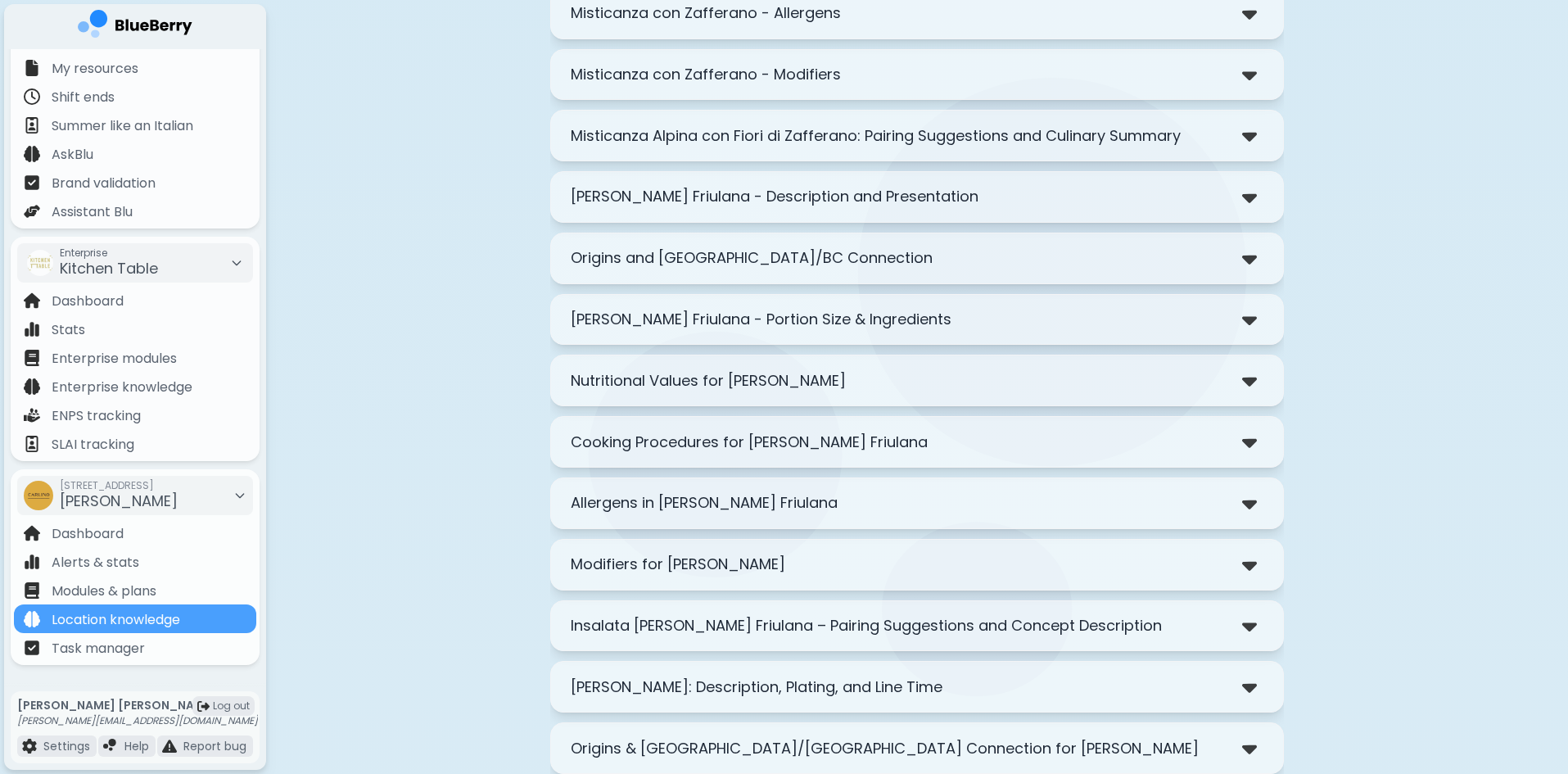
scroll to position [2293, 0]
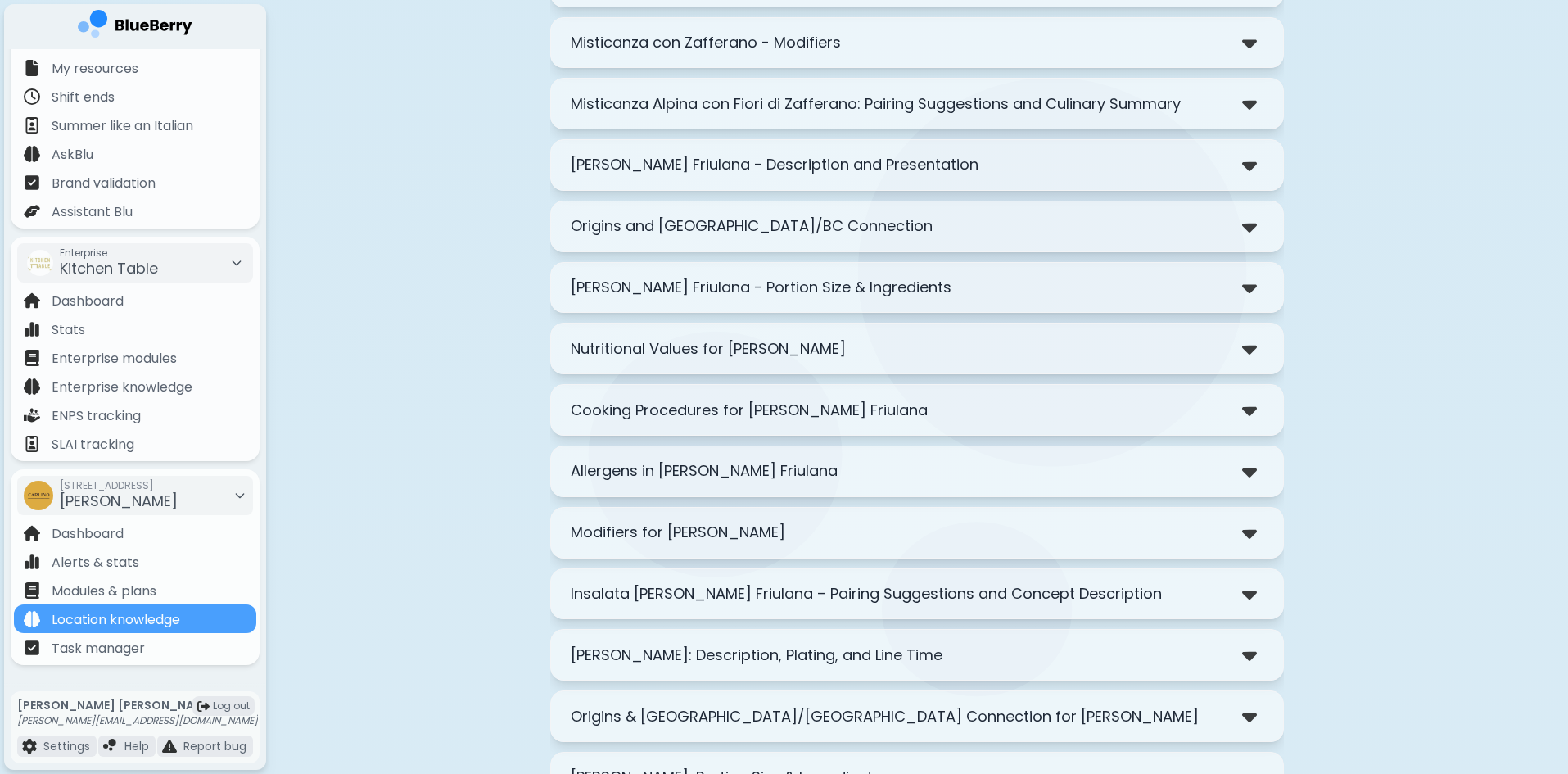
click at [935, 224] on div "Origins and [GEOGRAPHIC_DATA]/BC Connection" at bounding box center [917, 226] width 693 height 24
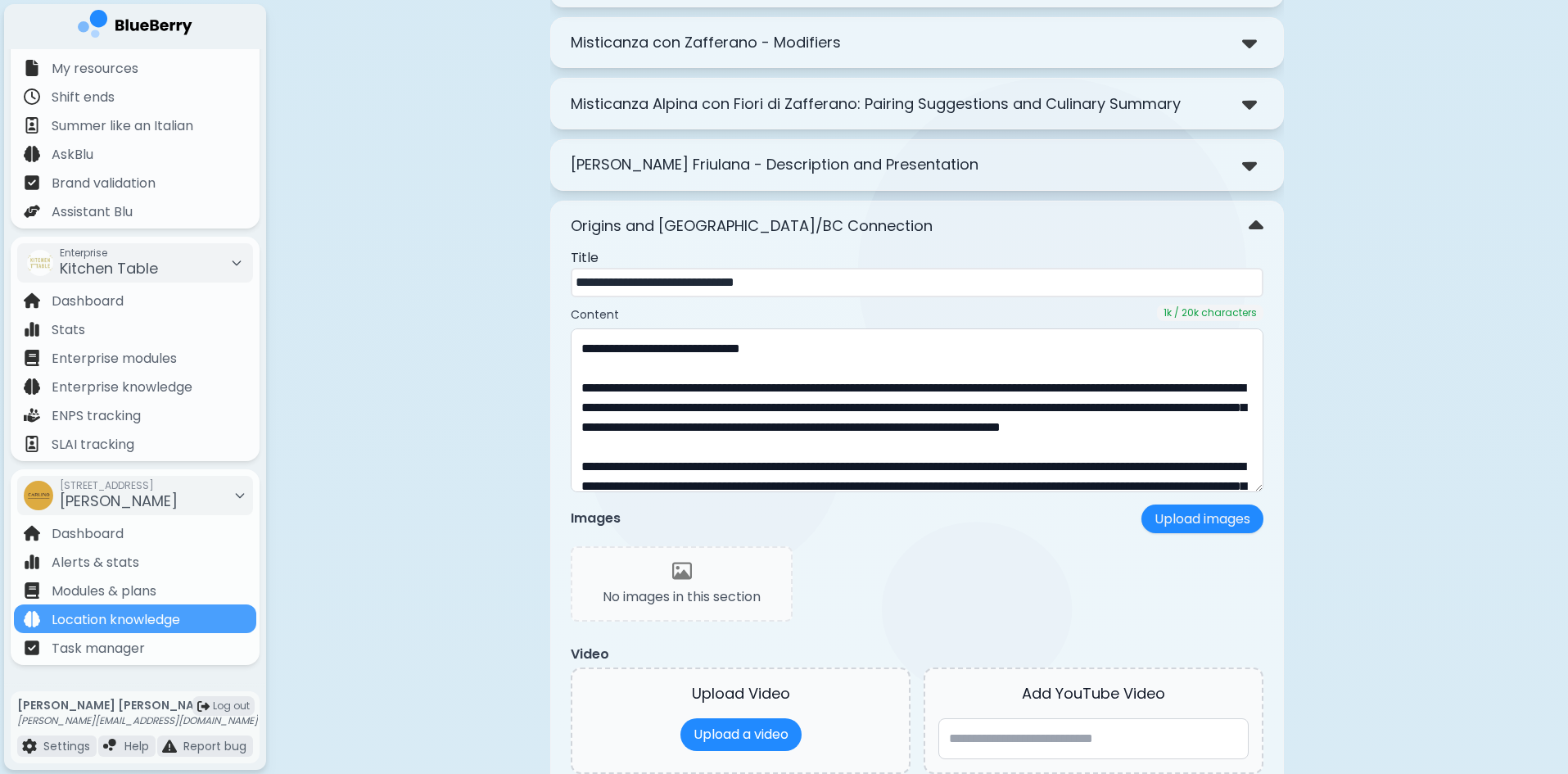
click at [936, 224] on div "Origins and [GEOGRAPHIC_DATA]/BC Connection" at bounding box center [917, 226] width 693 height 24
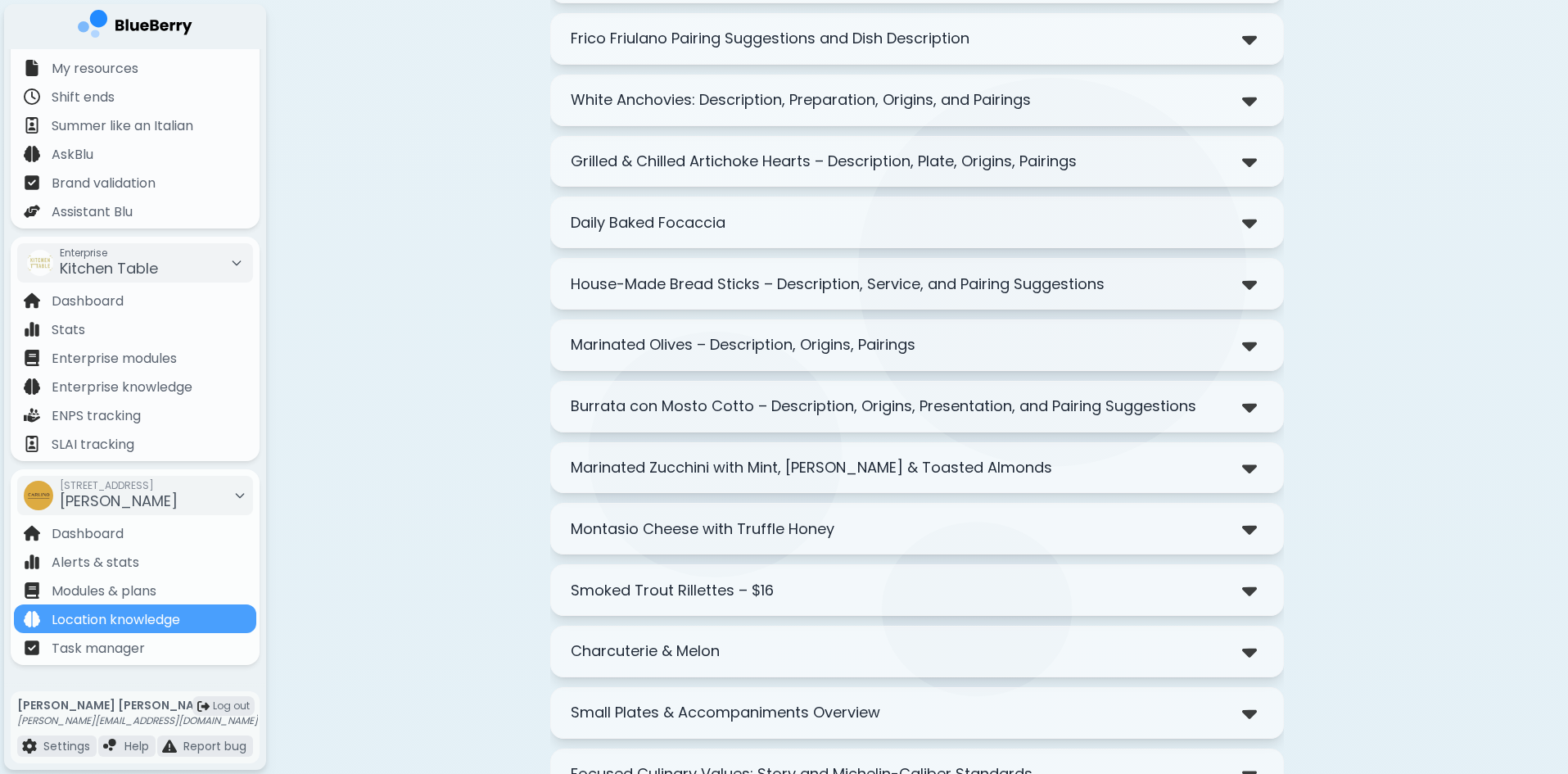
scroll to position [9994, 0]
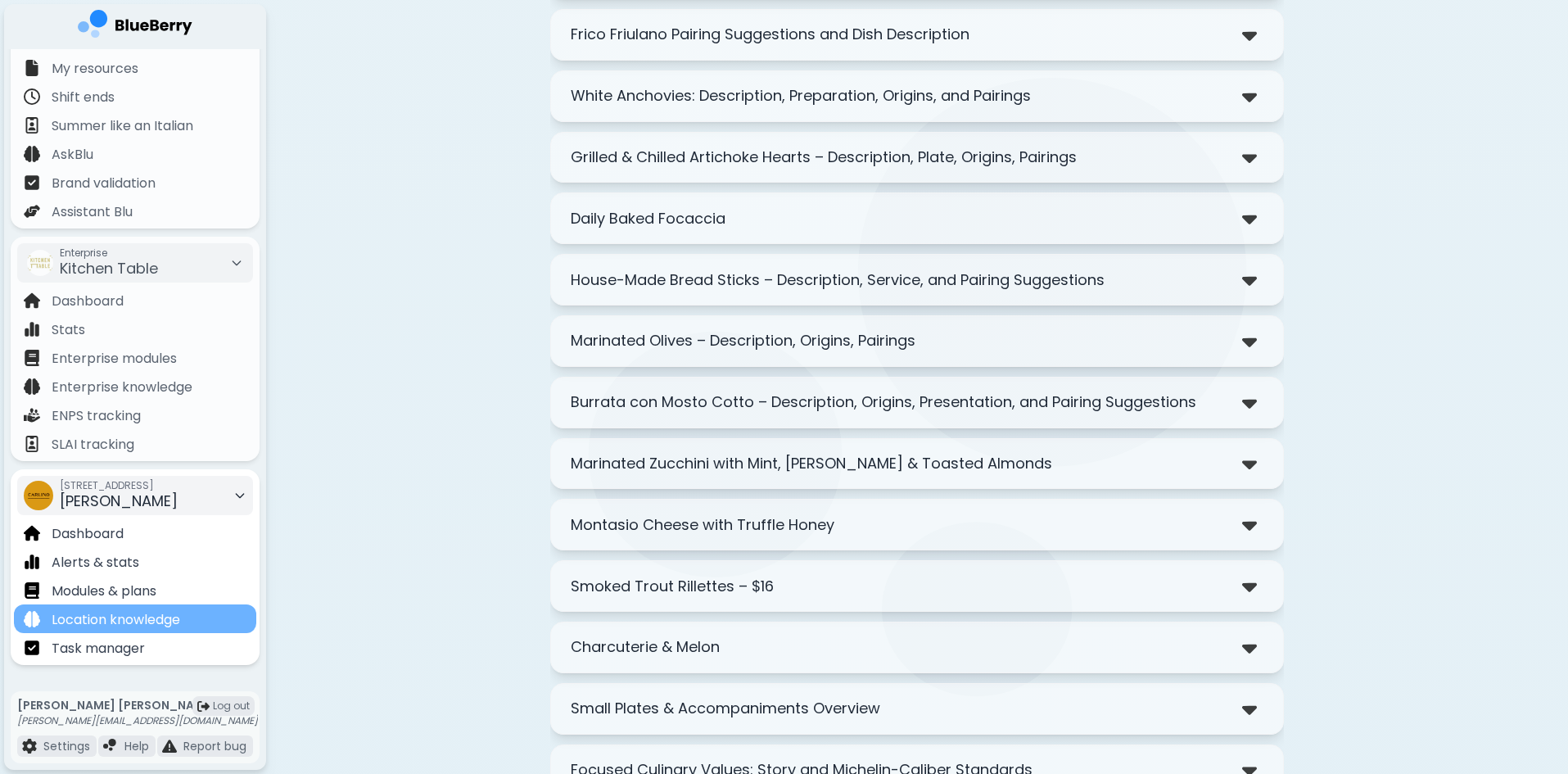
click at [129, 621] on p "Location knowledge" at bounding box center [116, 620] width 128 height 20
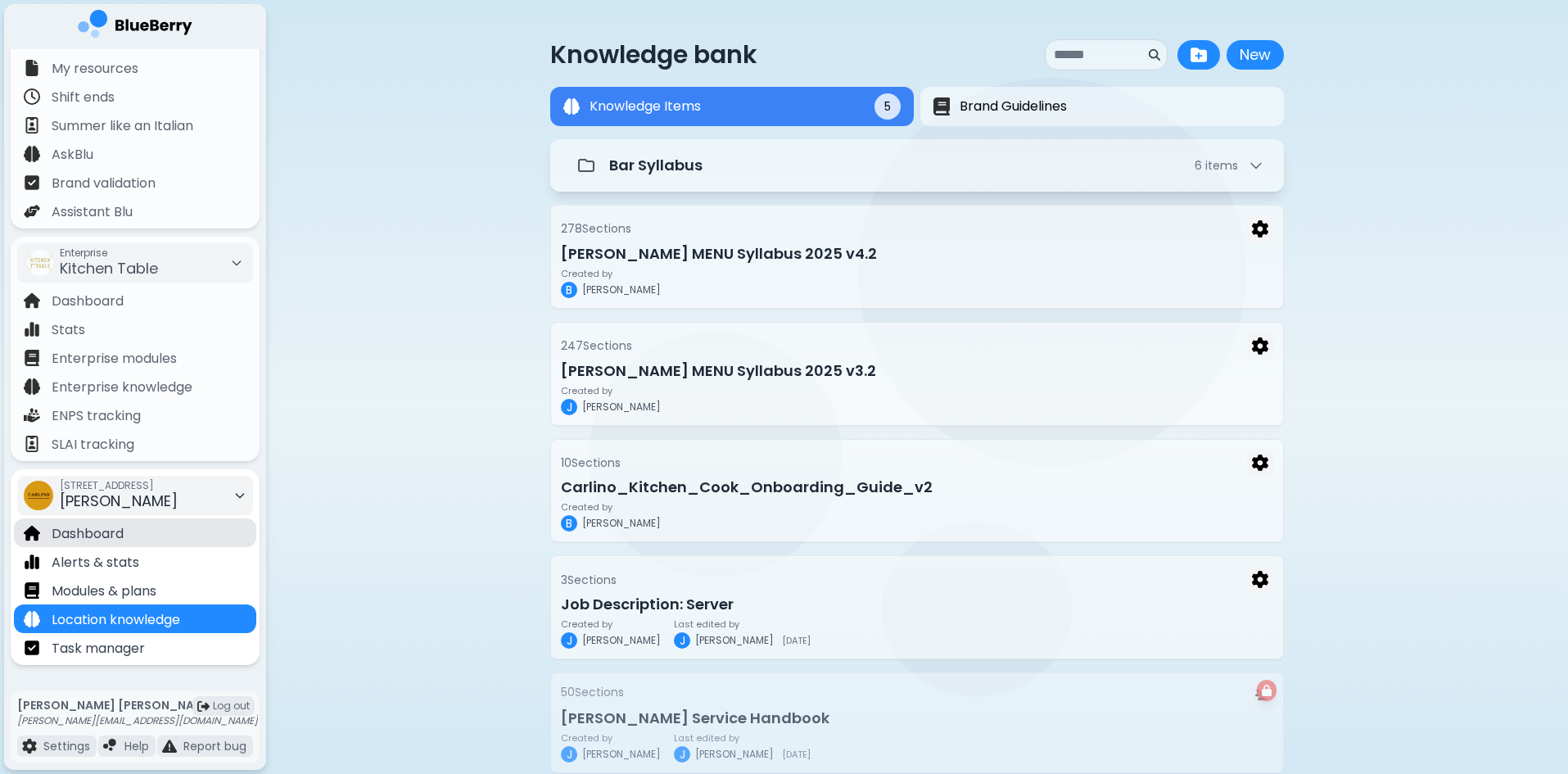
click at [131, 543] on div "Dashboard" at bounding box center [135, 533] width 242 height 29
